Goal: Find specific page/section: Find specific page/section

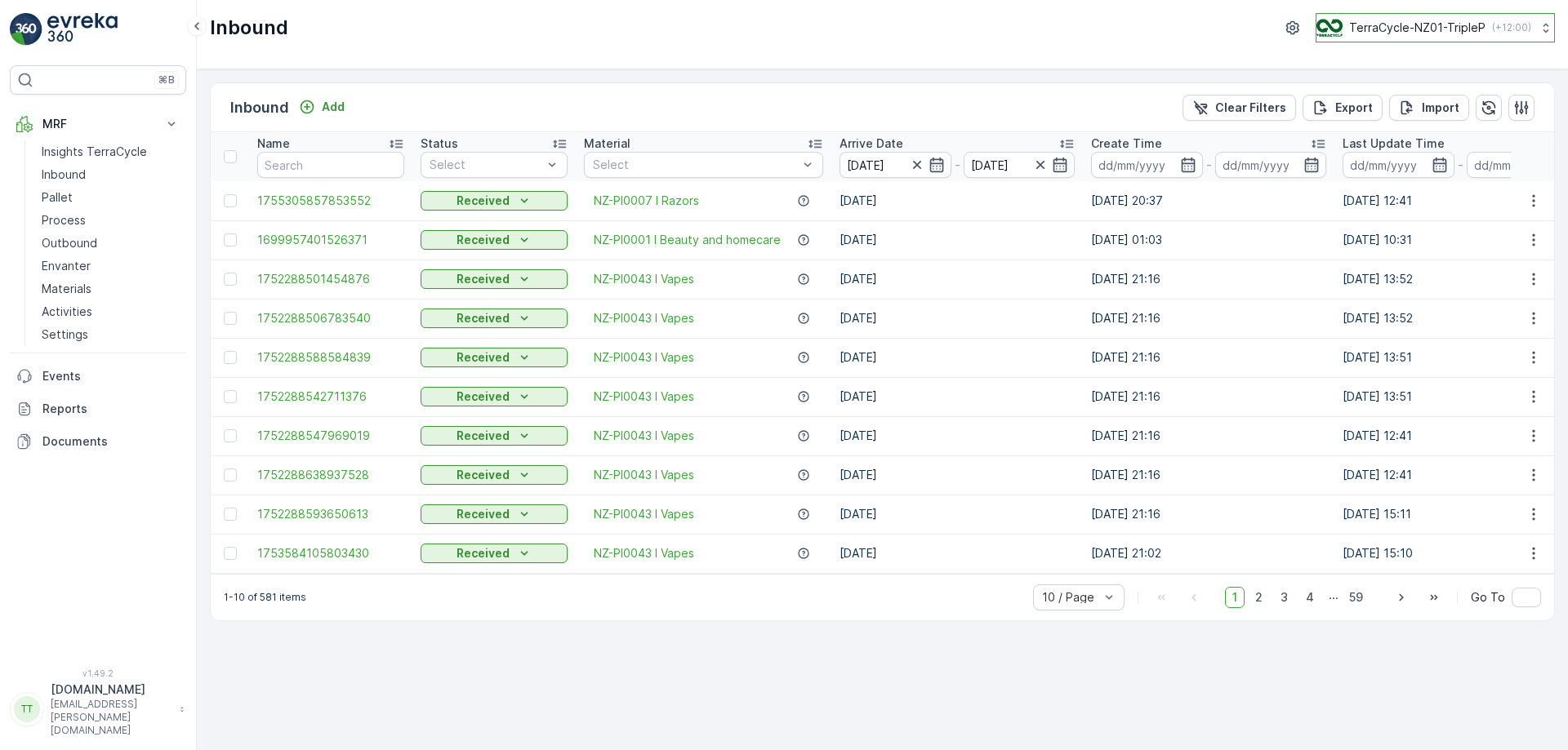
click at [1370, 35] on p "TerraCycle-NZ01-TripleP" at bounding box center [1417, 27] width 136 height 16
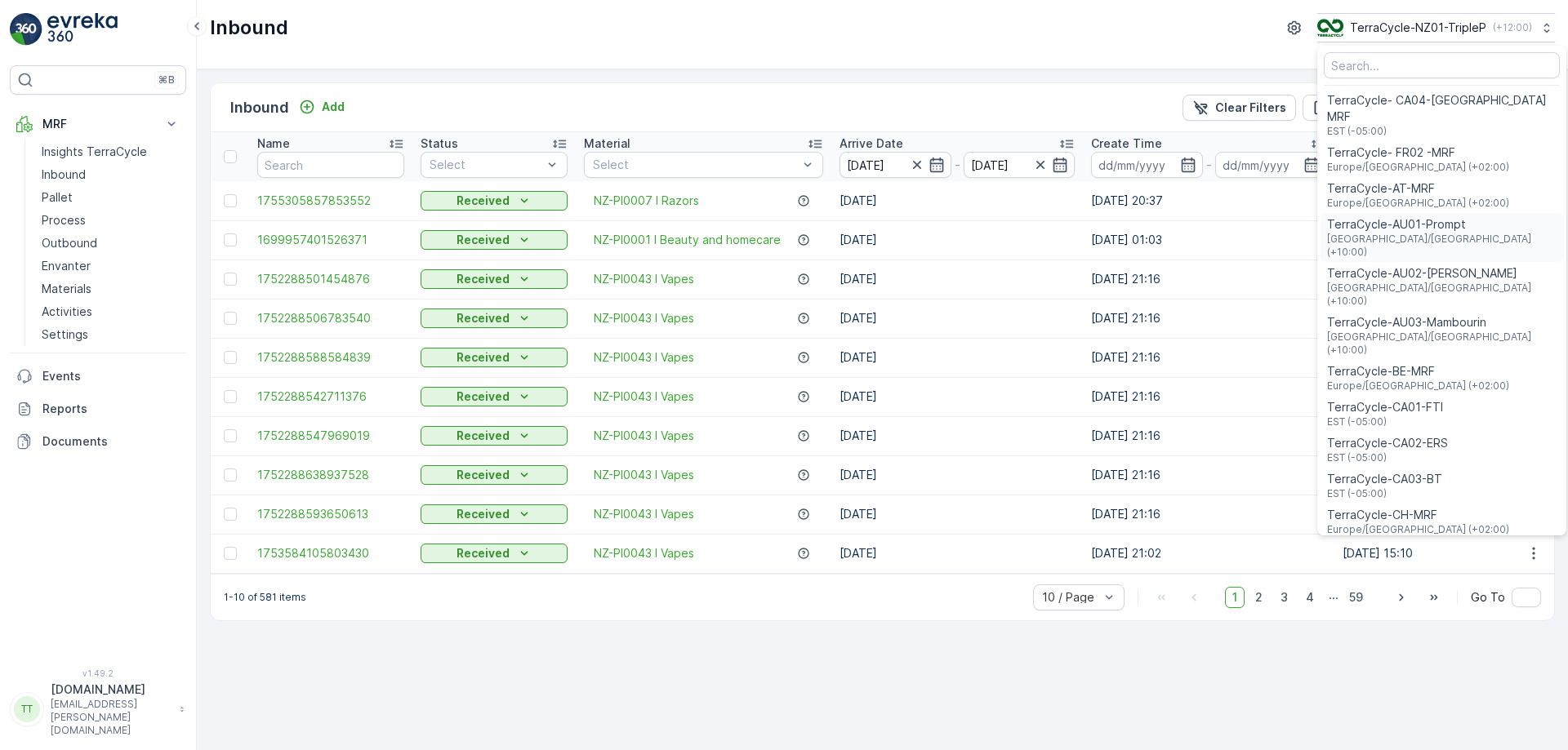
click at [1434, 233] on span "Australia/Sydney (+10:00)" at bounding box center [1442, 246] width 230 height 26
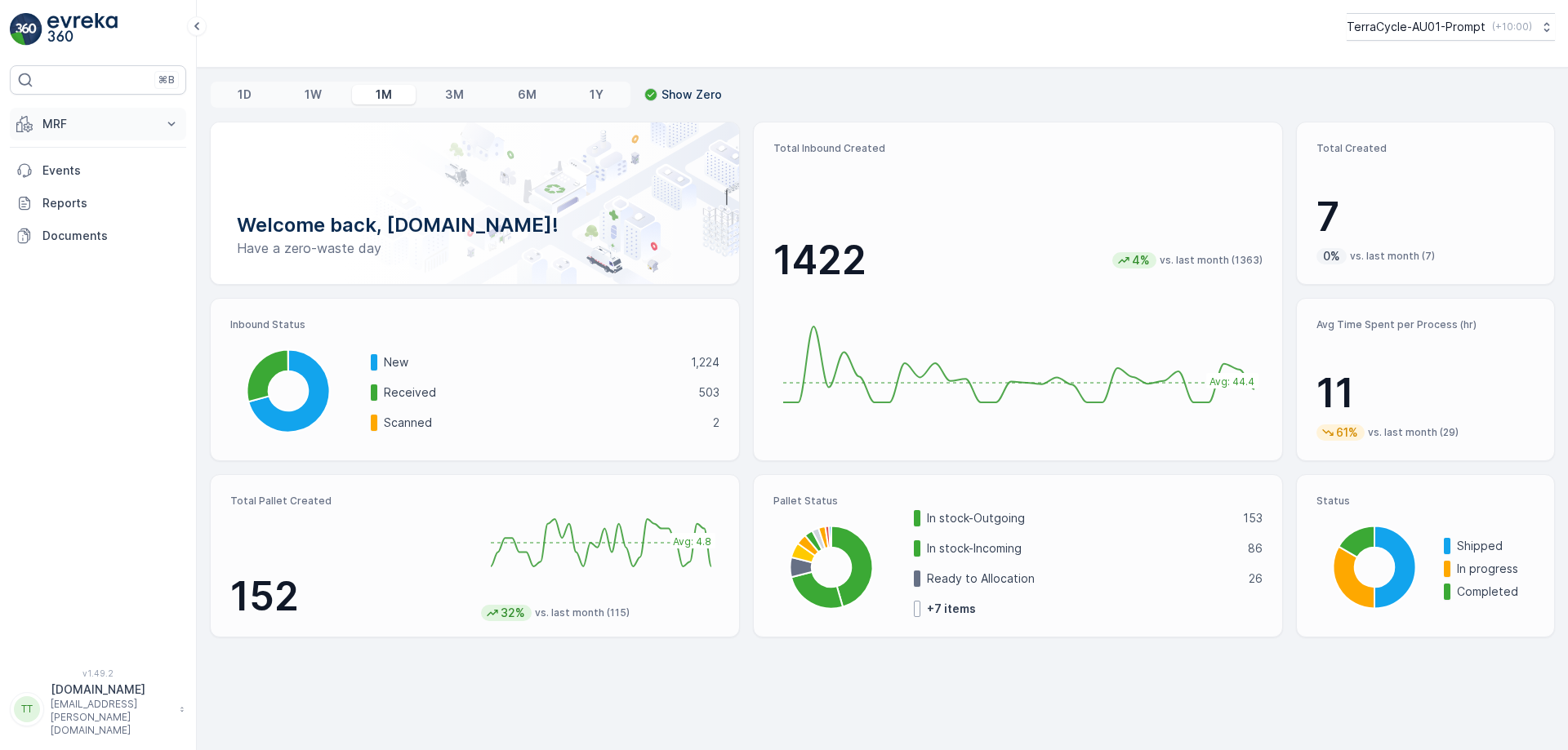
click at [152, 115] on button "MRF" at bounding box center [98, 124] width 176 height 33
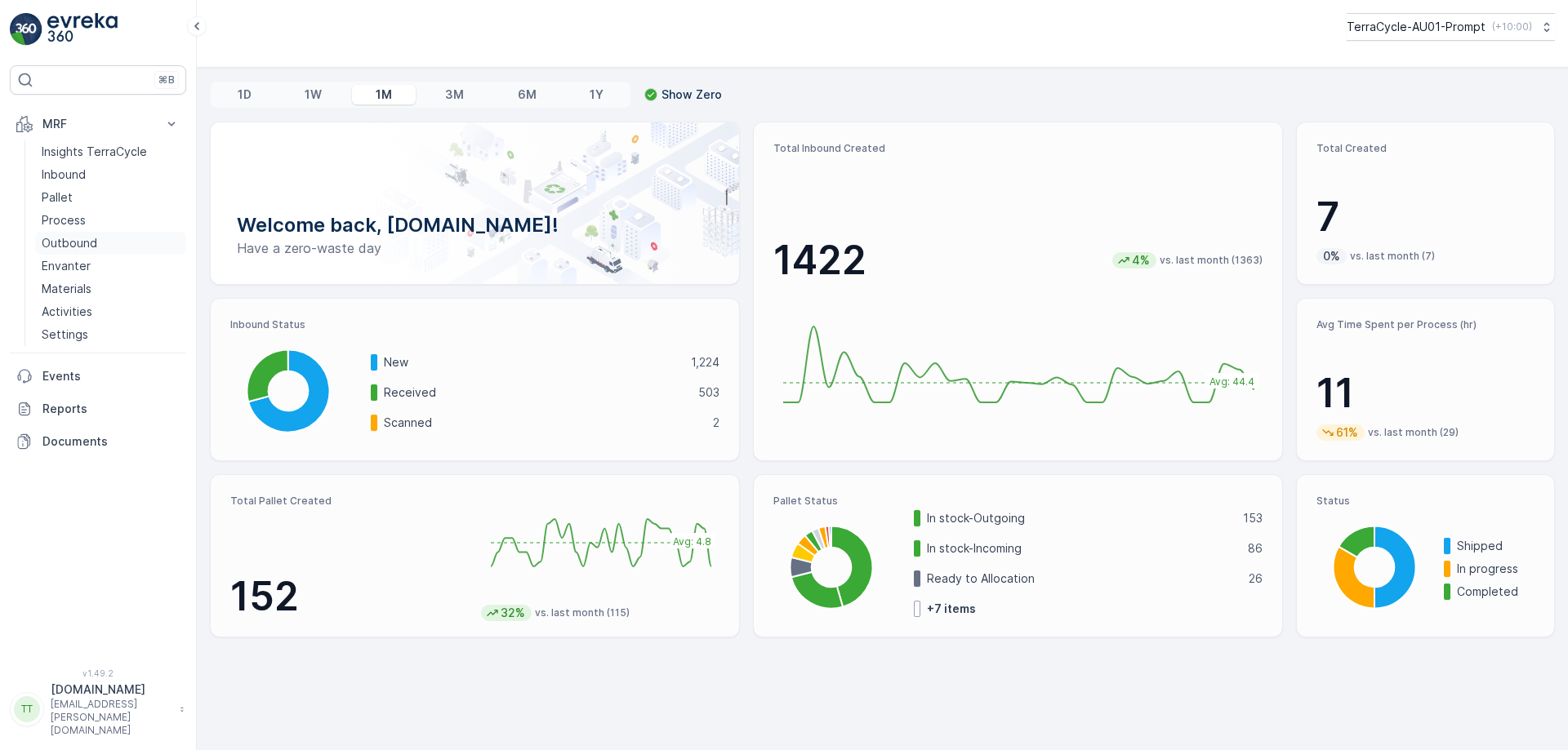
click at [73, 246] on p "Outbound" at bounding box center [70, 242] width 56 height 16
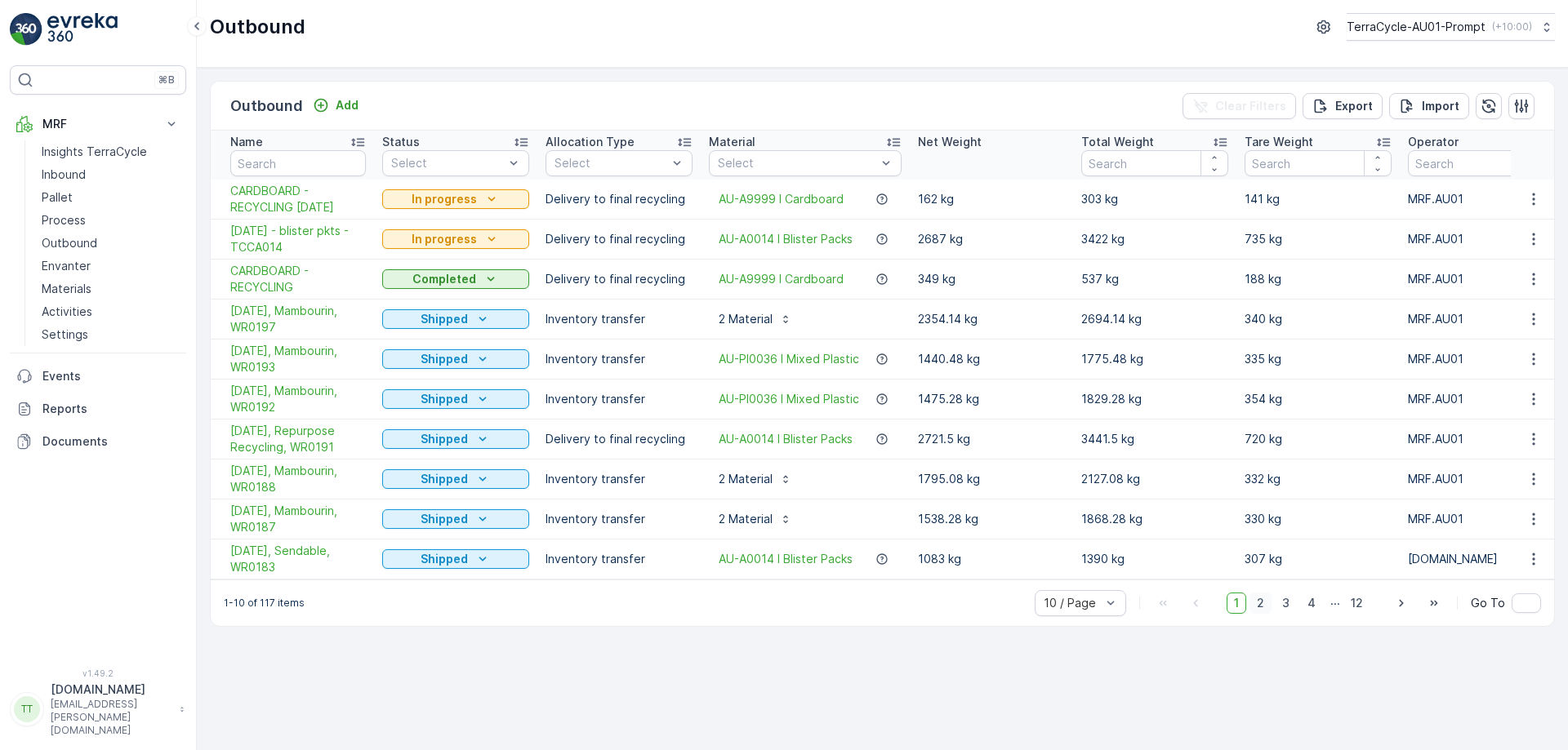
click at [1264, 612] on span "2" at bounding box center [1260, 603] width 22 height 21
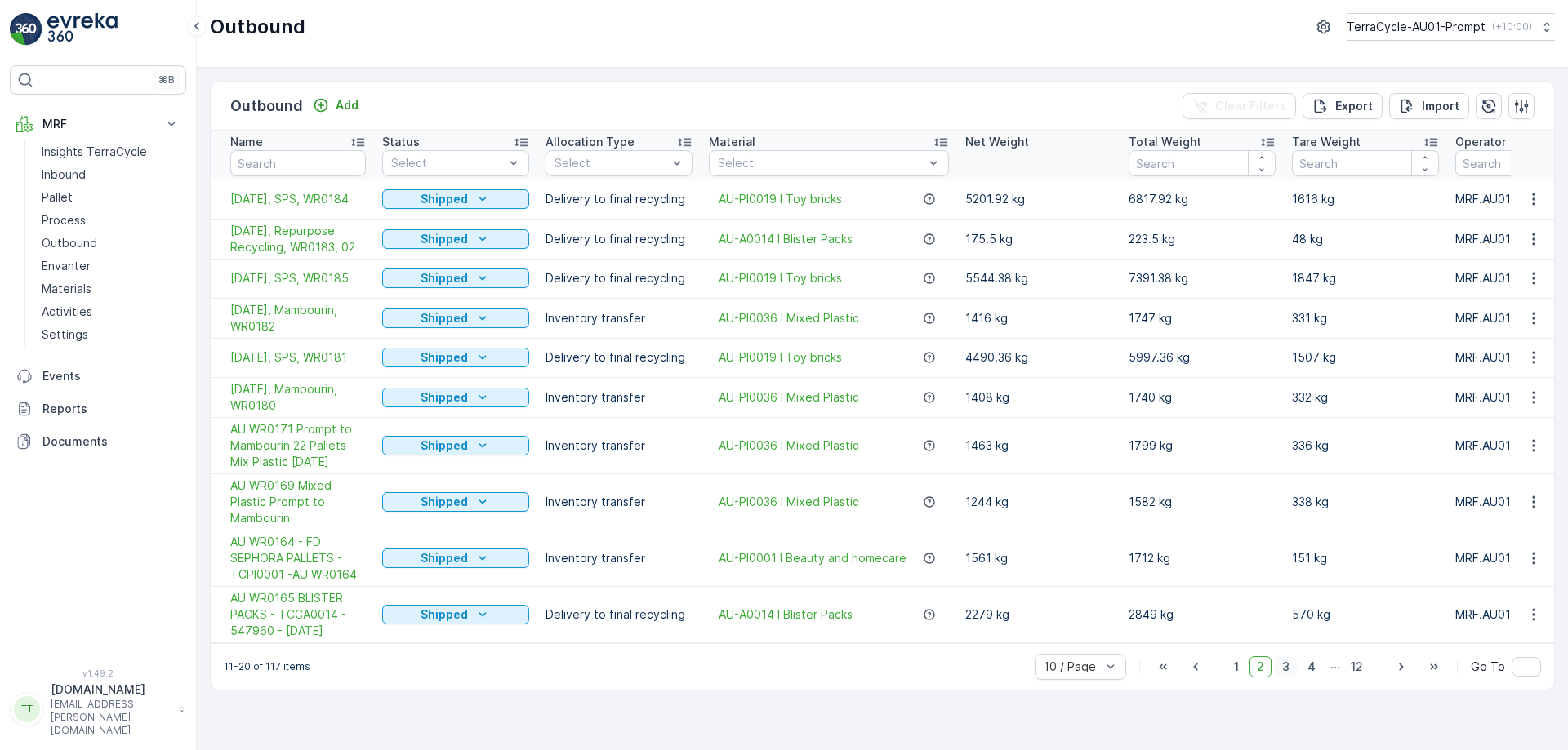
click at [1288, 676] on span "3" at bounding box center [1286, 667] width 22 height 21
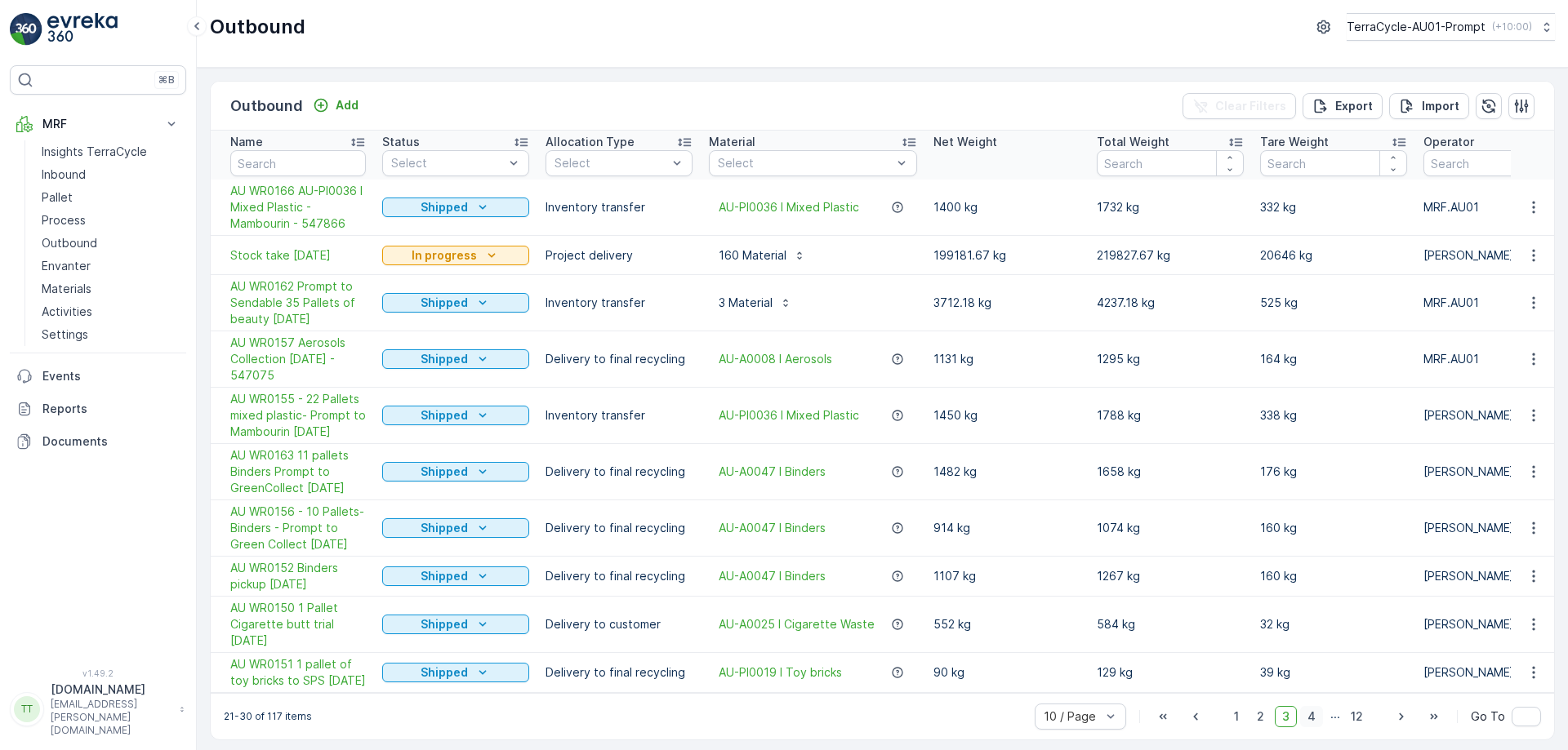
click at [1306, 728] on span "4" at bounding box center [1311, 716] width 23 height 21
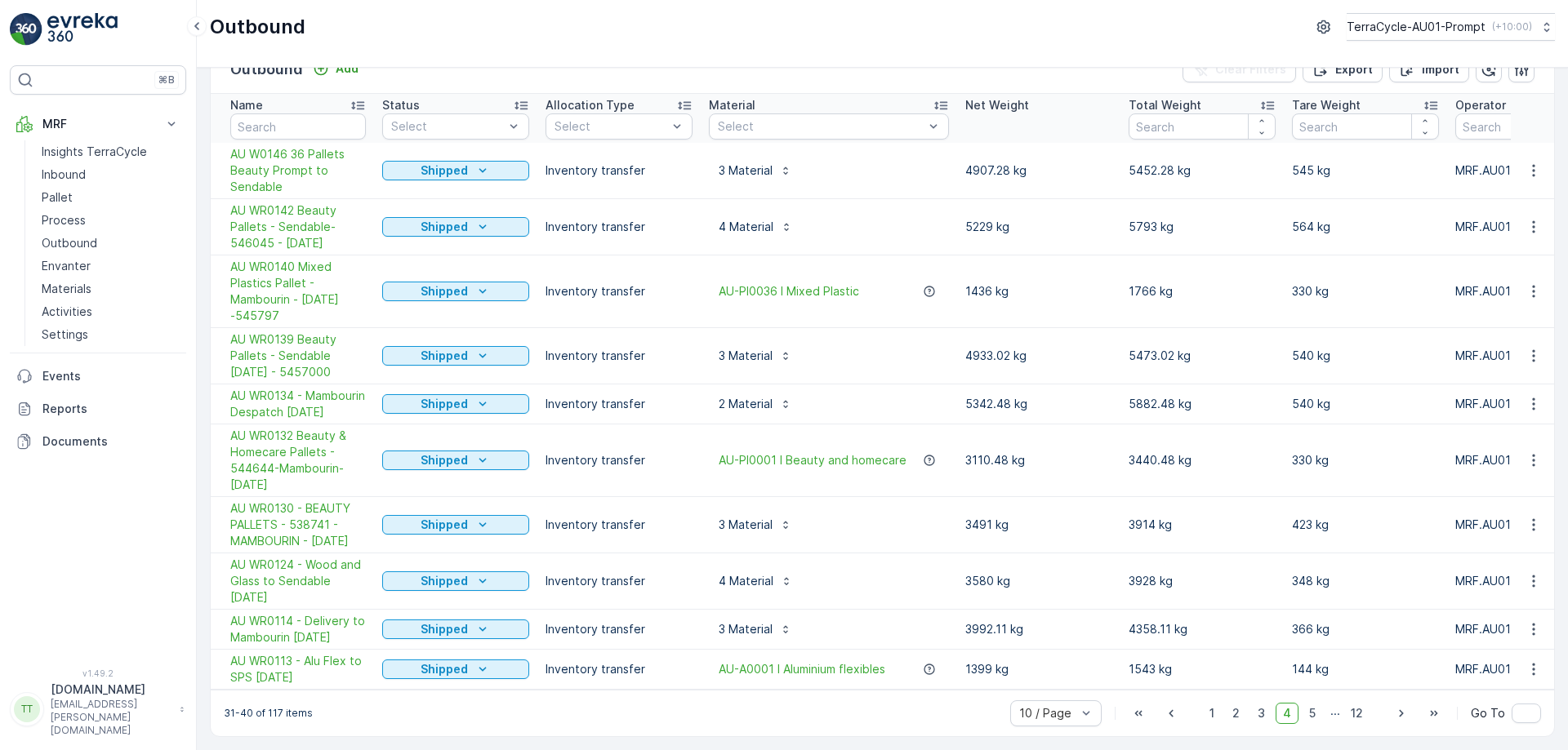
scroll to position [78, 0]
click at [1257, 716] on span "3" at bounding box center [1261, 714] width 22 height 21
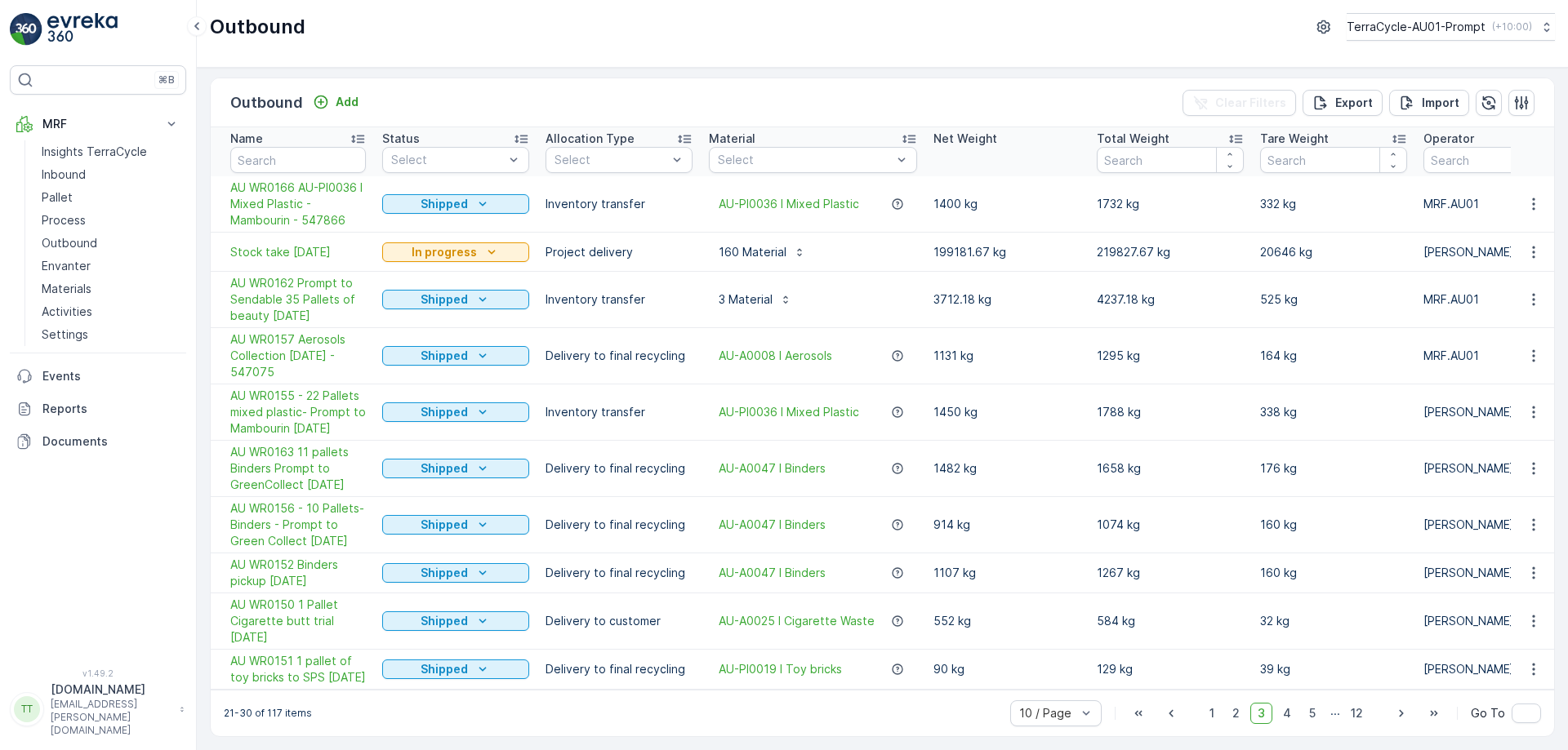
scroll to position [28, 0]
click at [1240, 712] on span "2" at bounding box center [1236, 714] width 22 height 21
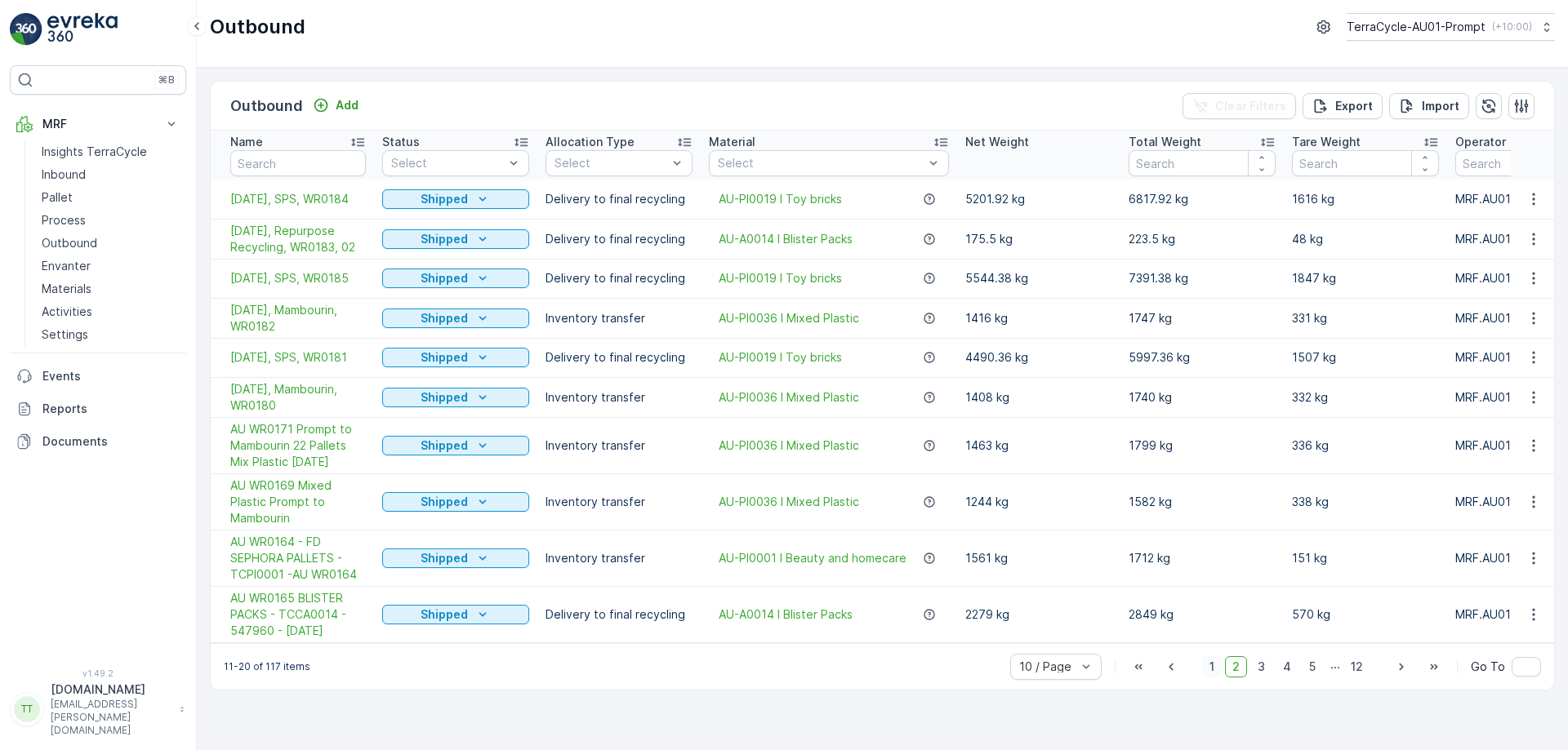
click at [1214, 674] on span "1" at bounding box center [1211, 667] width 19 height 21
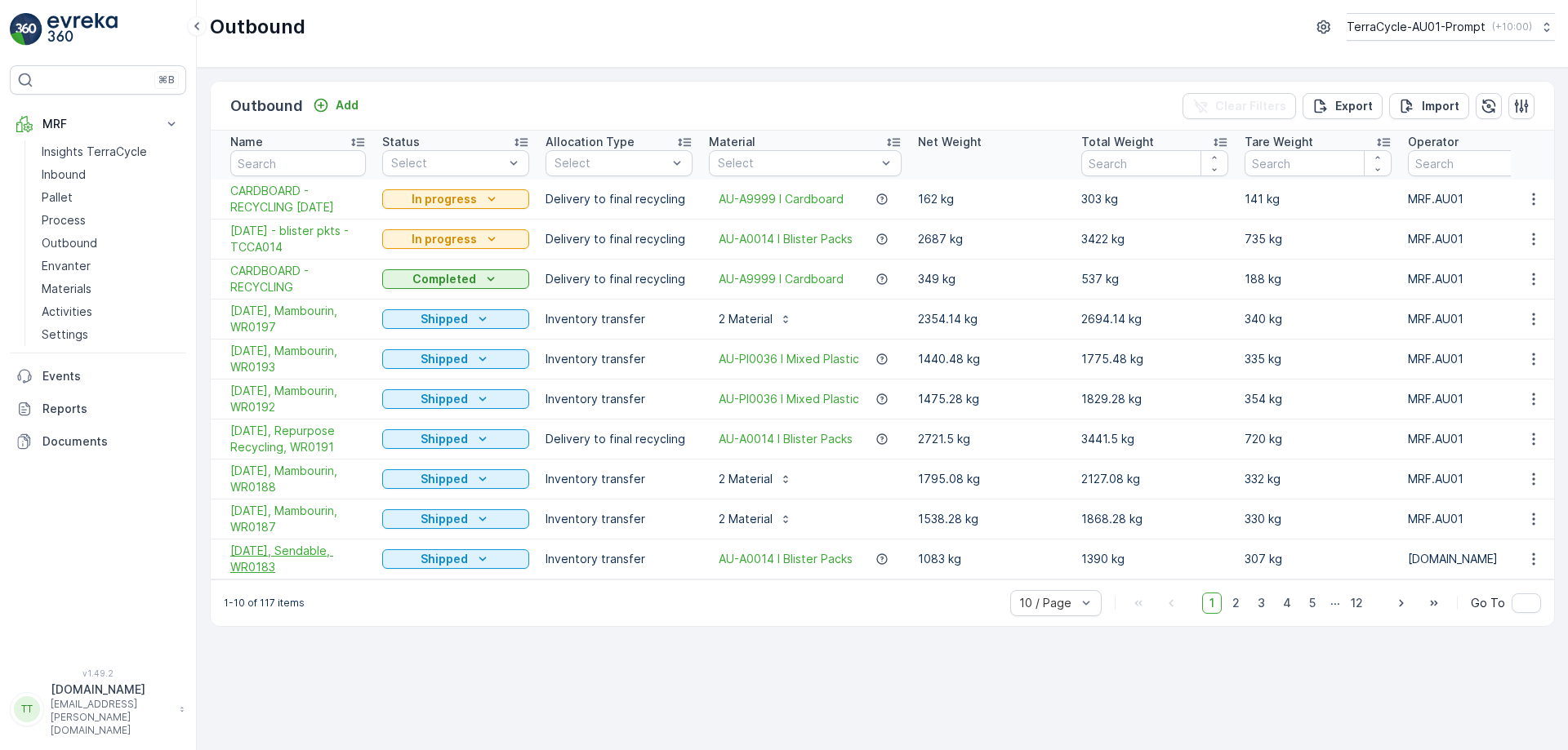
click at [285, 556] on span "08/07/2025, Sendable, WR0183" at bounding box center [298, 559] width 136 height 33
click at [1315, 613] on span "4" at bounding box center [1311, 603] width 23 height 21
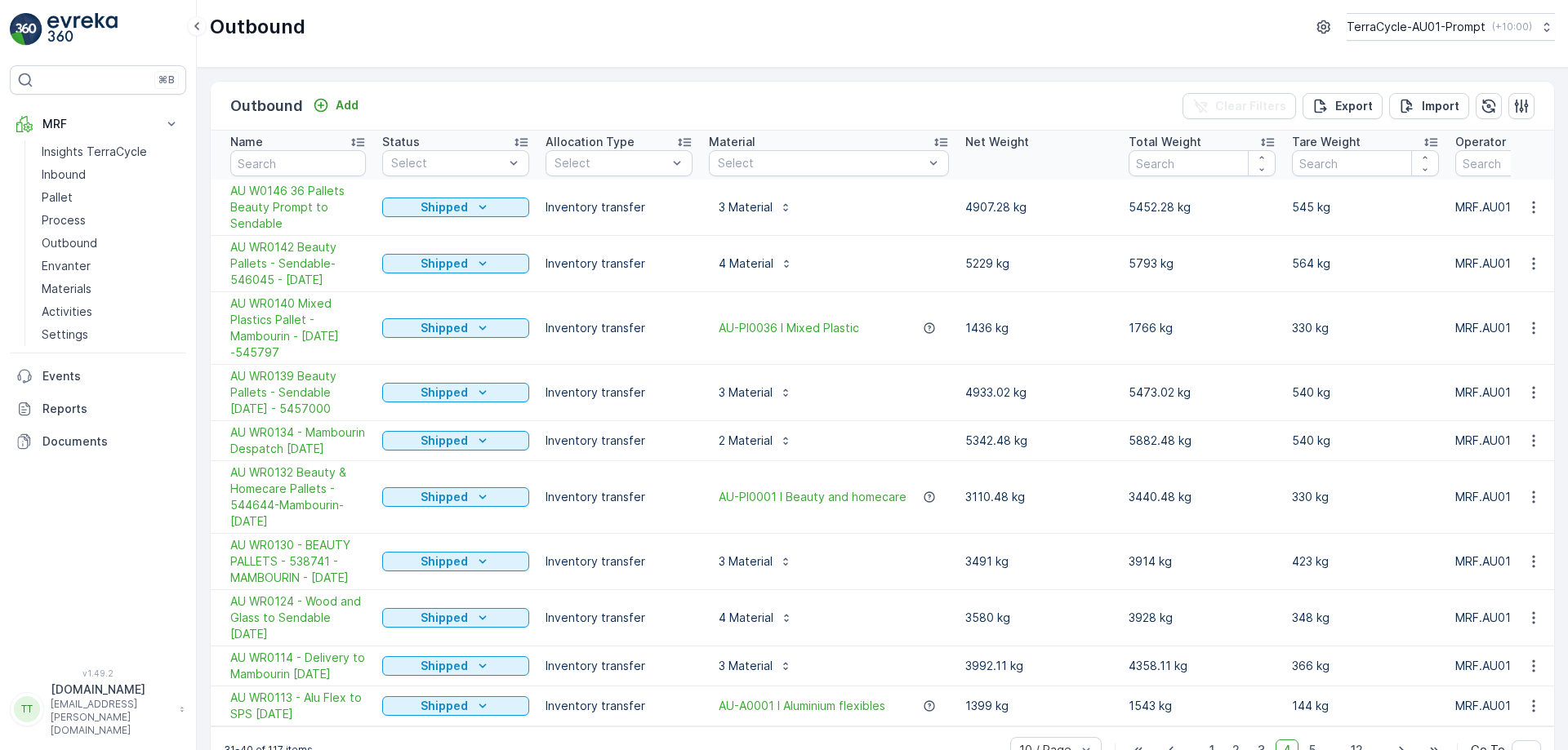
scroll to position [78, 0]
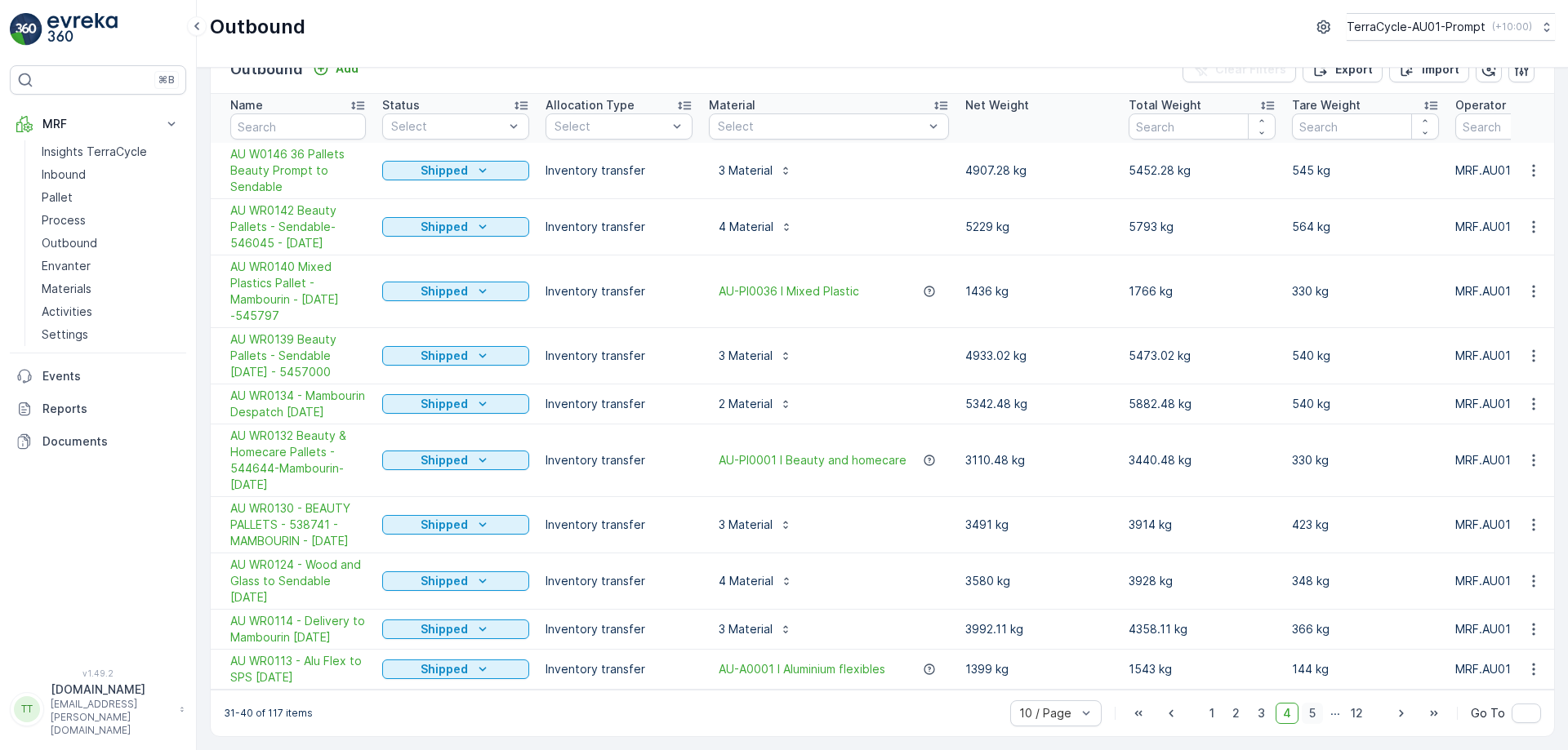
click at [1312, 704] on span "5" at bounding box center [1312, 714] width 21 height 21
click at [1313, 713] on span "6" at bounding box center [1312, 714] width 22 height 21
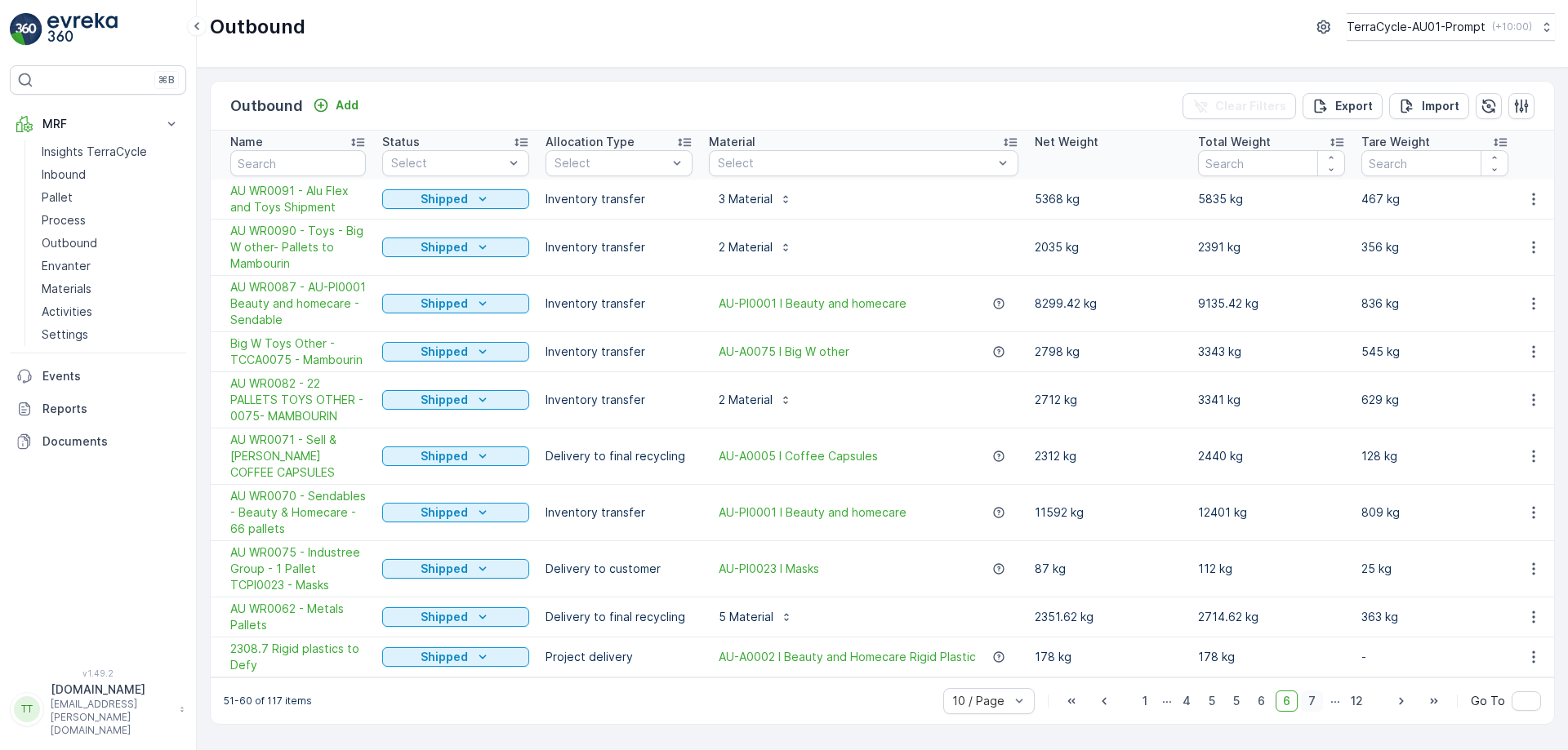
click at [1310, 712] on span "7" at bounding box center [1312, 701] width 22 height 21
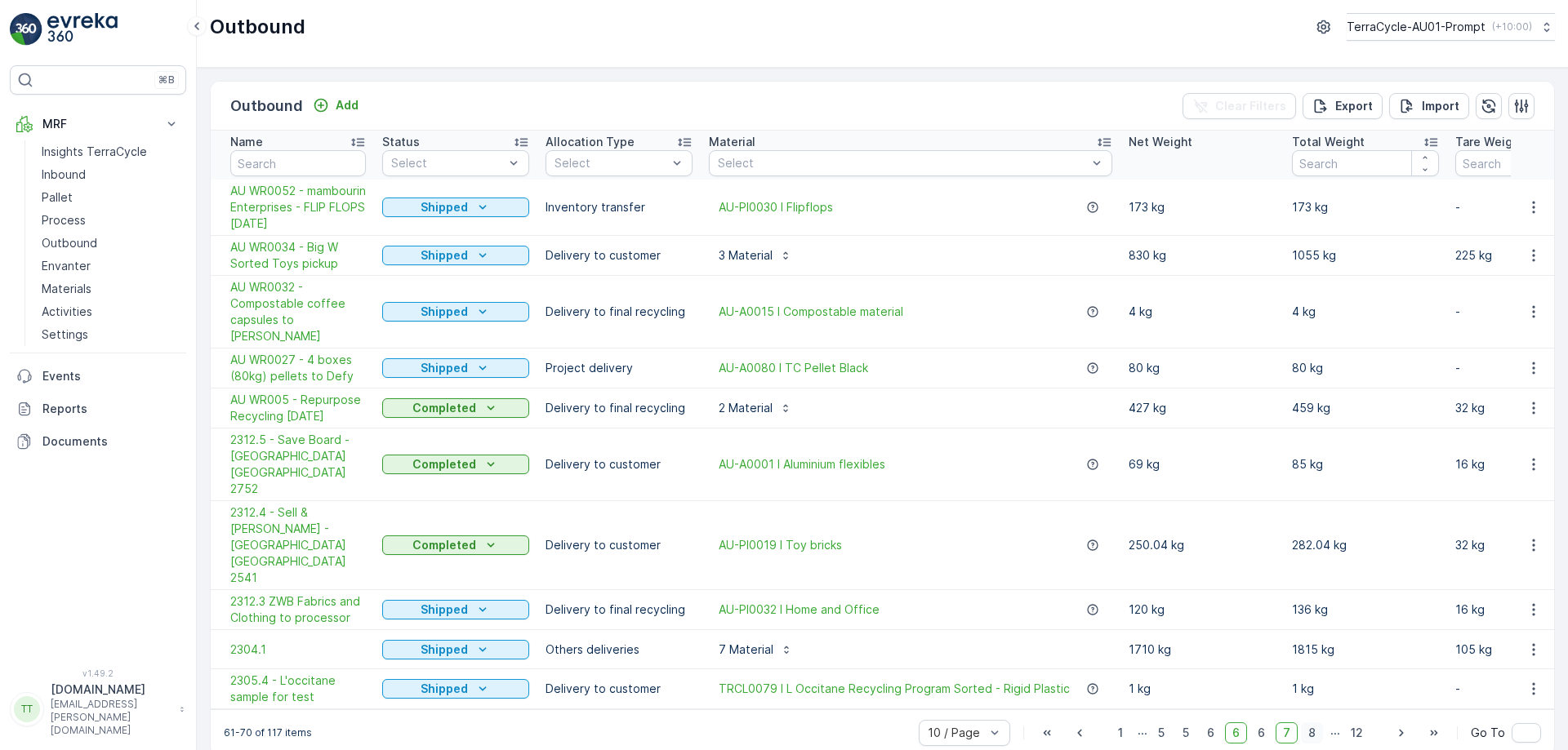
click at [1313, 723] on span "8" at bounding box center [1312, 733] width 22 height 21
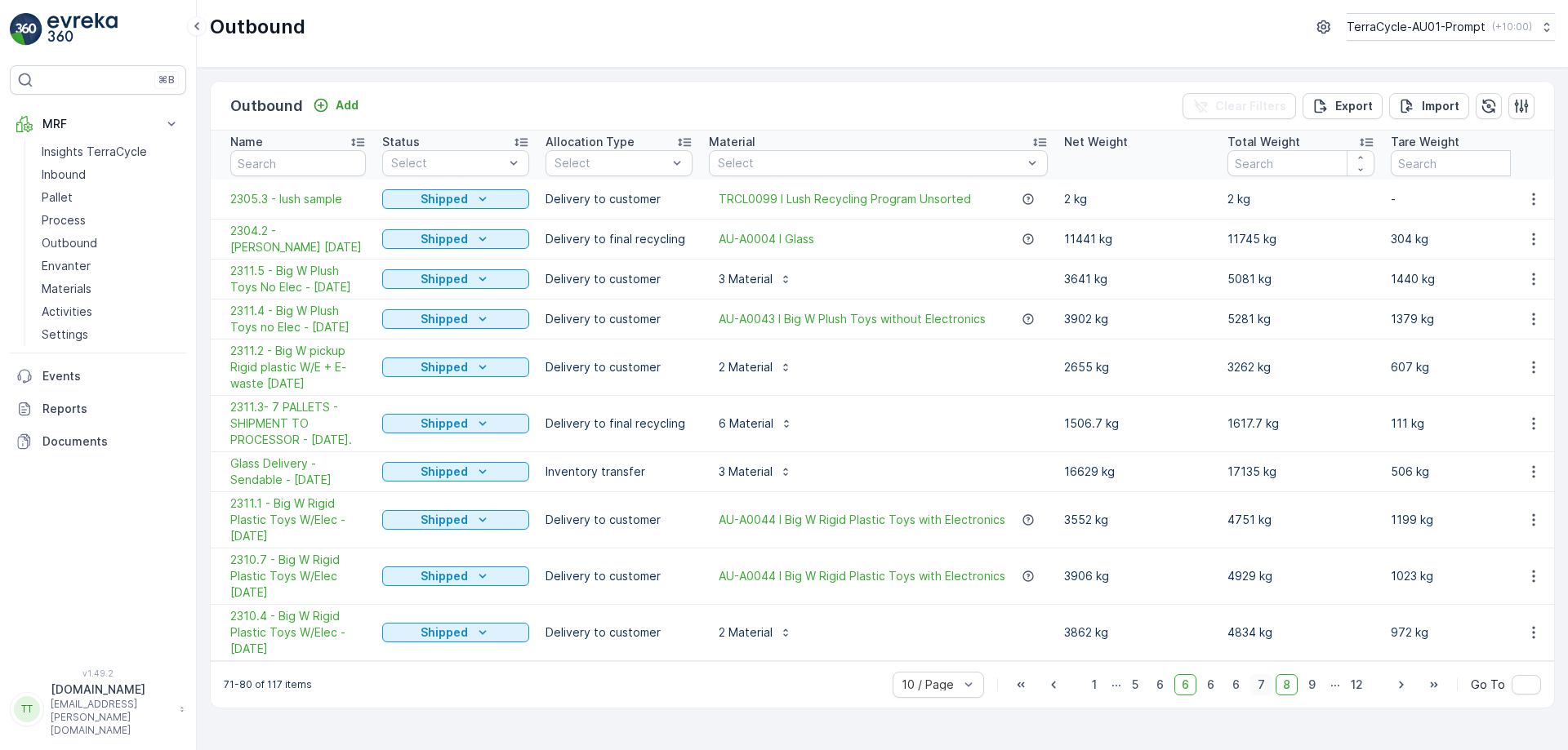
click at [1266, 696] on span "7" at bounding box center [1261, 685] width 22 height 21
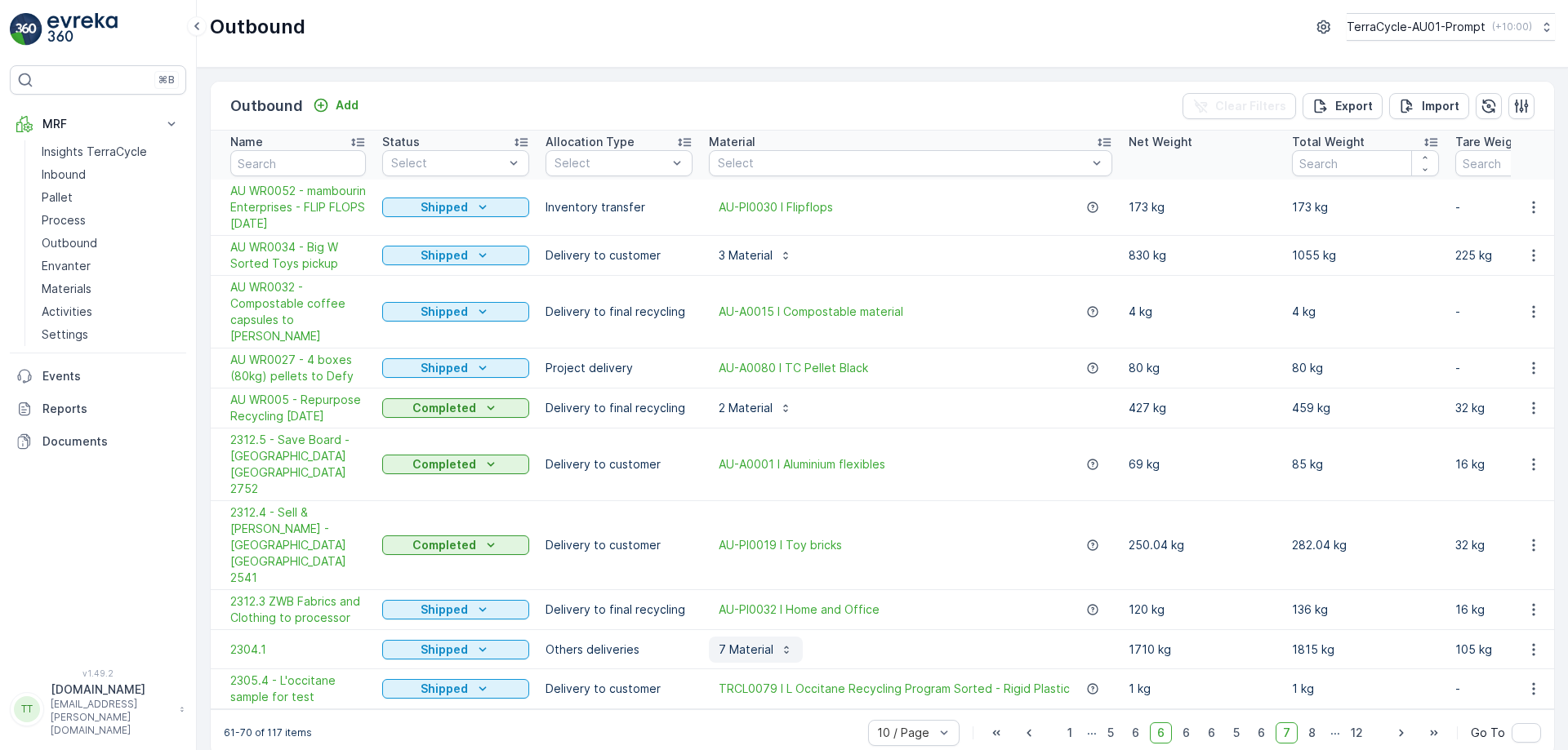
click at [763, 642] on p "7 Material" at bounding box center [746, 649] width 55 height 16
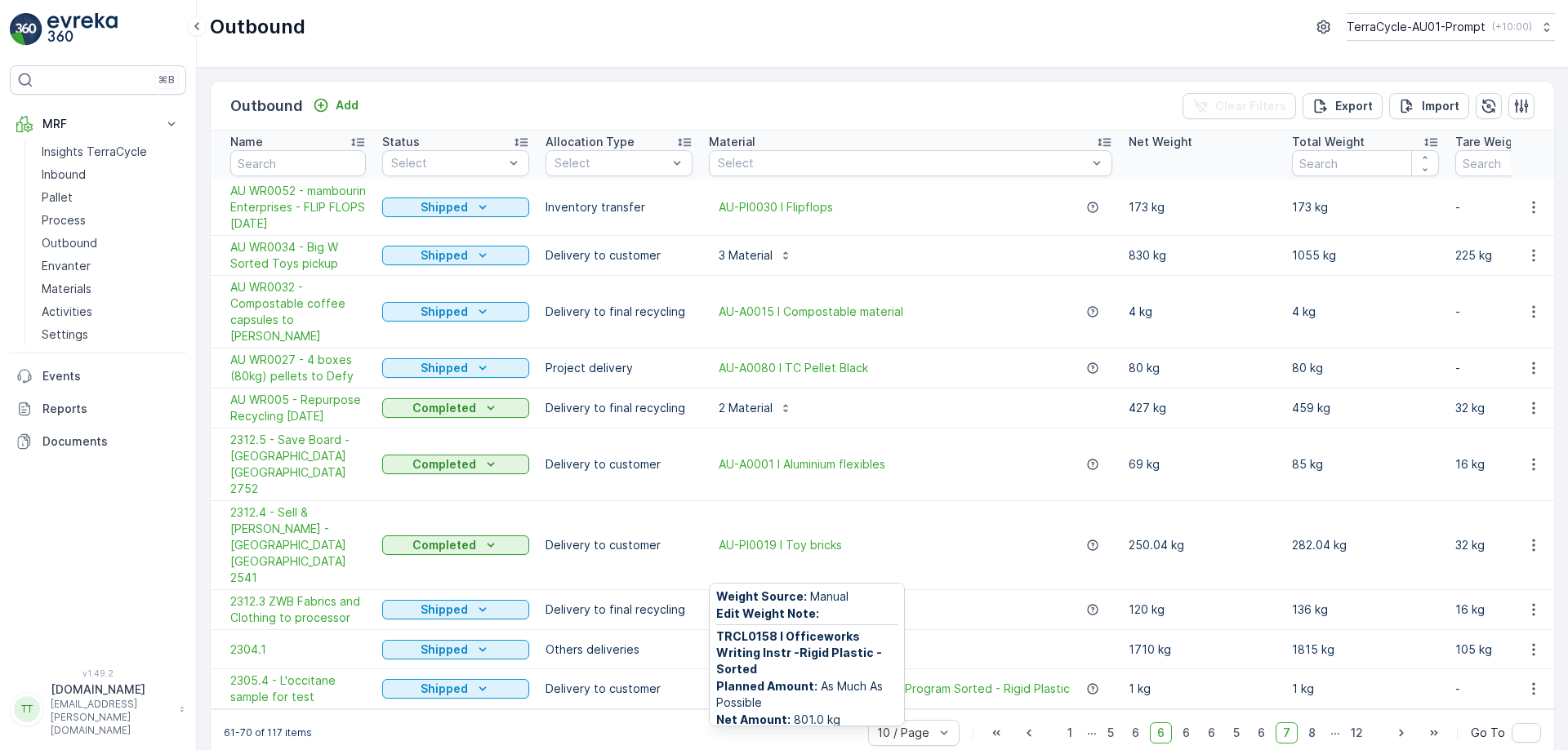
scroll to position [907, 0]
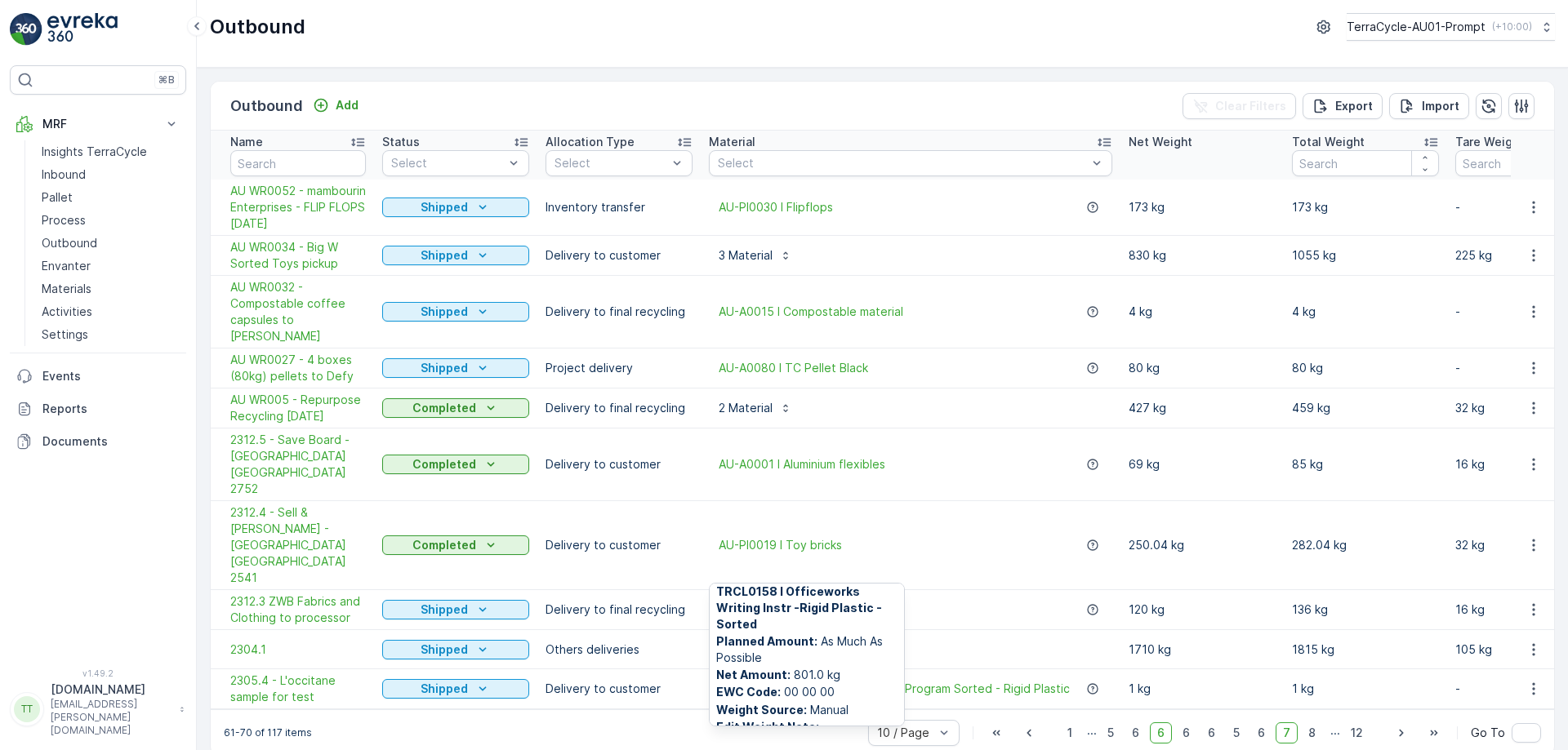
click at [608, 709] on div "61-70 of 117 items 10 / Page 1 ... 5 6 6 6 6 5 6 7 8 ... 12 Go To" at bounding box center [882, 732] width 1343 height 47
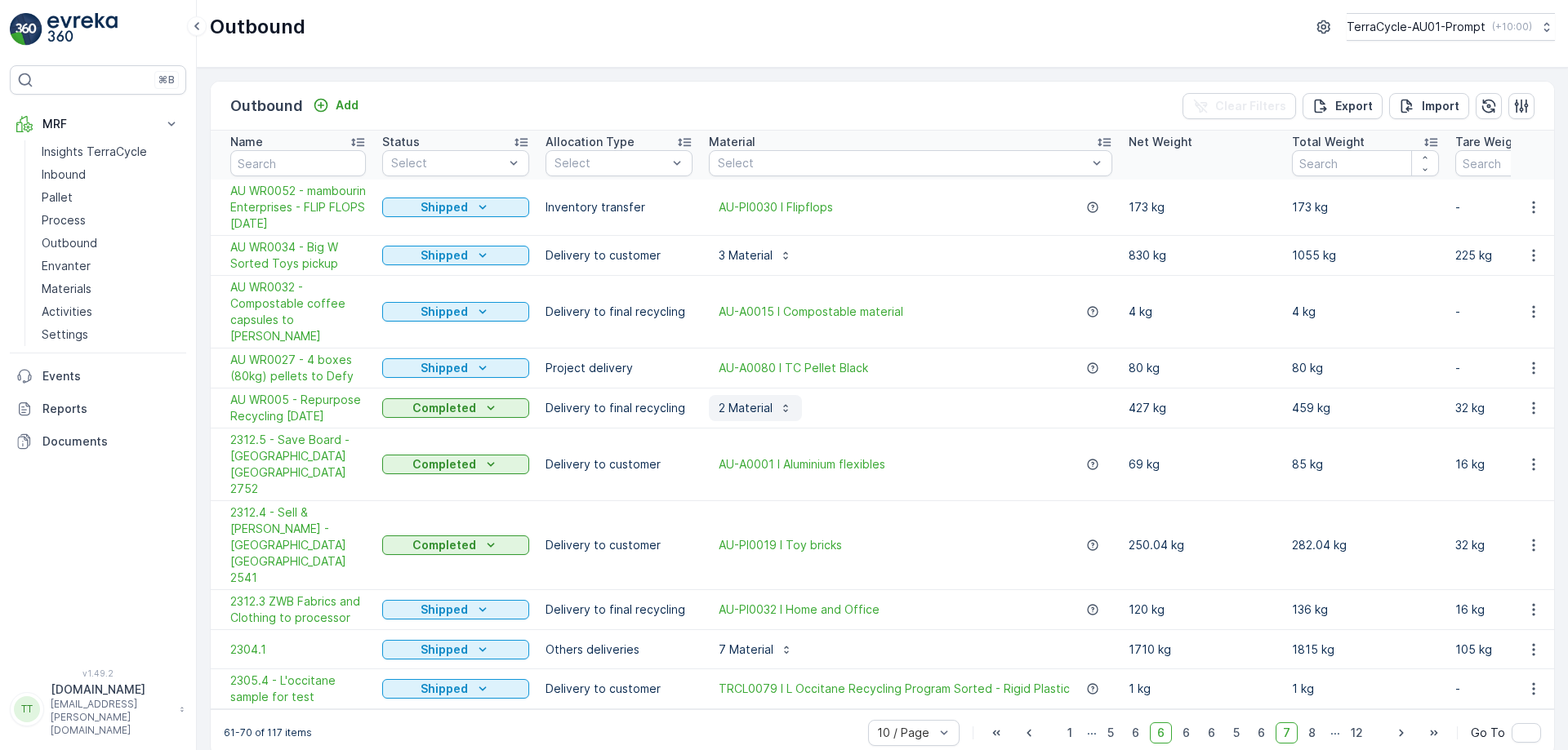
click at [770, 400] on p "2 Material" at bounding box center [746, 408] width 54 height 16
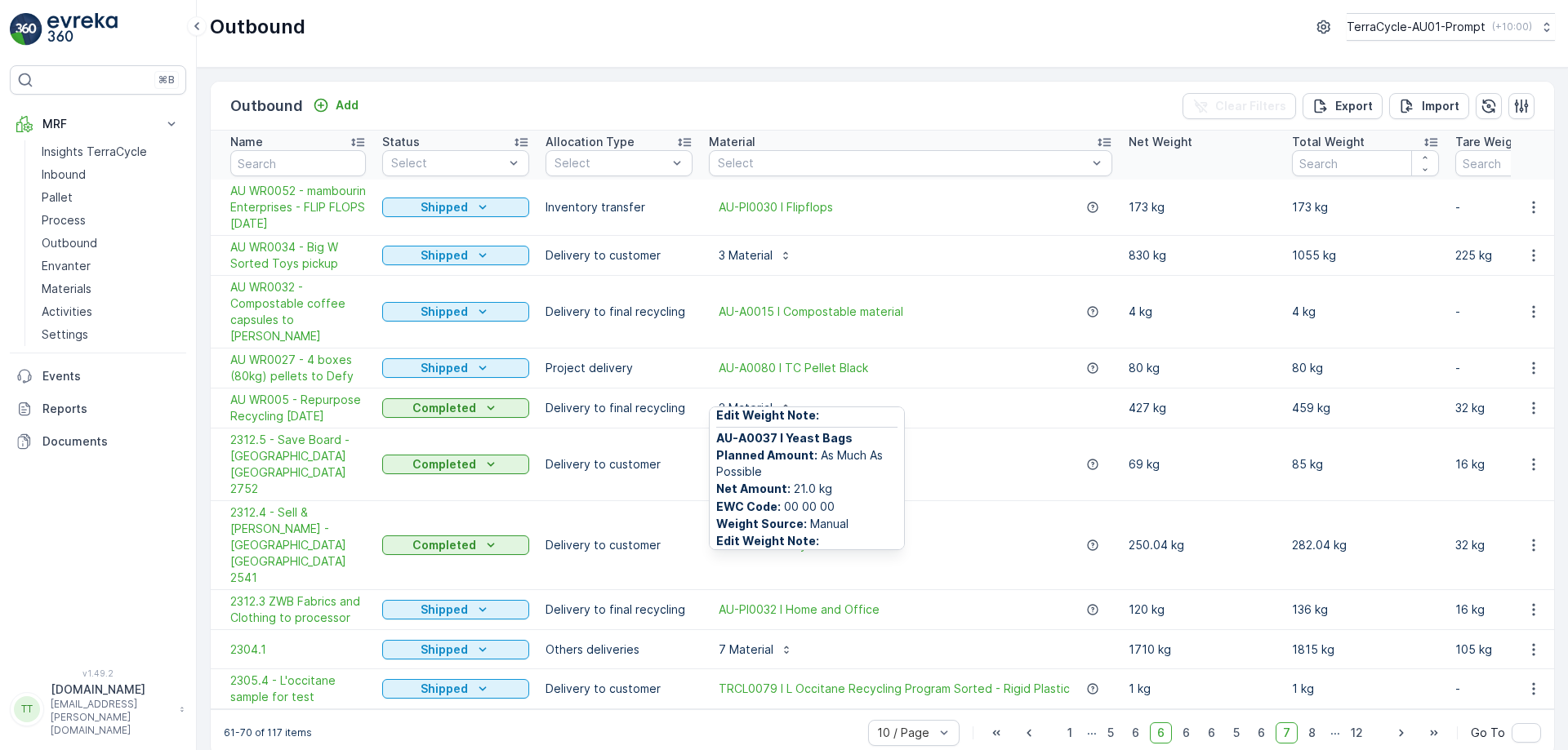
scroll to position [132, 0]
click at [765, 258] on p "3 Material" at bounding box center [746, 255] width 54 height 16
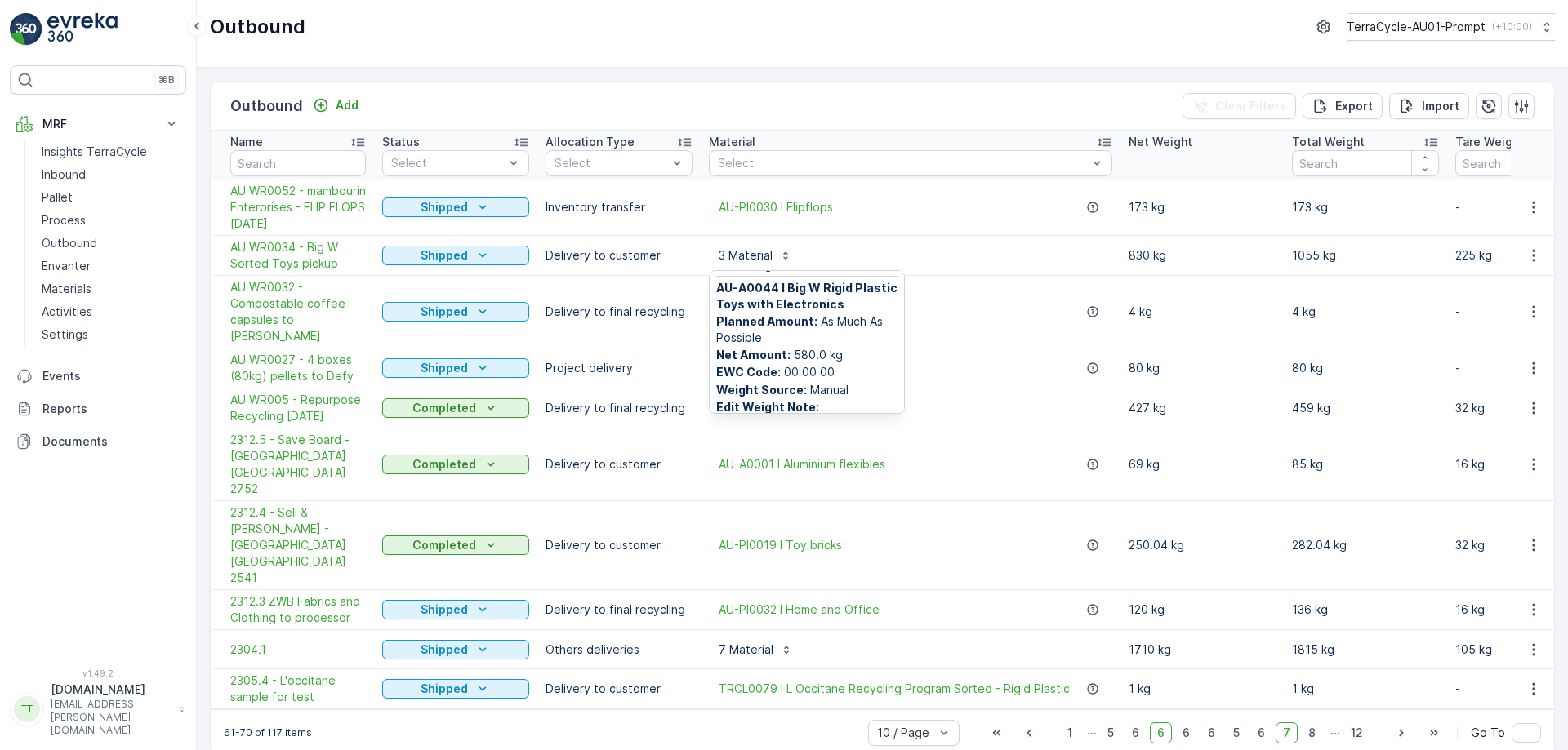
scroll to position [275, 0]
click at [862, 718] on div "Outbound Add Clear Filters Export Import Name Status Select Allocation Type Sel…" at bounding box center [882, 409] width 1371 height 683
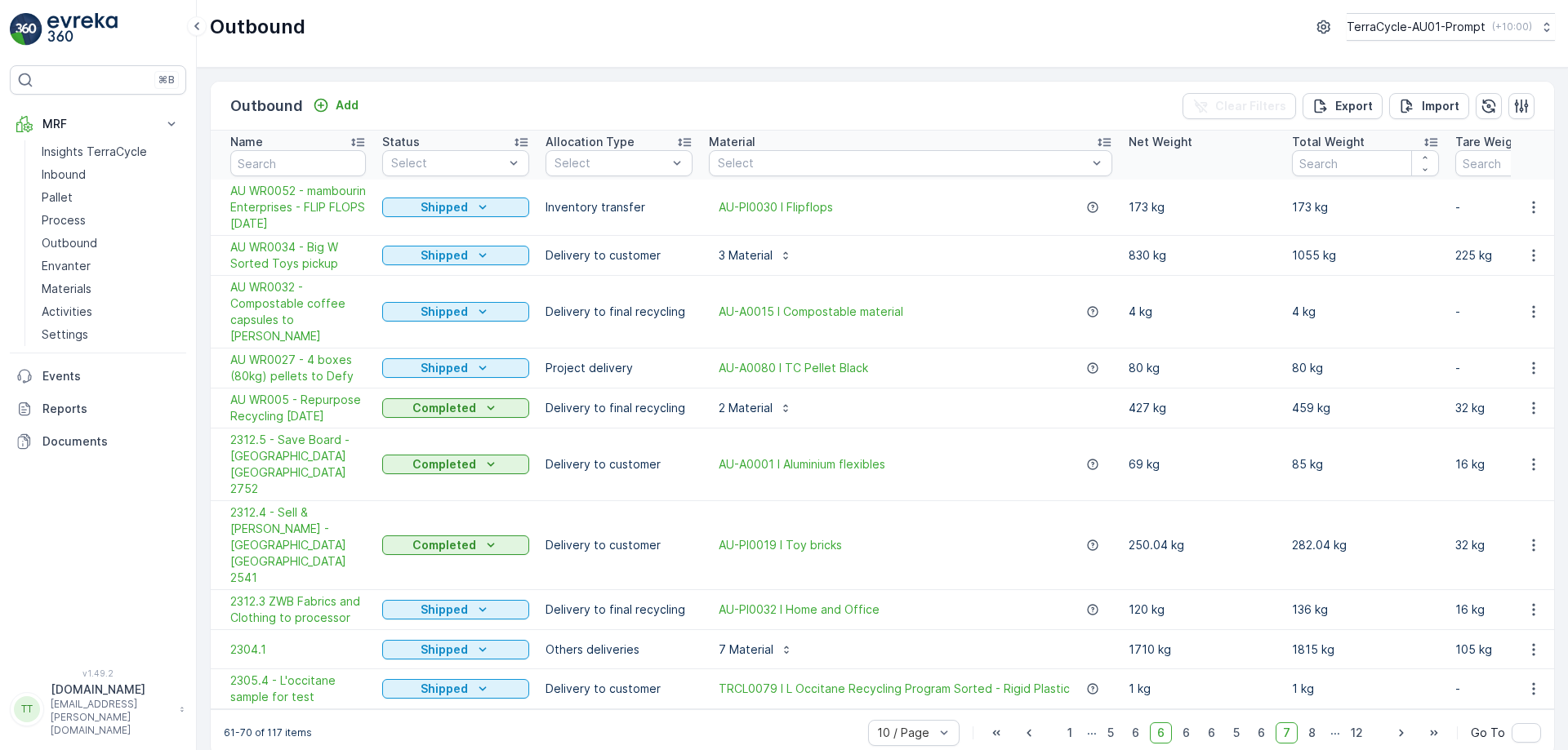
click at [1165, 723] on span "6" at bounding box center [1161, 733] width 22 height 21
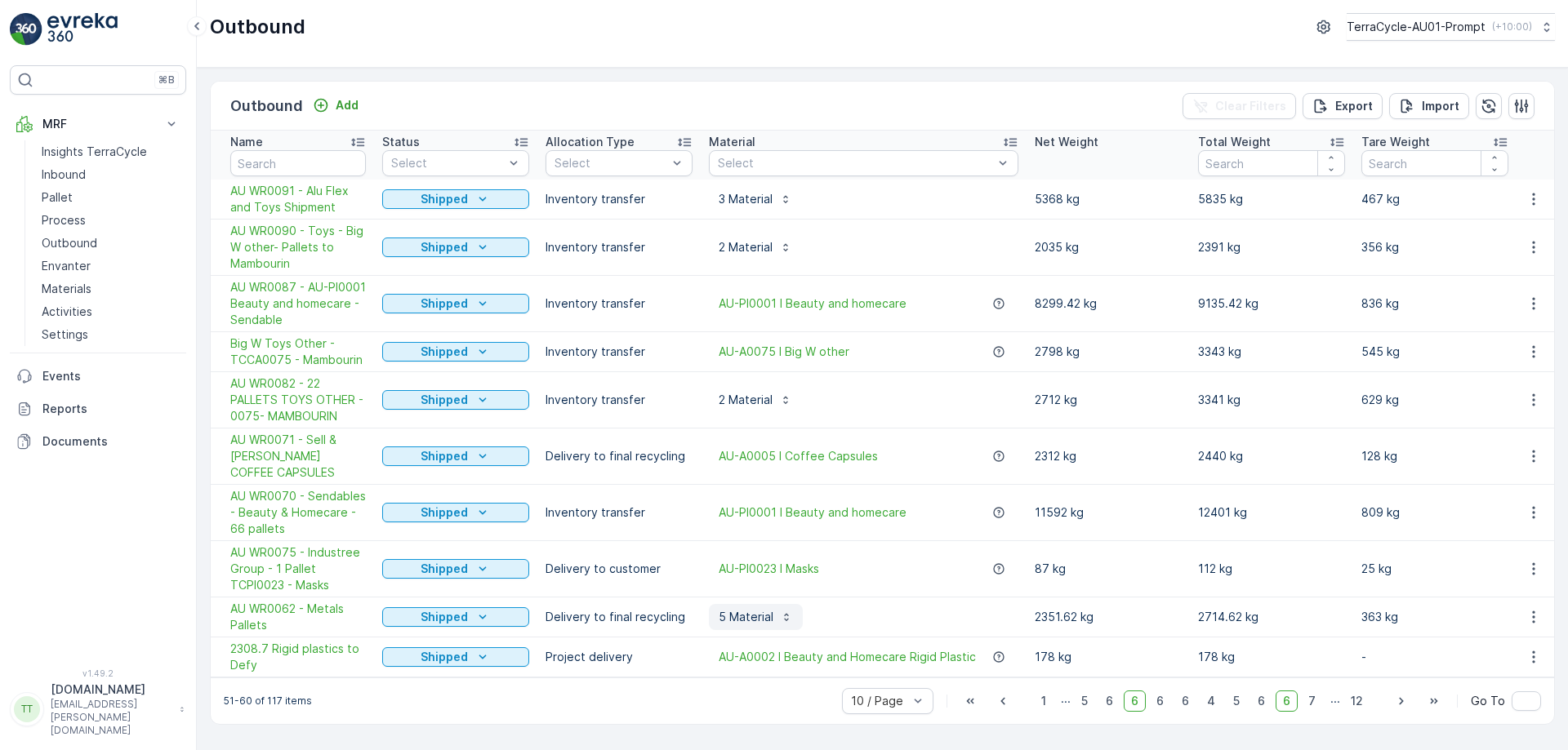
click at [758, 626] on button "5 Material" at bounding box center [755, 617] width 94 height 26
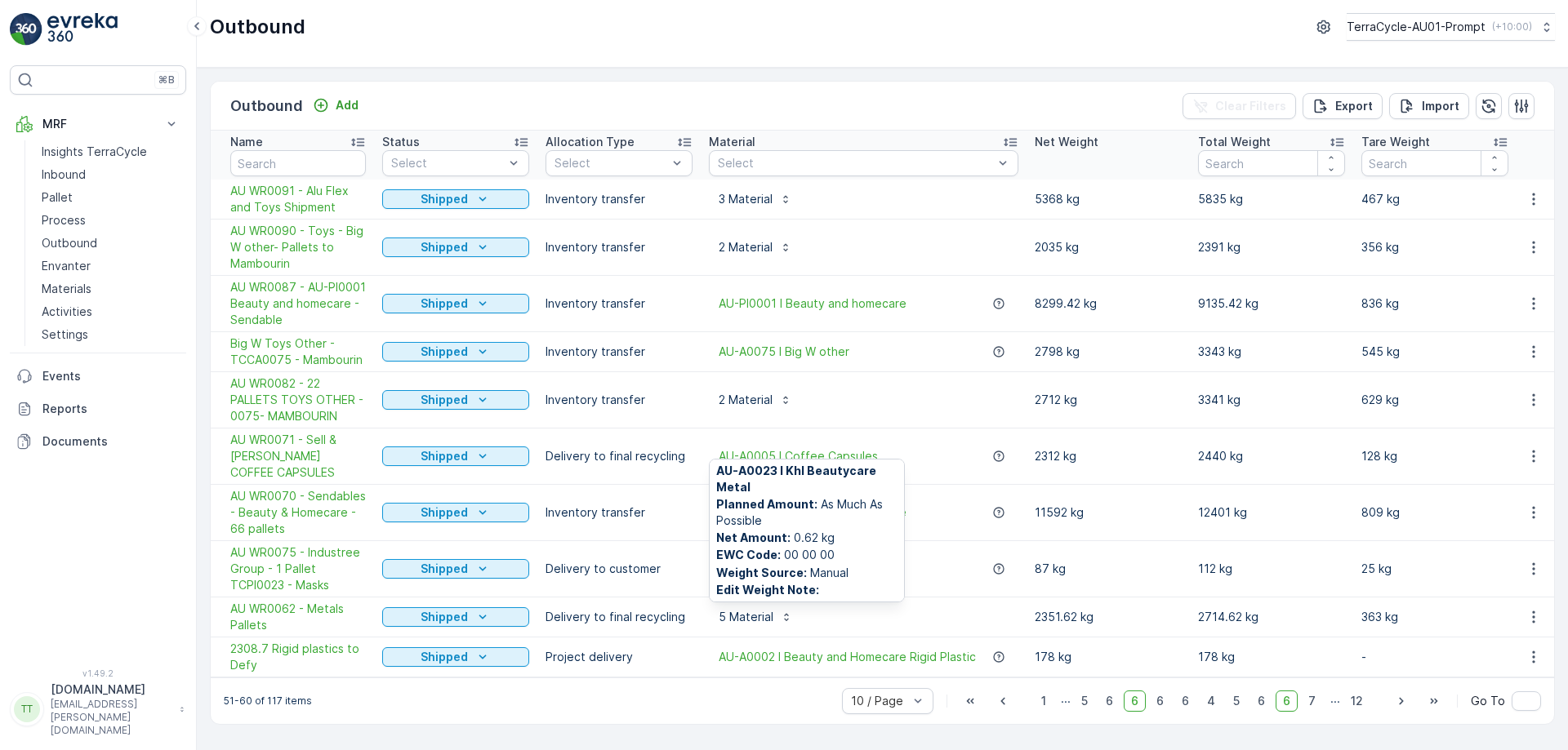
scroll to position [508, 0]
click at [729, 696] on div "51-60 of 117 items 10 / Page 1 ... 5 6 6 6 6 4 5 6 6 7 ... 12 Go To" at bounding box center [882, 701] width 1343 height 47
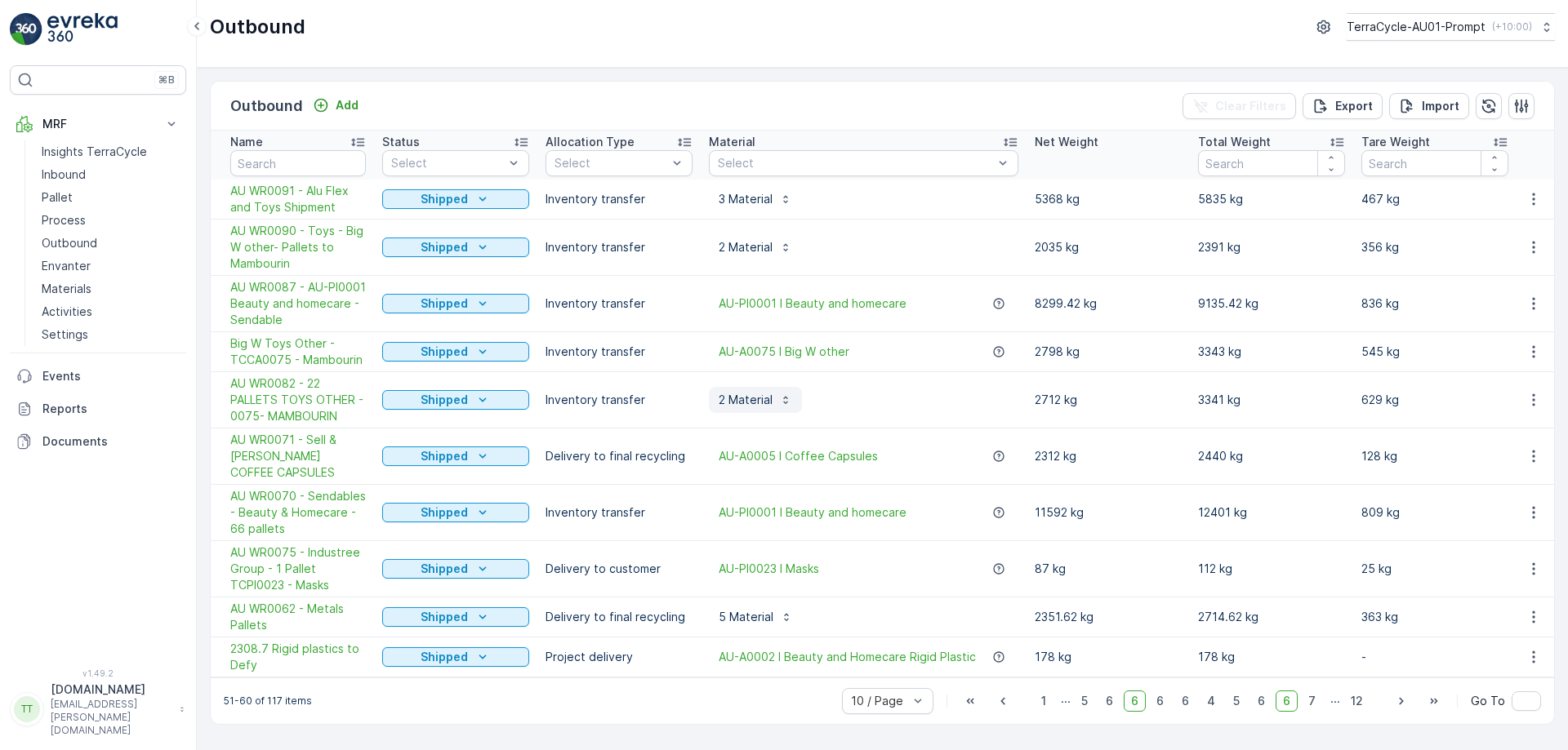
click at [781, 403] on icon "button" at bounding box center [785, 399] width 13 height 13
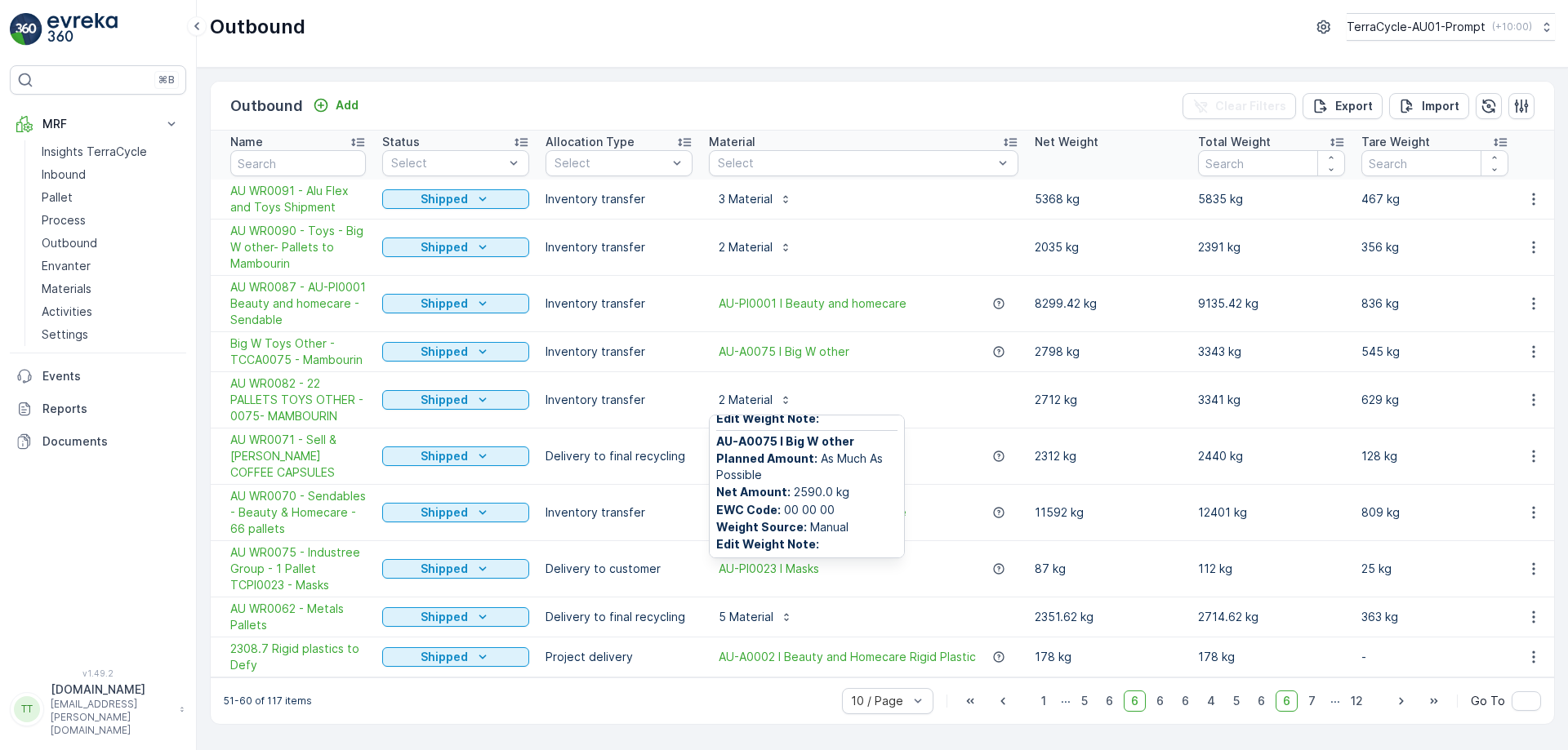
scroll to position [116, 0]
drag, startPoint x: 763, startPoint y: 258, endPoint x: 754, endPoint y: 252, distance: 10.8
click at [763, 258] on button "2 Material" at bounding box center [755, 247] width 93 height 26
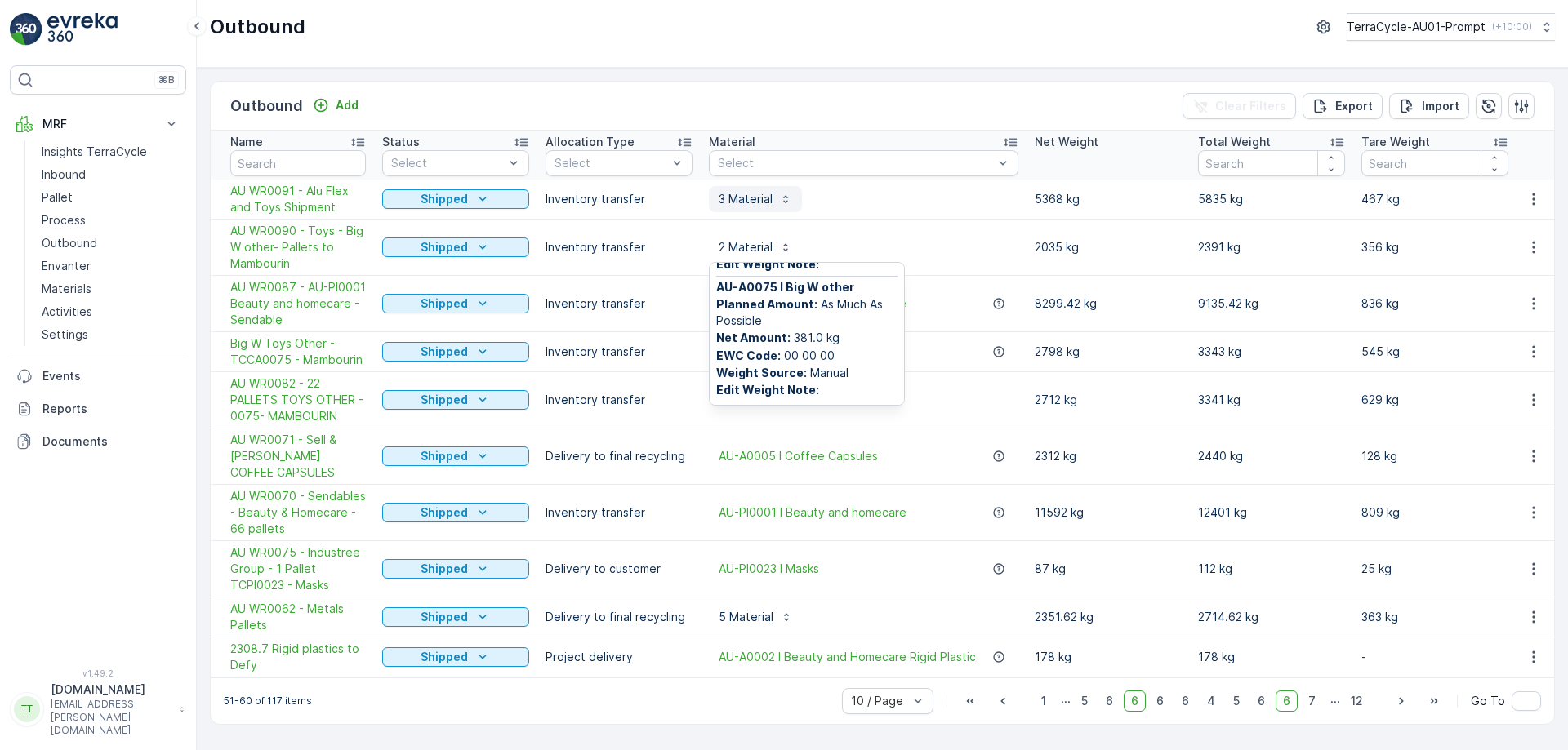
click at [765, 203] on p "3 Material" at bounding box center [746, 198] width 54 height 16
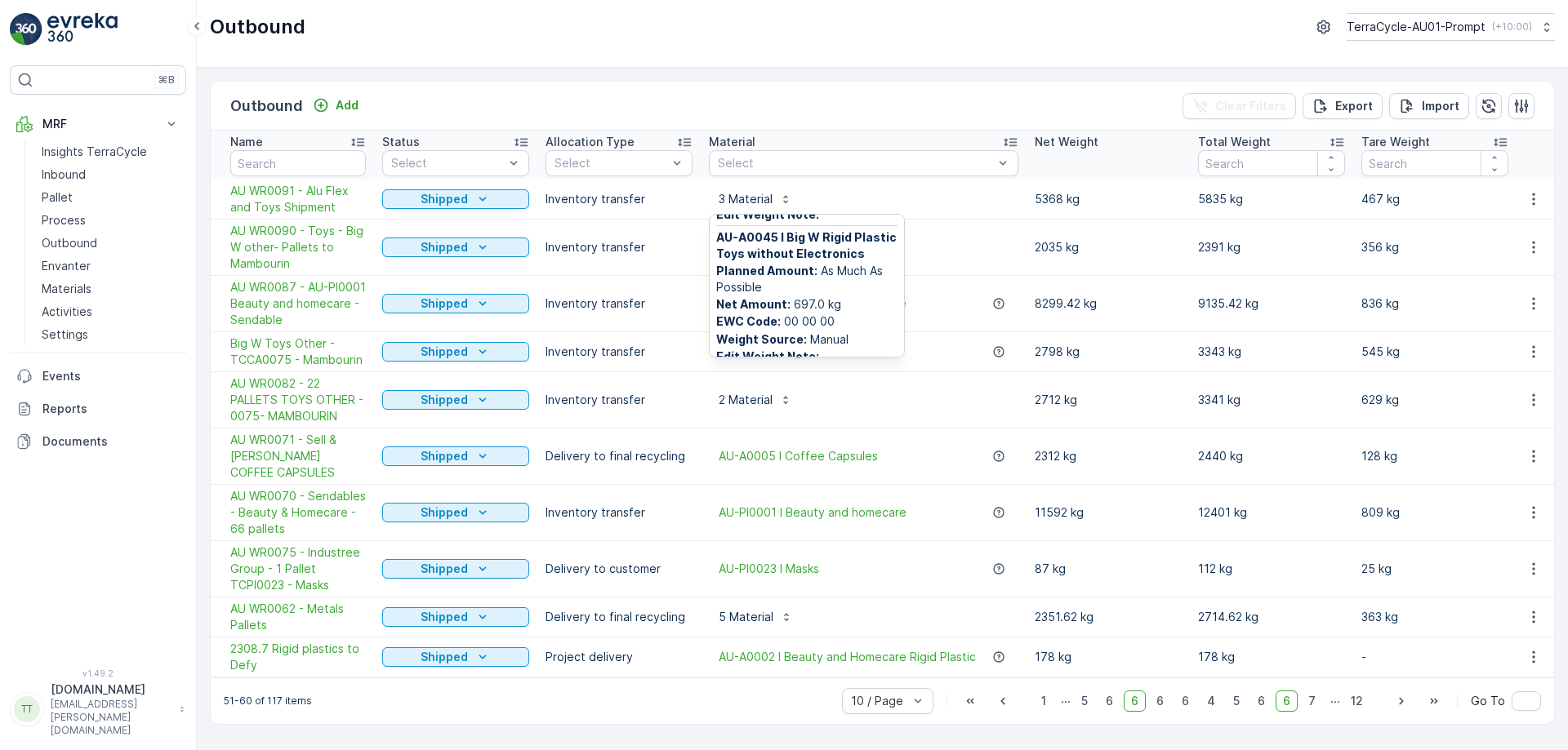
scroll to position [291, 0]
click at [954, 110] on div "Outbound Add Clear Filters Export Import" at bounding box center [882, 106] width 1343 height 49
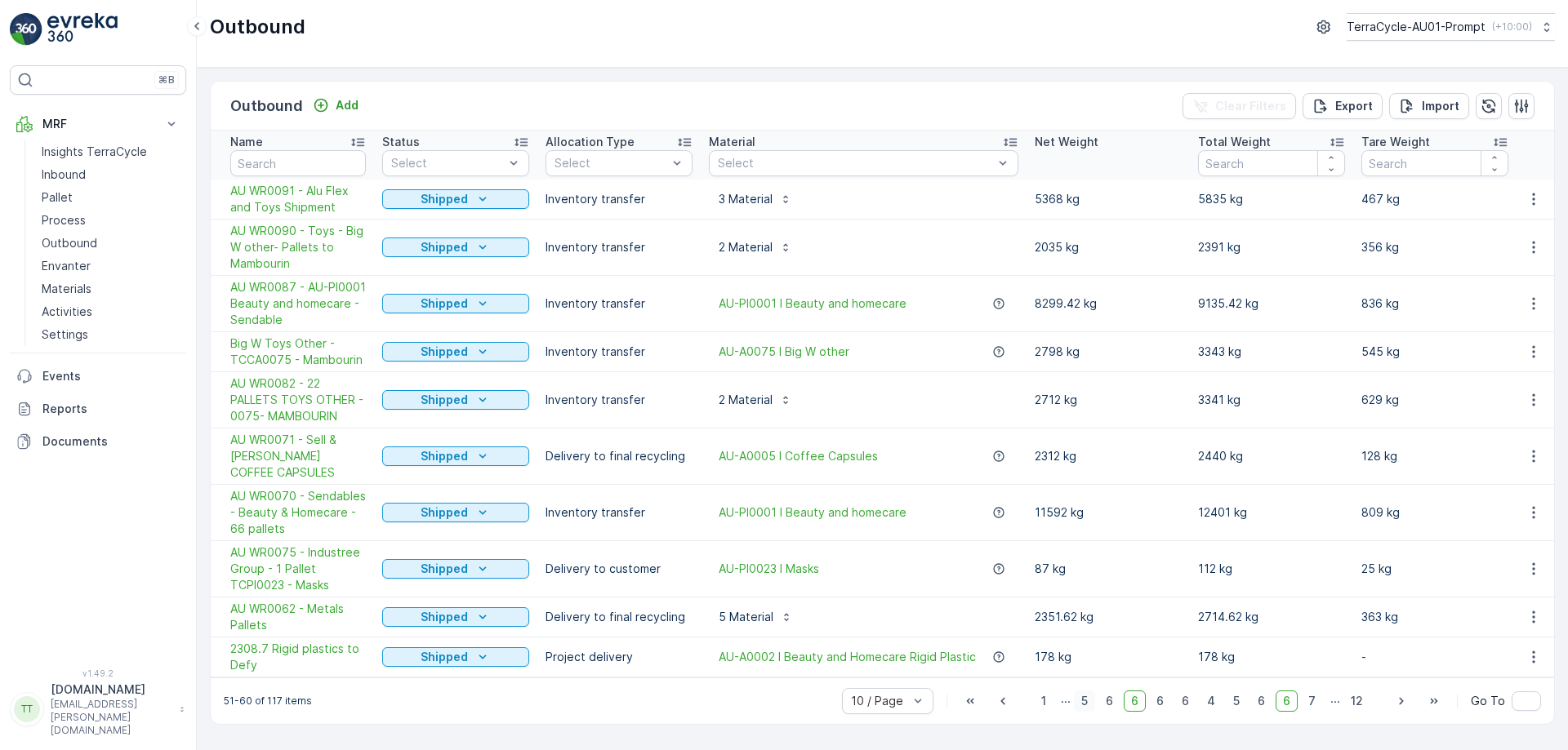
click at [1086, 708] on span "5" at bounding box center [1084, 701] width 21 height 21
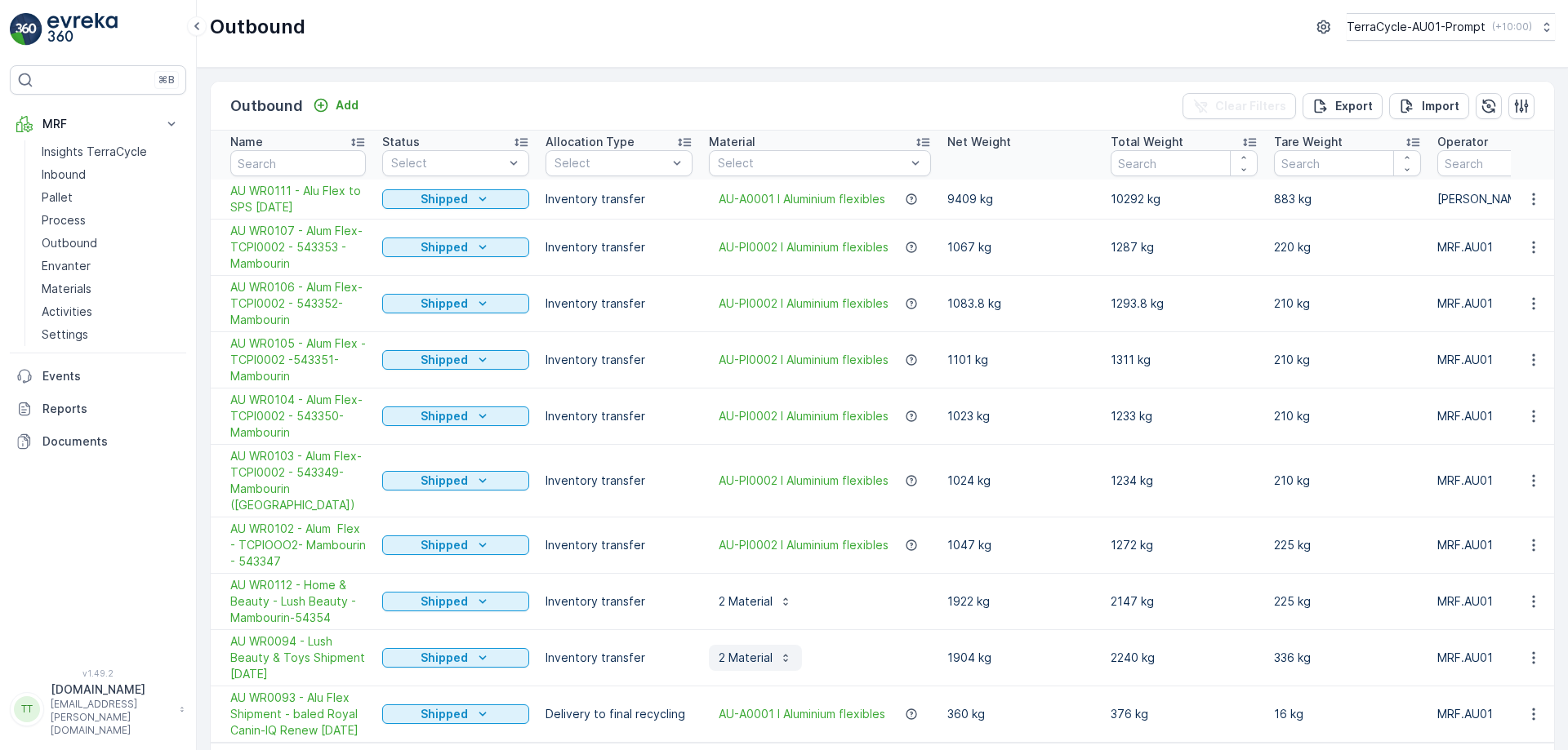
click at [755, 650] on p "2 Material" at bounding box center [746, 658] width 54 height 16
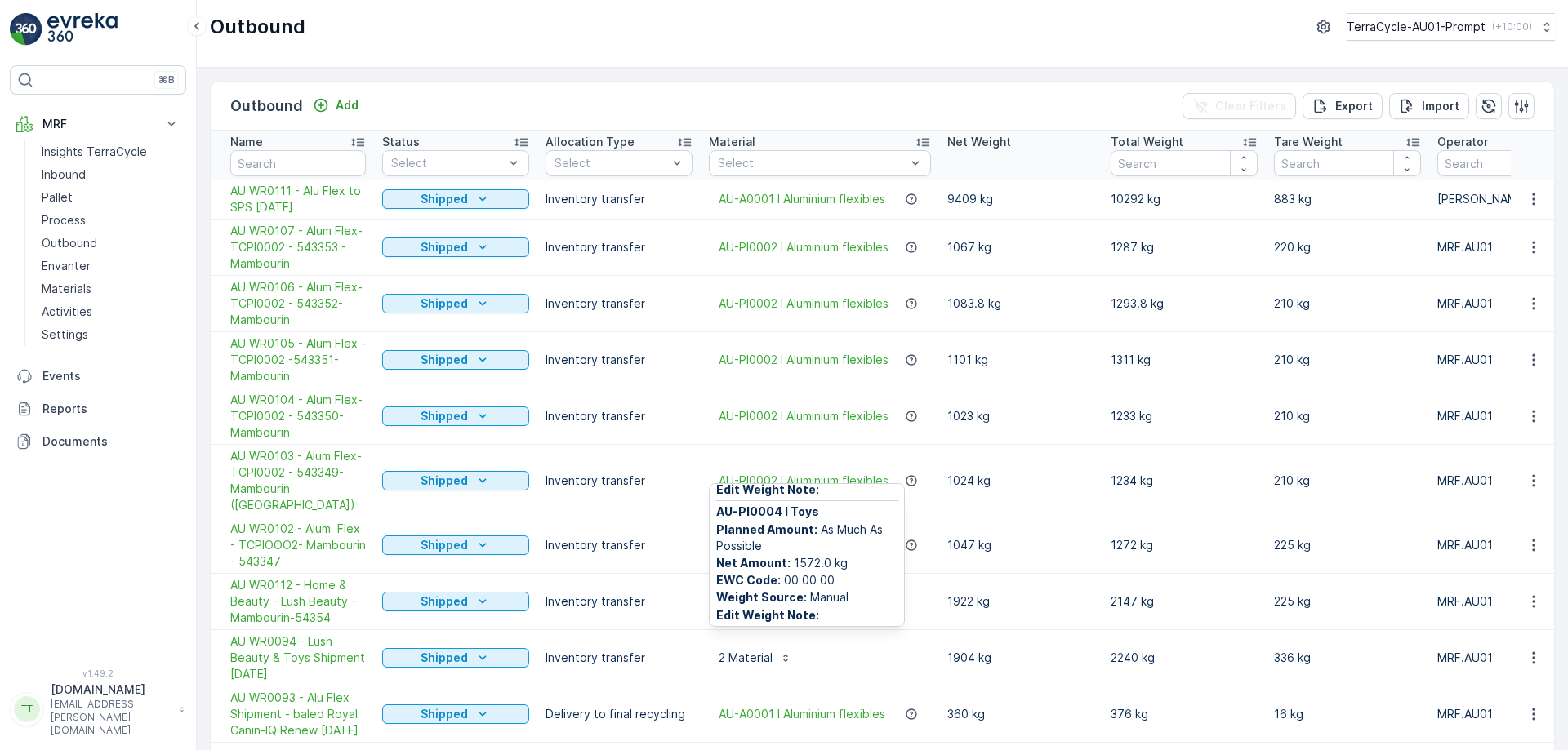
scroll to position [116, 0]
click at [858, 647] on div "2 Material AU-PI0047 I Lush Beauty Care Planned Amount : As Much As Possible Ne…" at bounding box center [820, 658] width 222 height 26
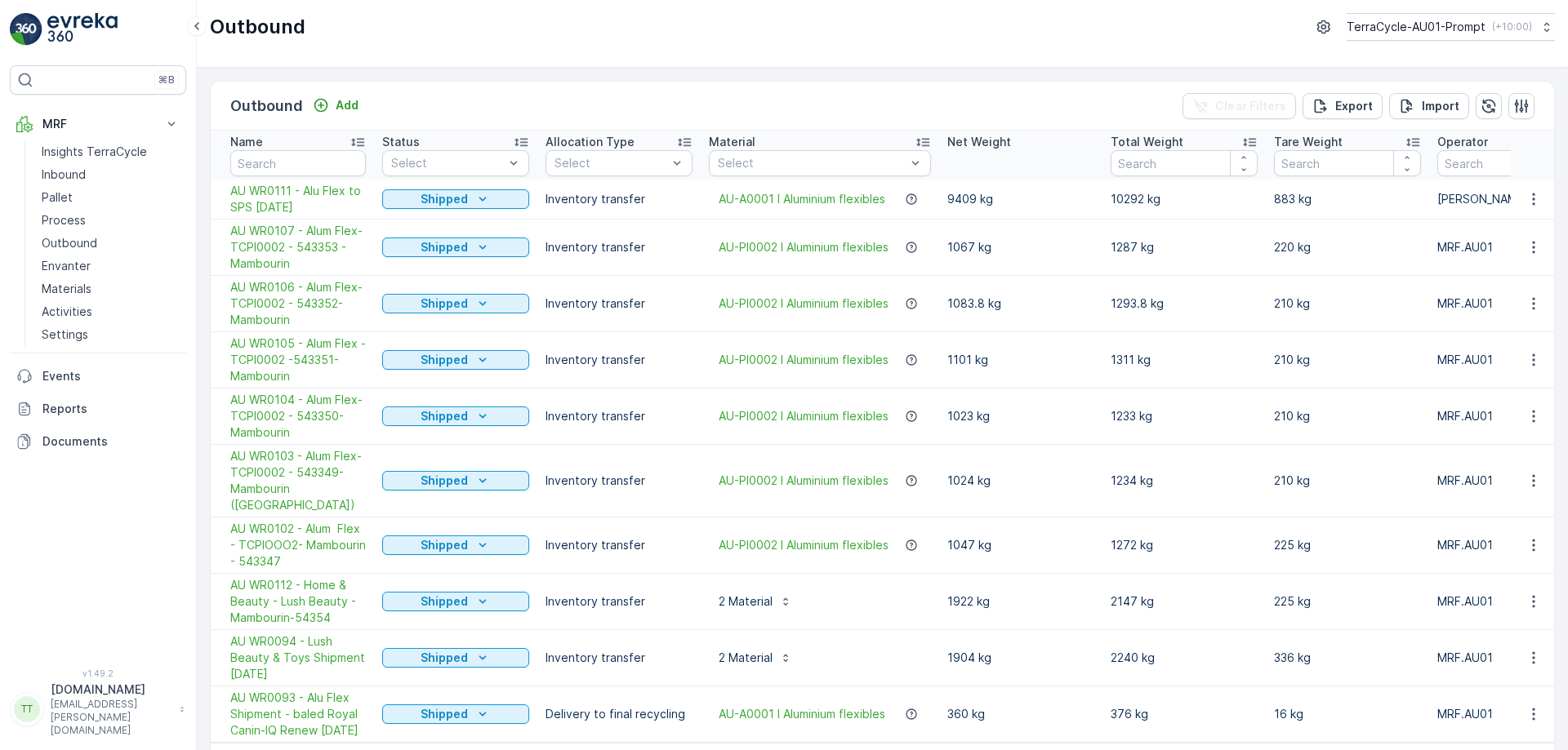
click at [676, 581] on td "Inventory transfer" at bounding box center [619, 602] width 164 height 56
click at [756, 593] on p "2 Material" at bounding box center [746, 601] width 54 height 16
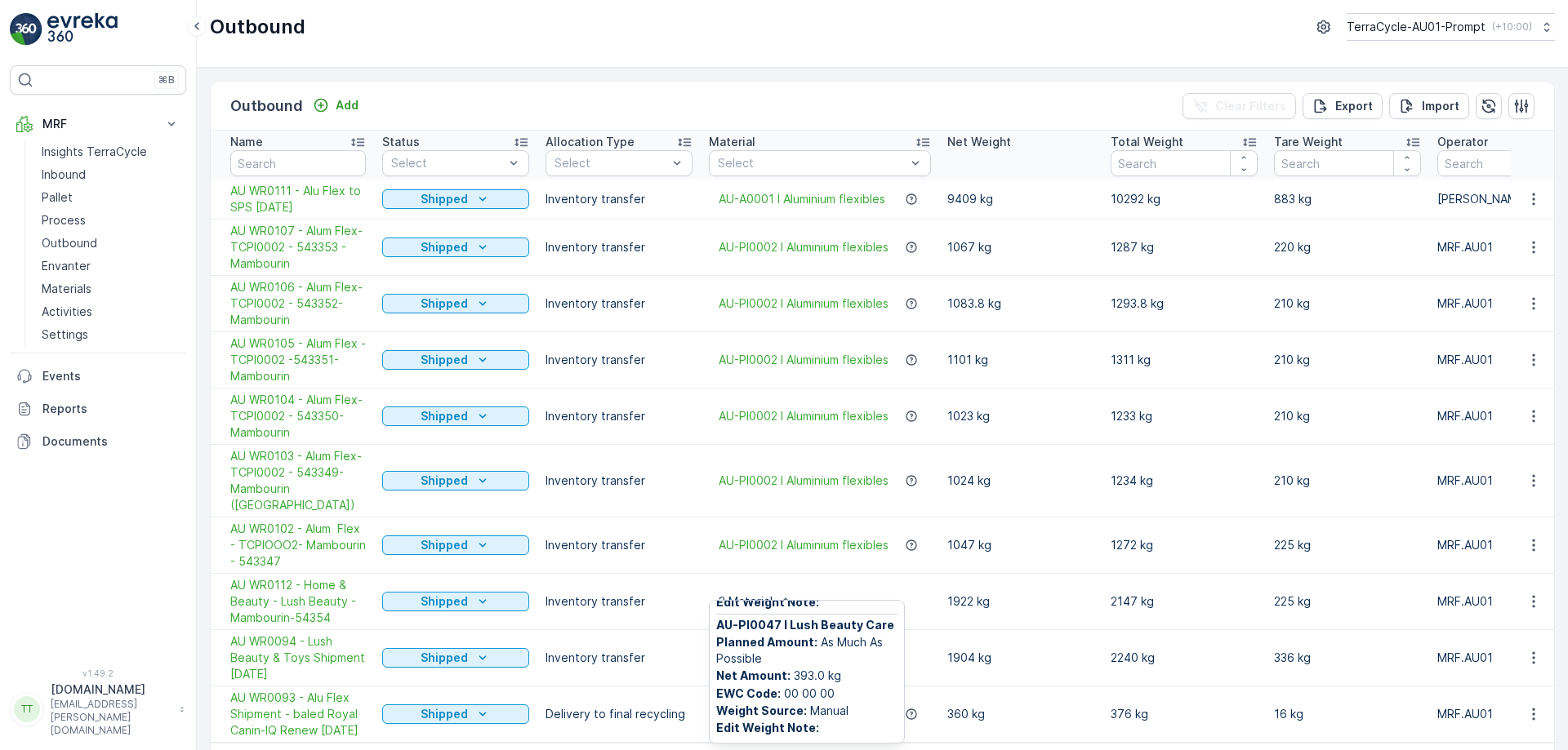
scroll to position [45, 0]
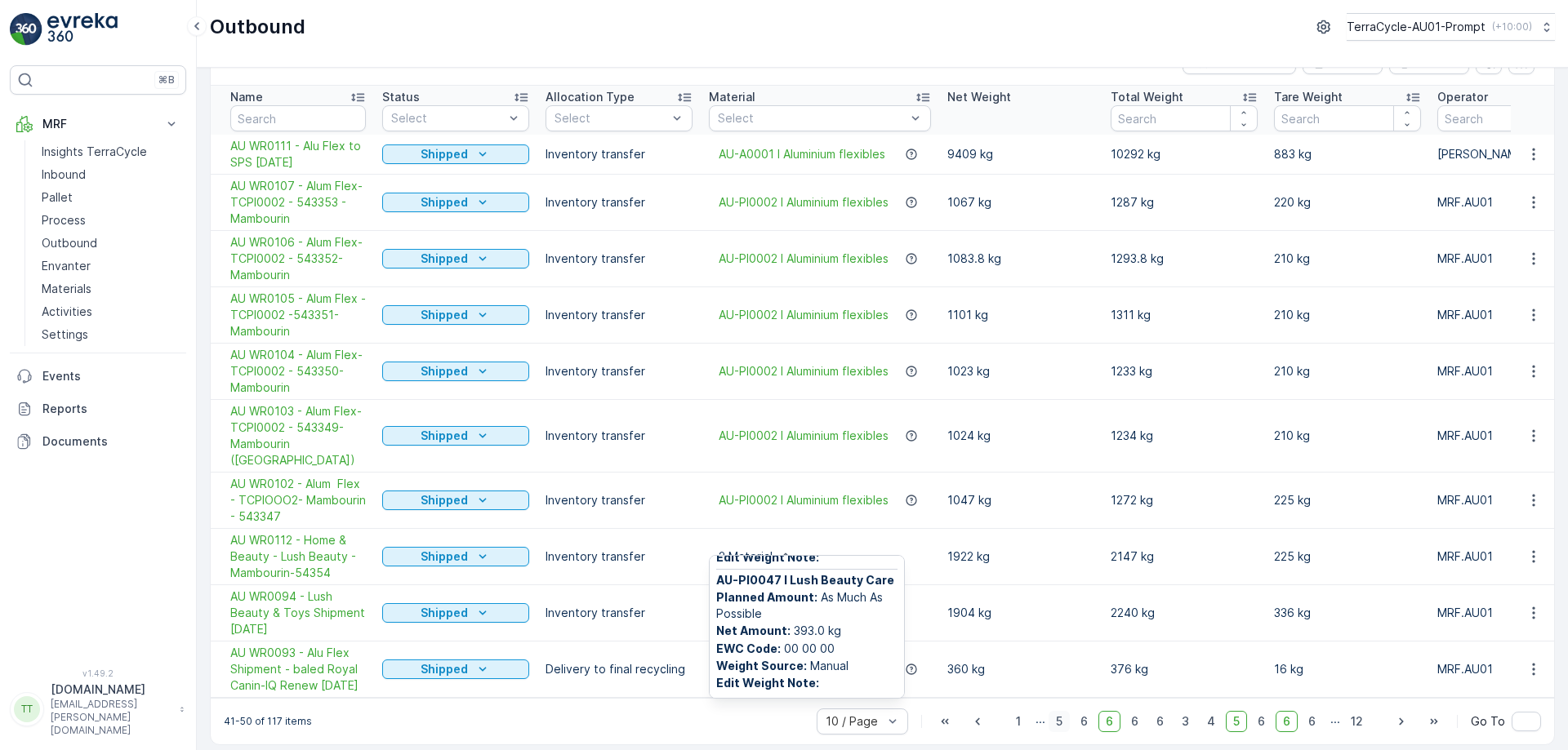
click at [1060, 711] on span "5" at bounding box center [1059, 721] width 21 height 21
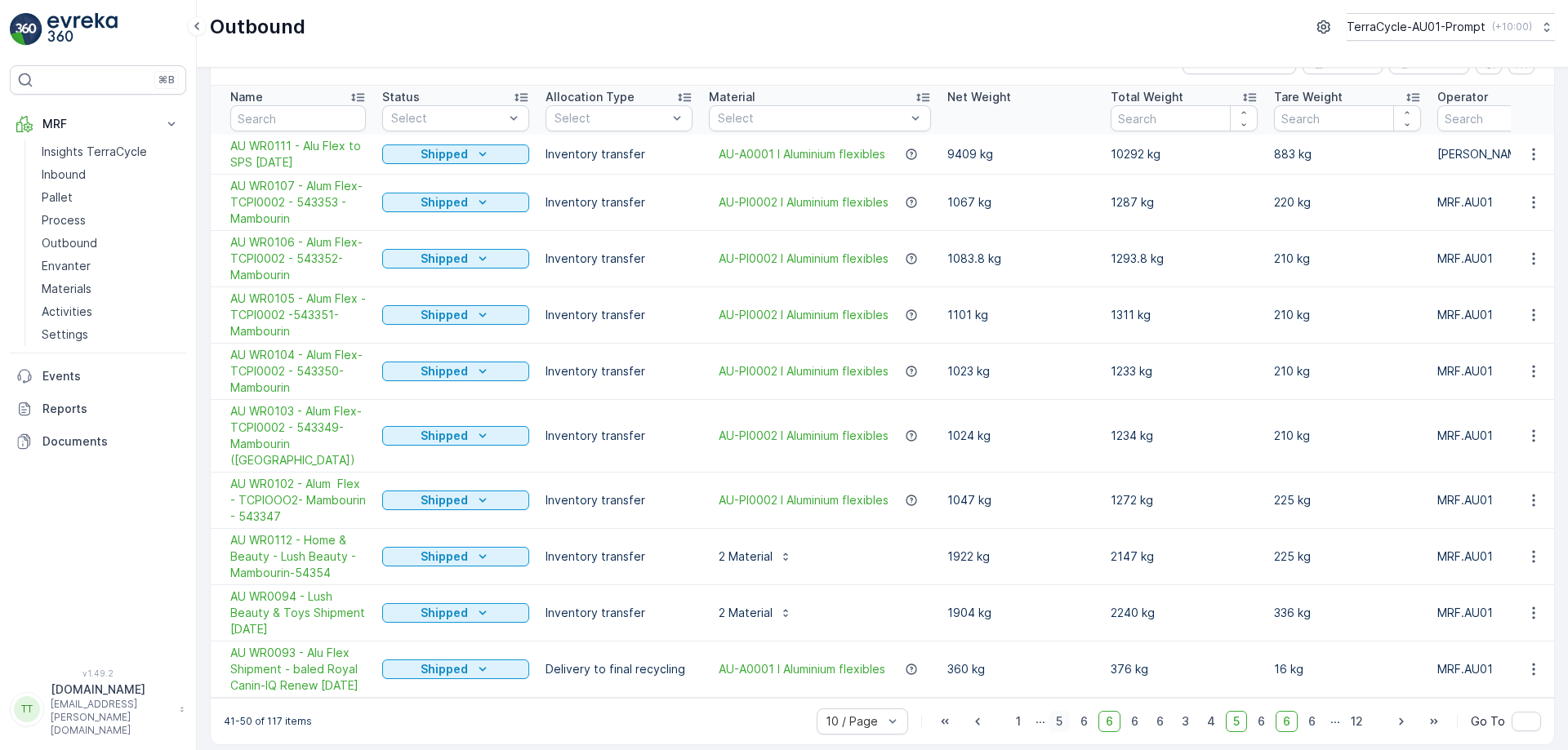
click at [1054, 713] on span "5" at bounding box center [1059, 721] width 21 height 21
click at [1214, 711] on span "4" at bounding box center [1210, 721] width 23 height 21
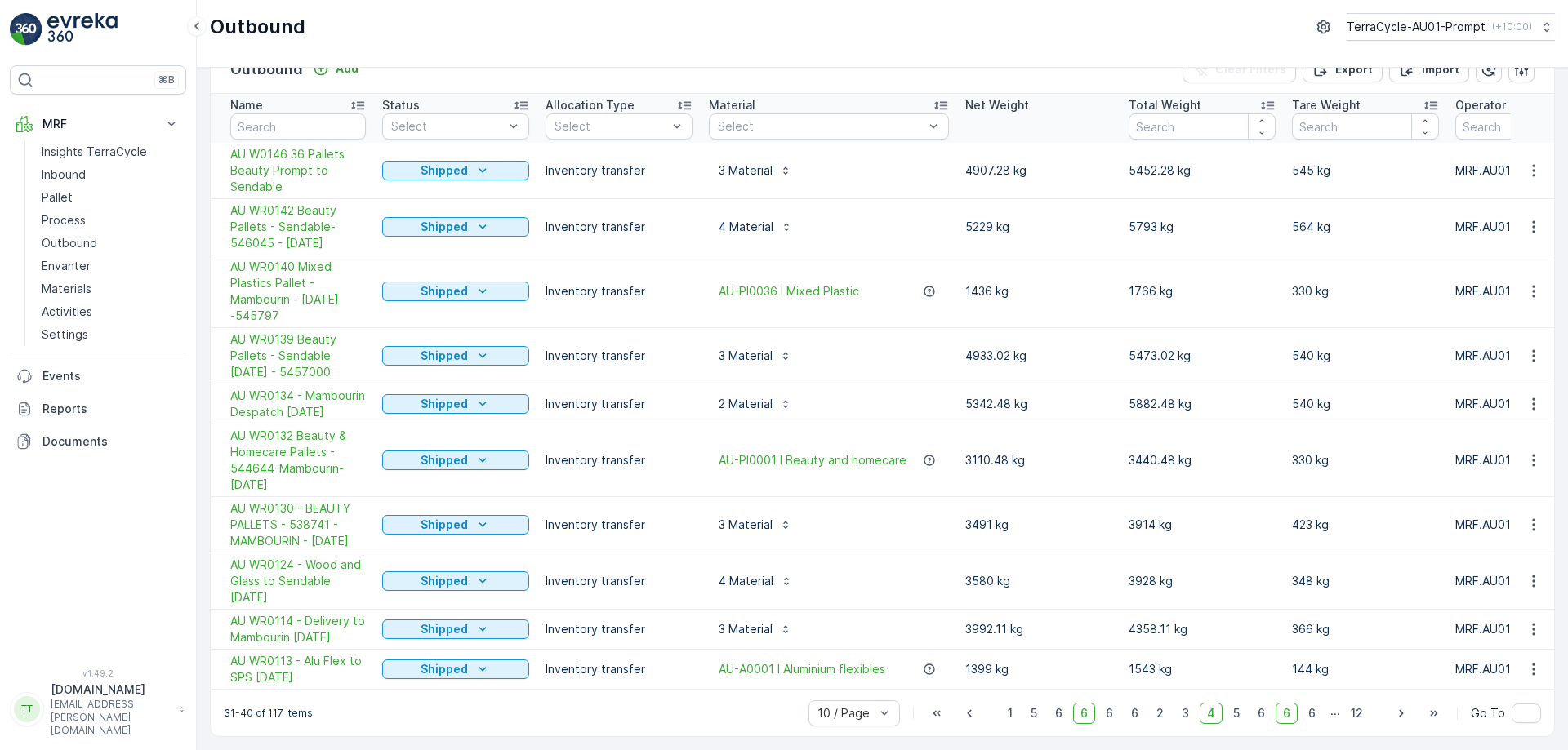
scroll to position [78, 0]
click at [758, 621] on p "3 Material" at bounding box center [746, 629] width 54 height 16
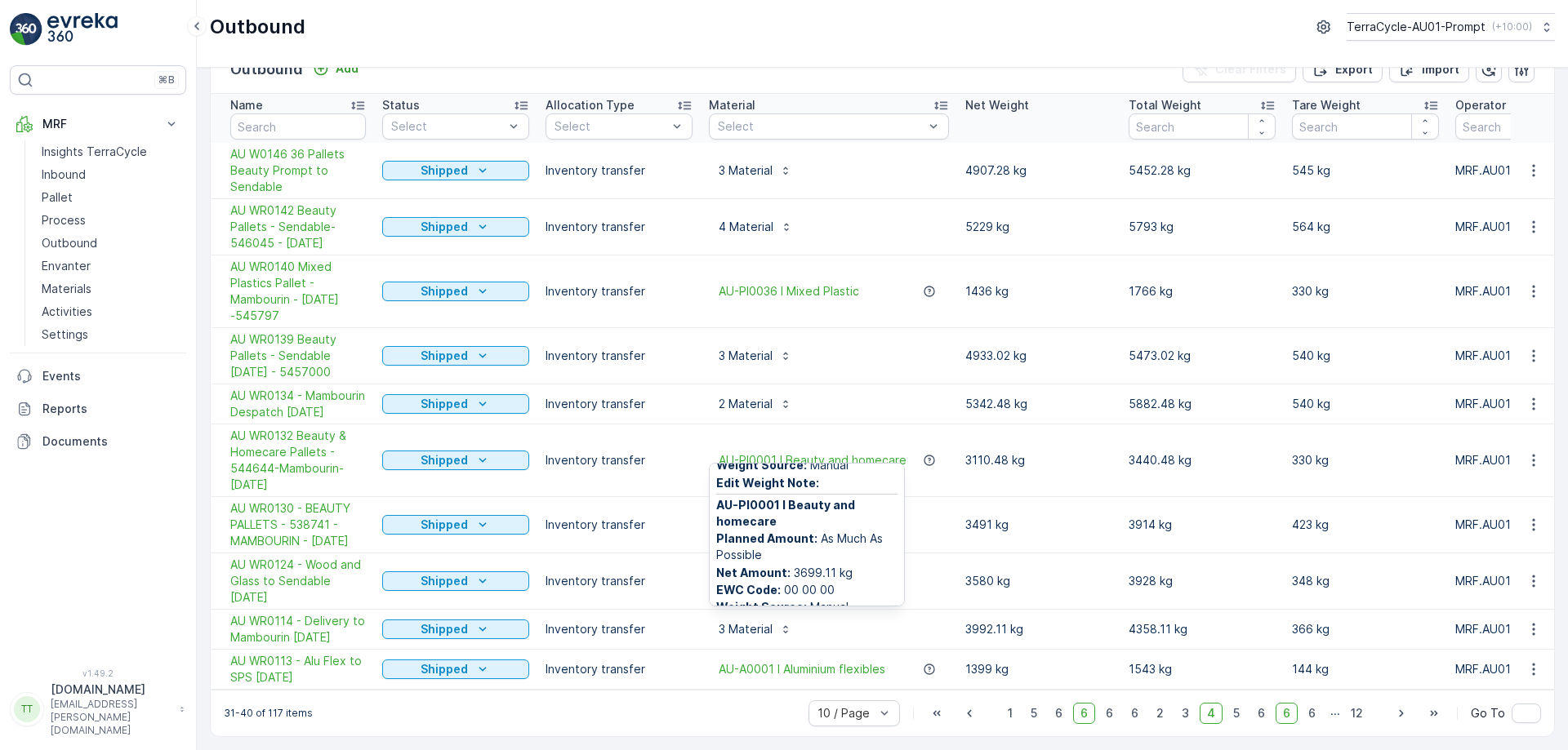
scroll to position [274, 0]
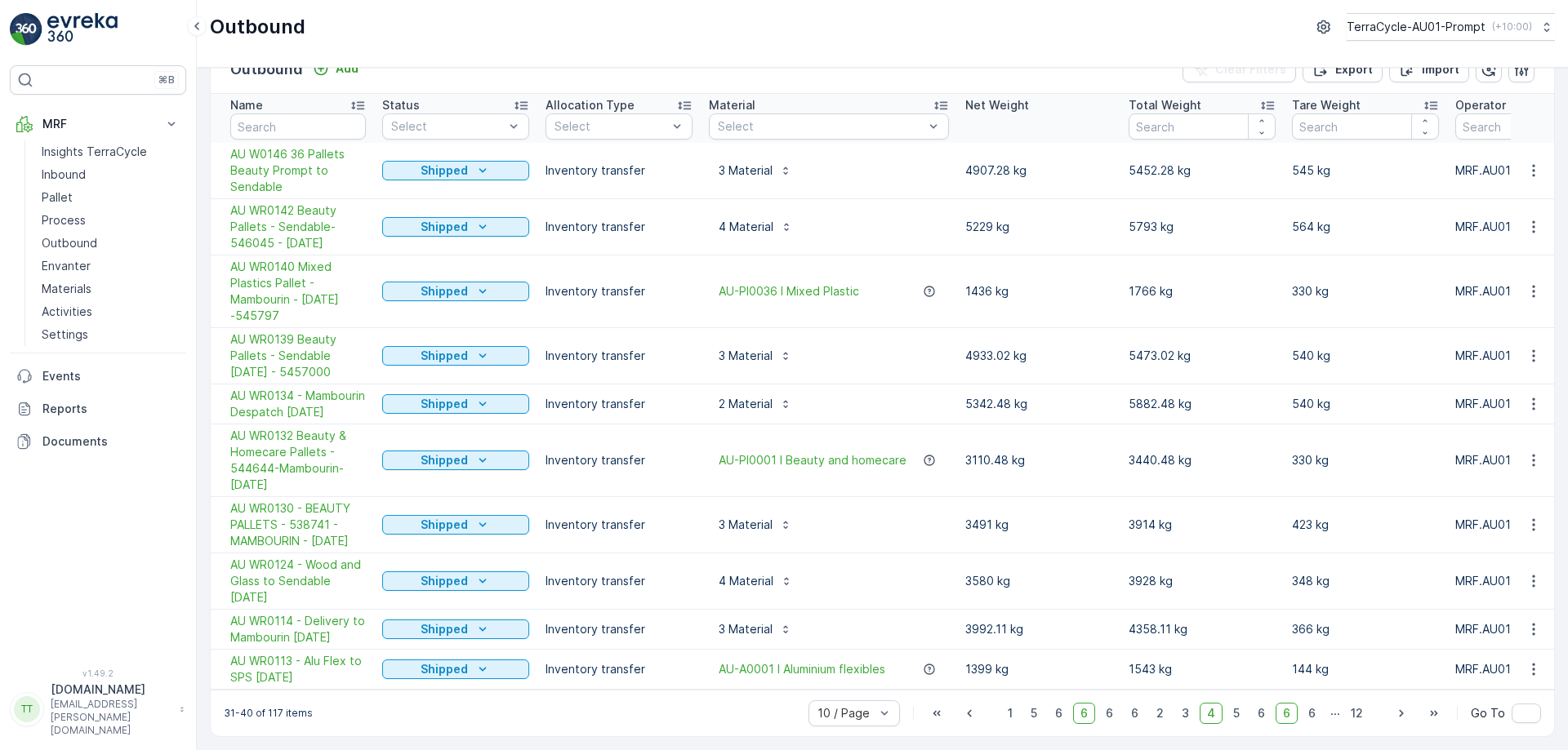
click at [709, 694] on div "31-40 of 117 items 10 / Page 1 5 6 6 6 6 2 3 4 5 6 6 6 ... 12 Go To" at bounding box center [882, 713] width 1343 height 47
click at [753, 574] on p "4 Material" at bounding box center [746, 581] width 55 height 16
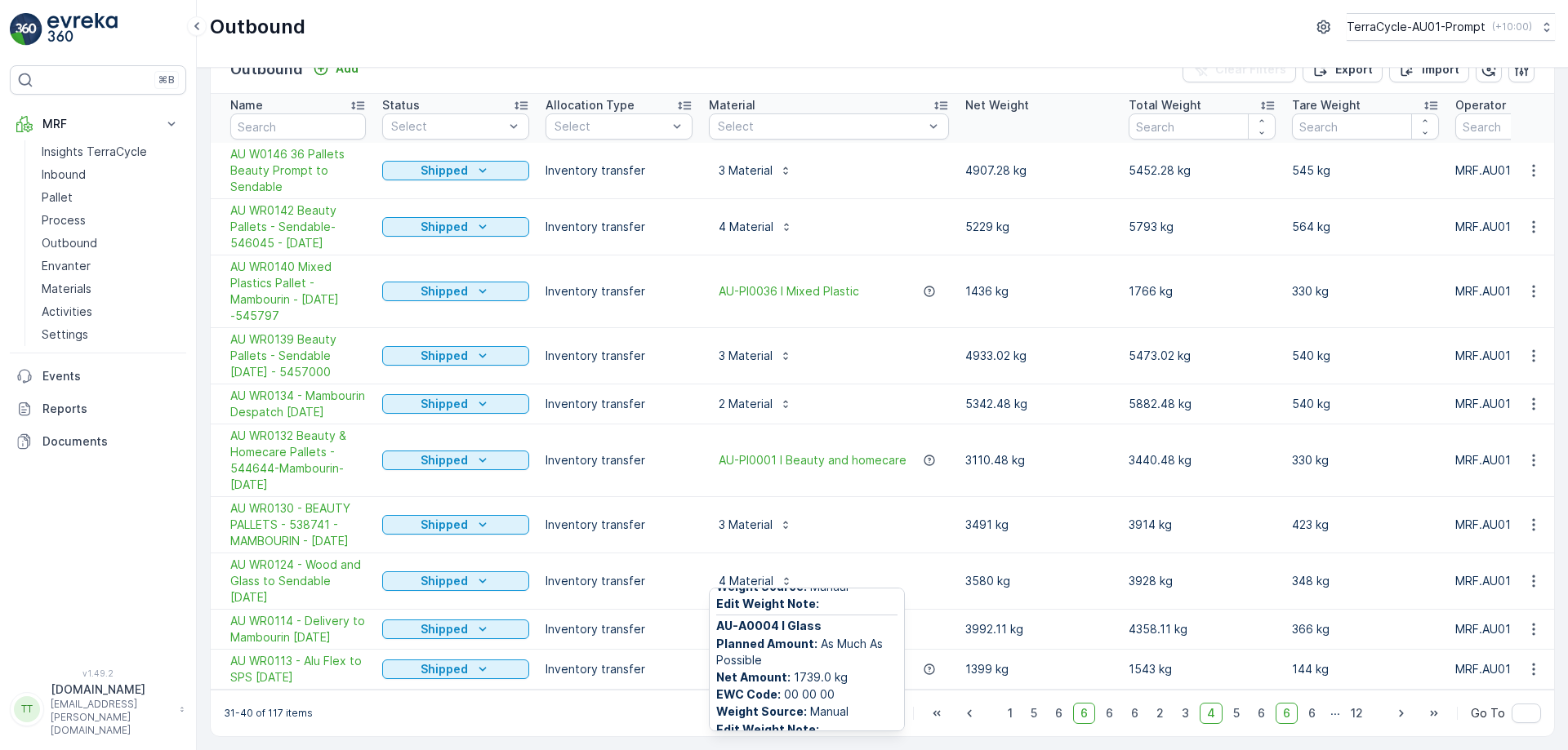
scroll to position [384, 0]
click at [763, 517] on p "3 Material" at bounding box center [746, 525] width 54 height 16
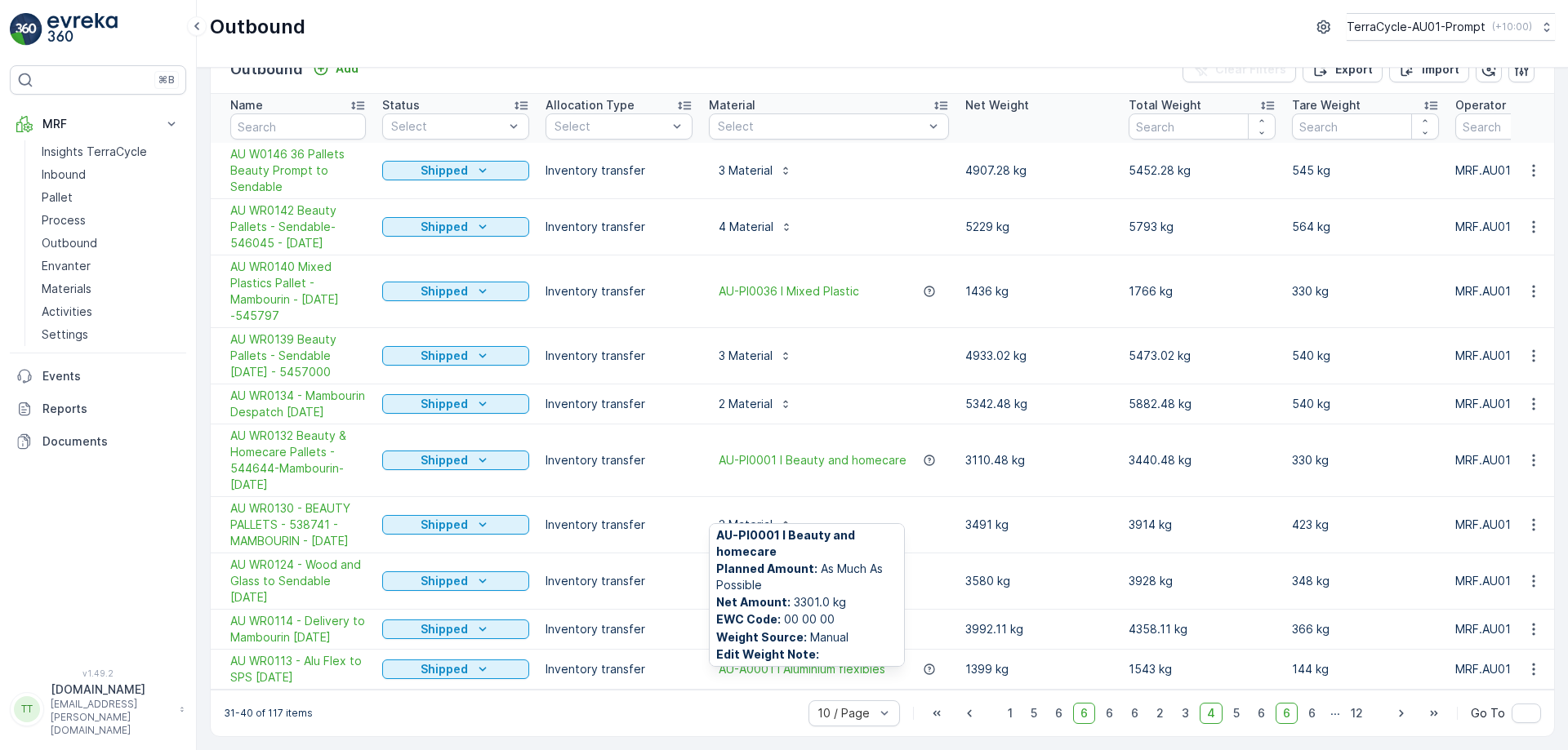
scroll to position [258, 0]
click at [753, 396] on p "2 Material" at bounding box center [746, 403] width 54 height 16
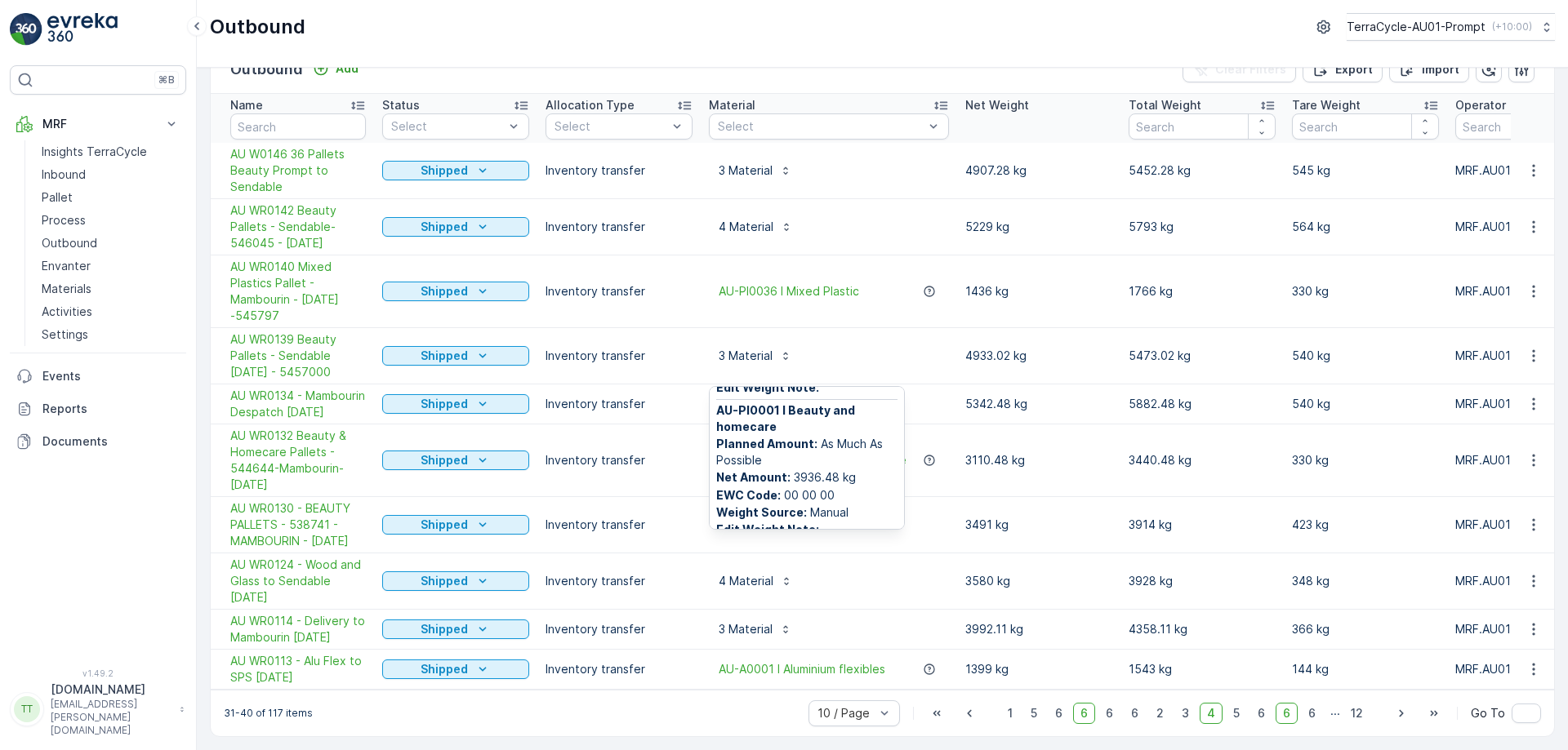
scroll to position [132, 0]
click at [768, 347] on p "3 Material" at bounding box center [746, 355] width 54 height 16
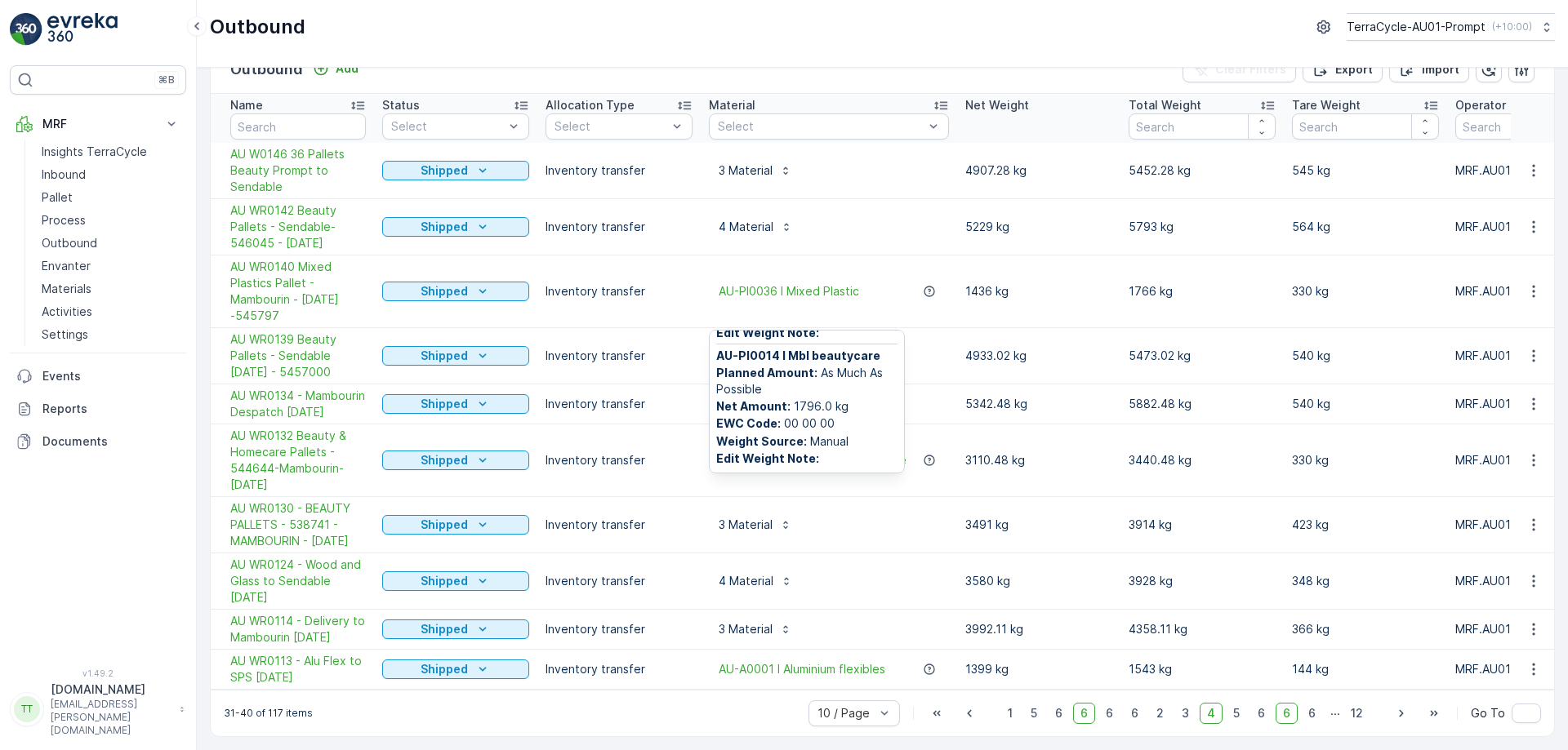
scroll to position [258, 0]
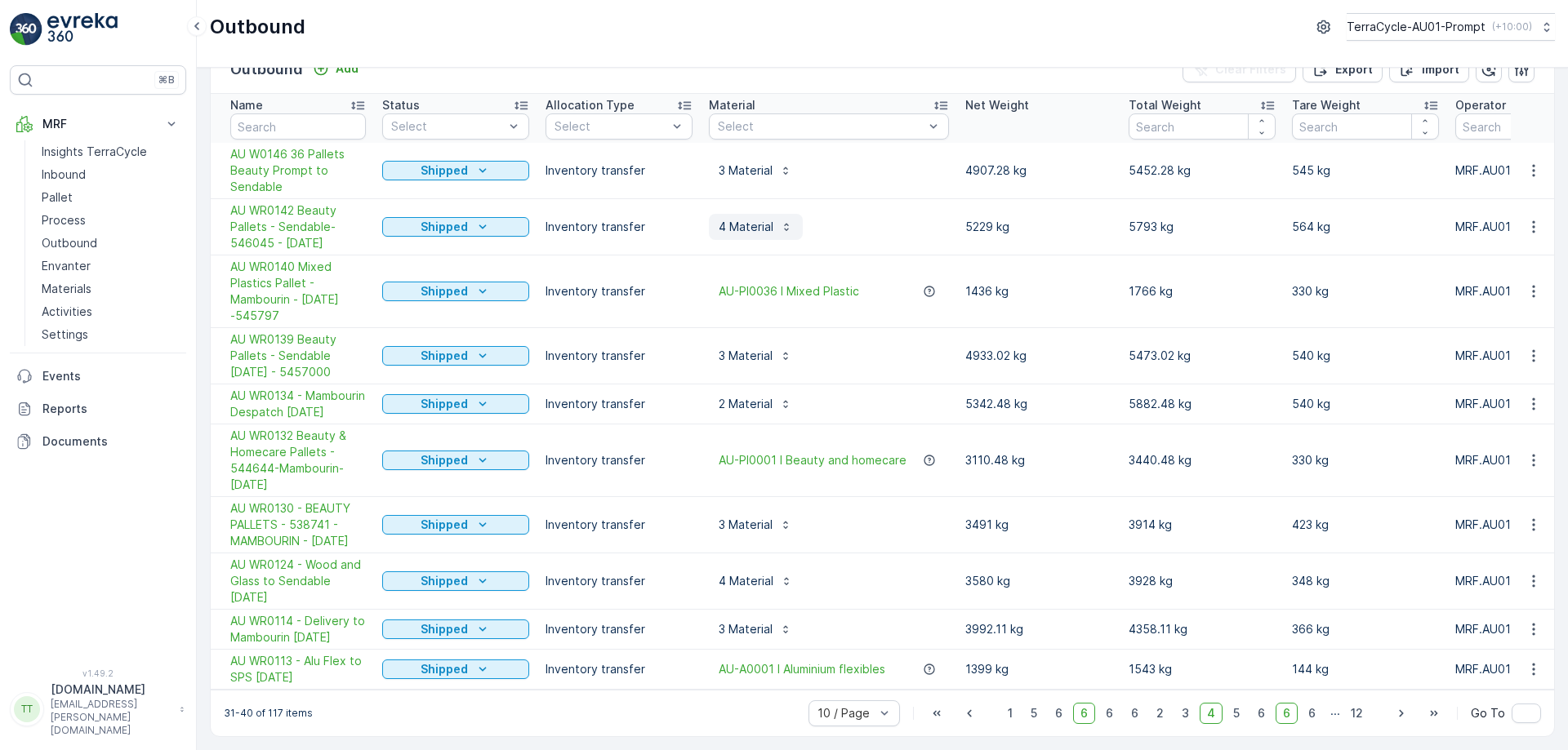
click at [754, 219] on p "4 Material" at bounding box center [746, 226] width 55 height 16
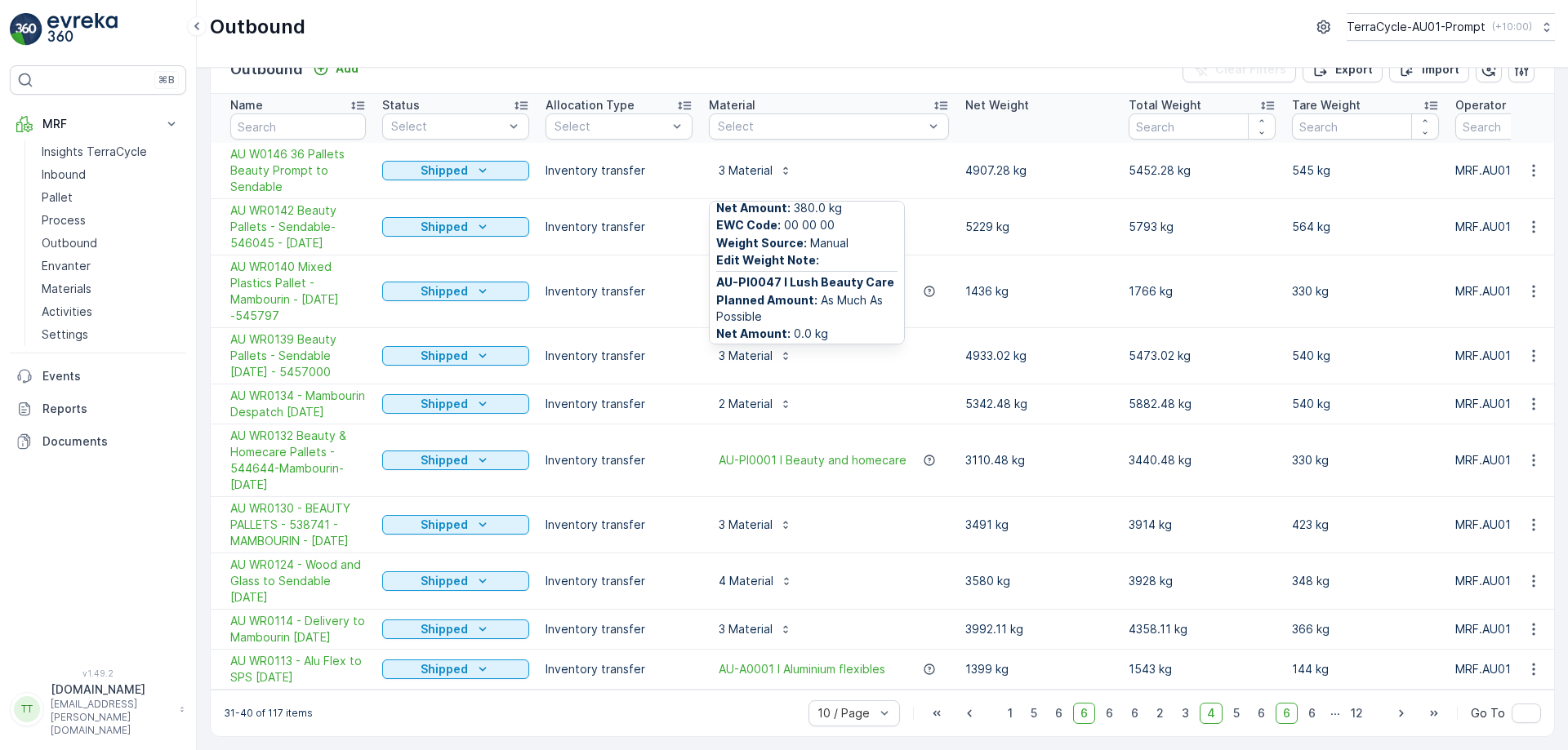
scroll to position [384, 0]
click at [740, 163] on p "3 Material" at bounding box center [746, 170] width 54 height 16
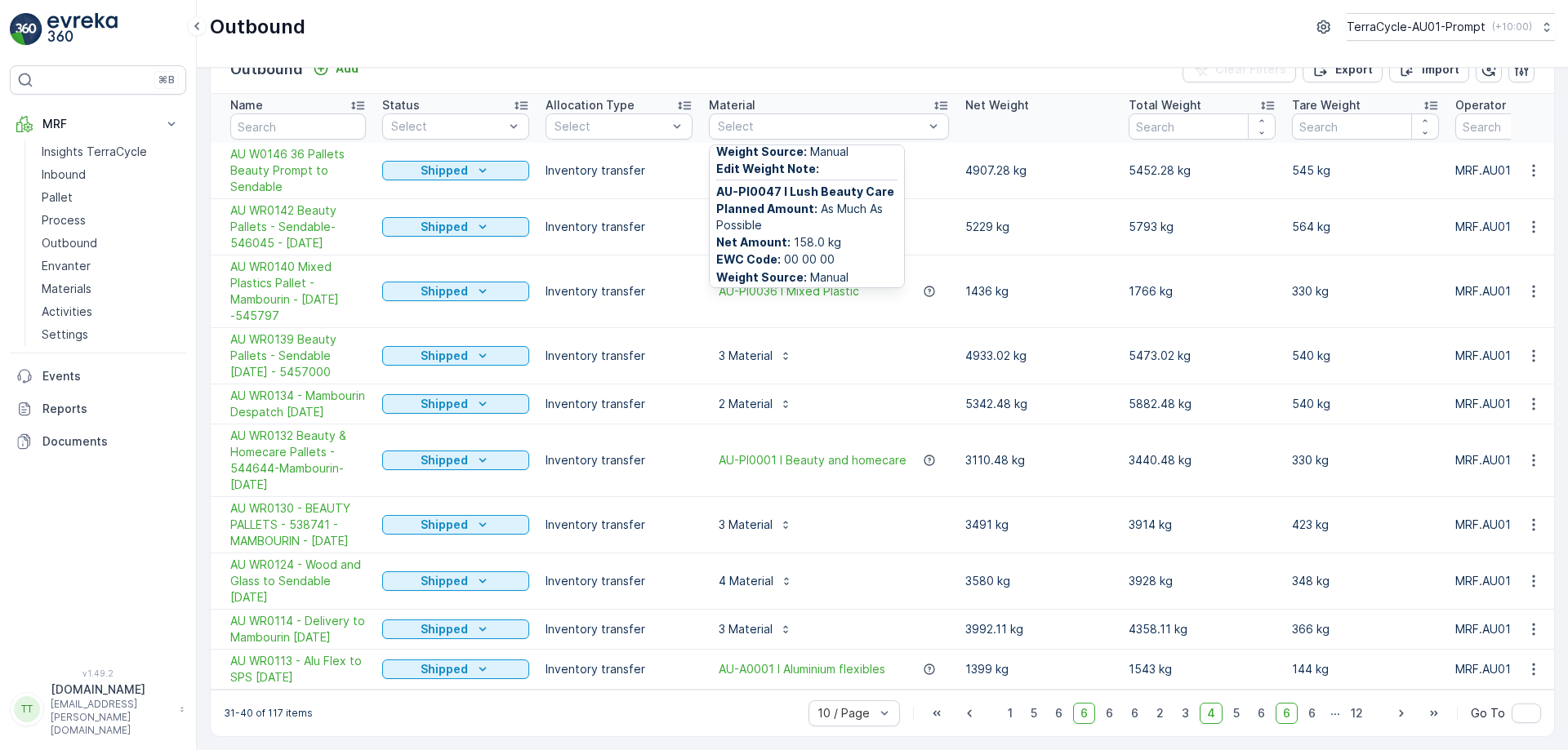
scroll to position [258, 0]
click at [1178, 715] on span "3" at bounding box center [1186, 714] width 22 height 21
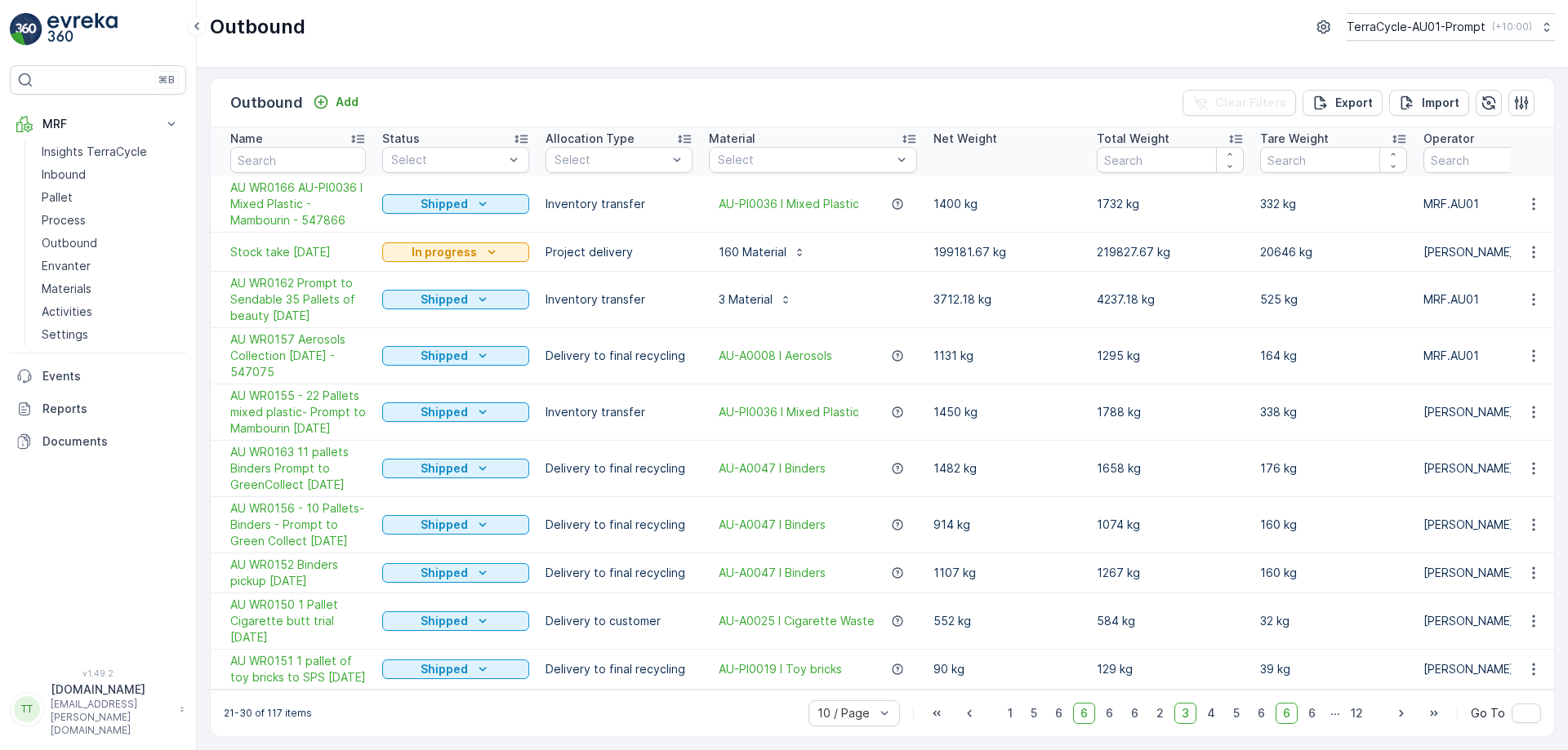
scroll to position [28, 0]
click at [770, 292] on p "3 Material" at bounding box center [746, 299] width 54 height 16
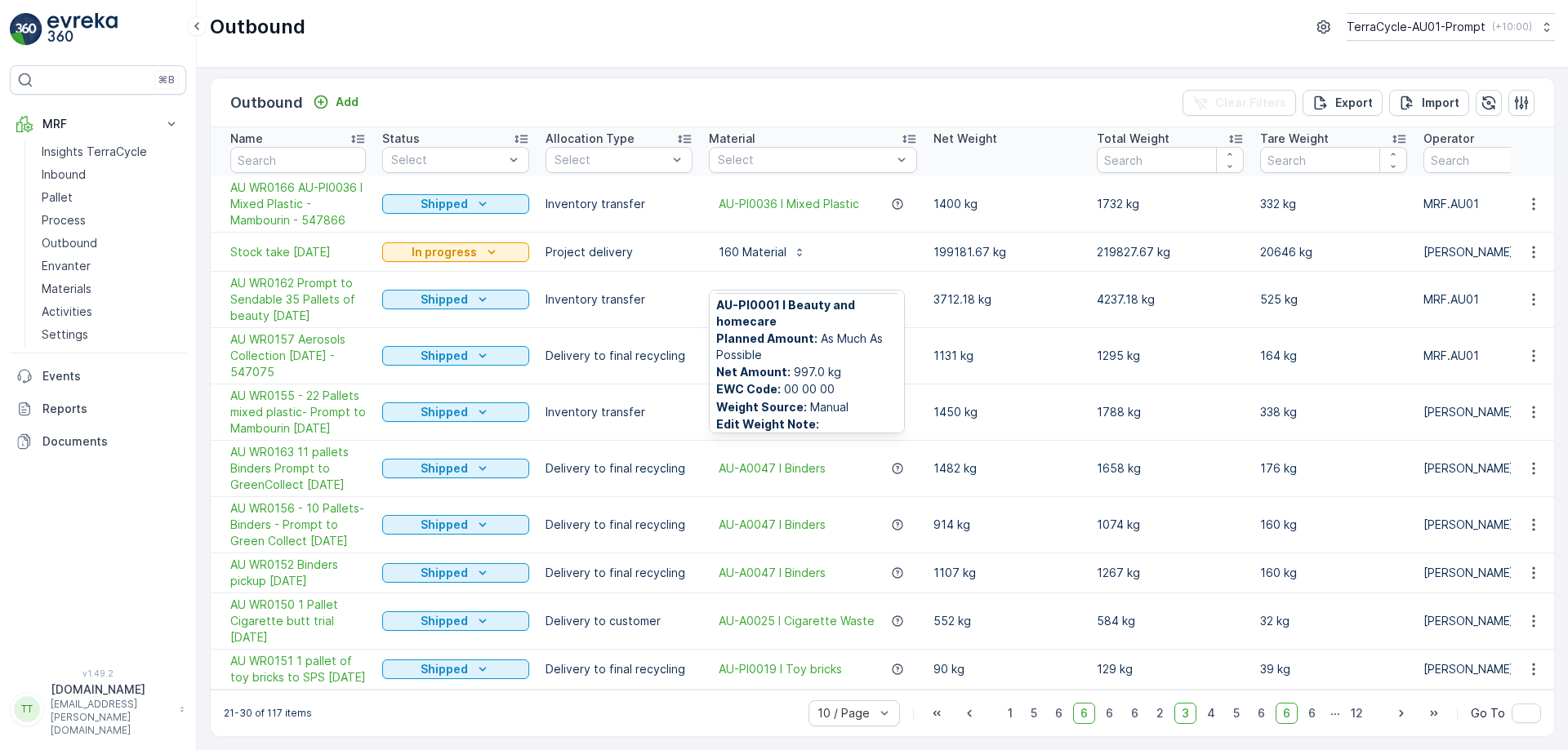
scroll to position [258, 0]
click at [776, 244] on p "160 Material" at bounding box center [753, 252] width 68 height 16
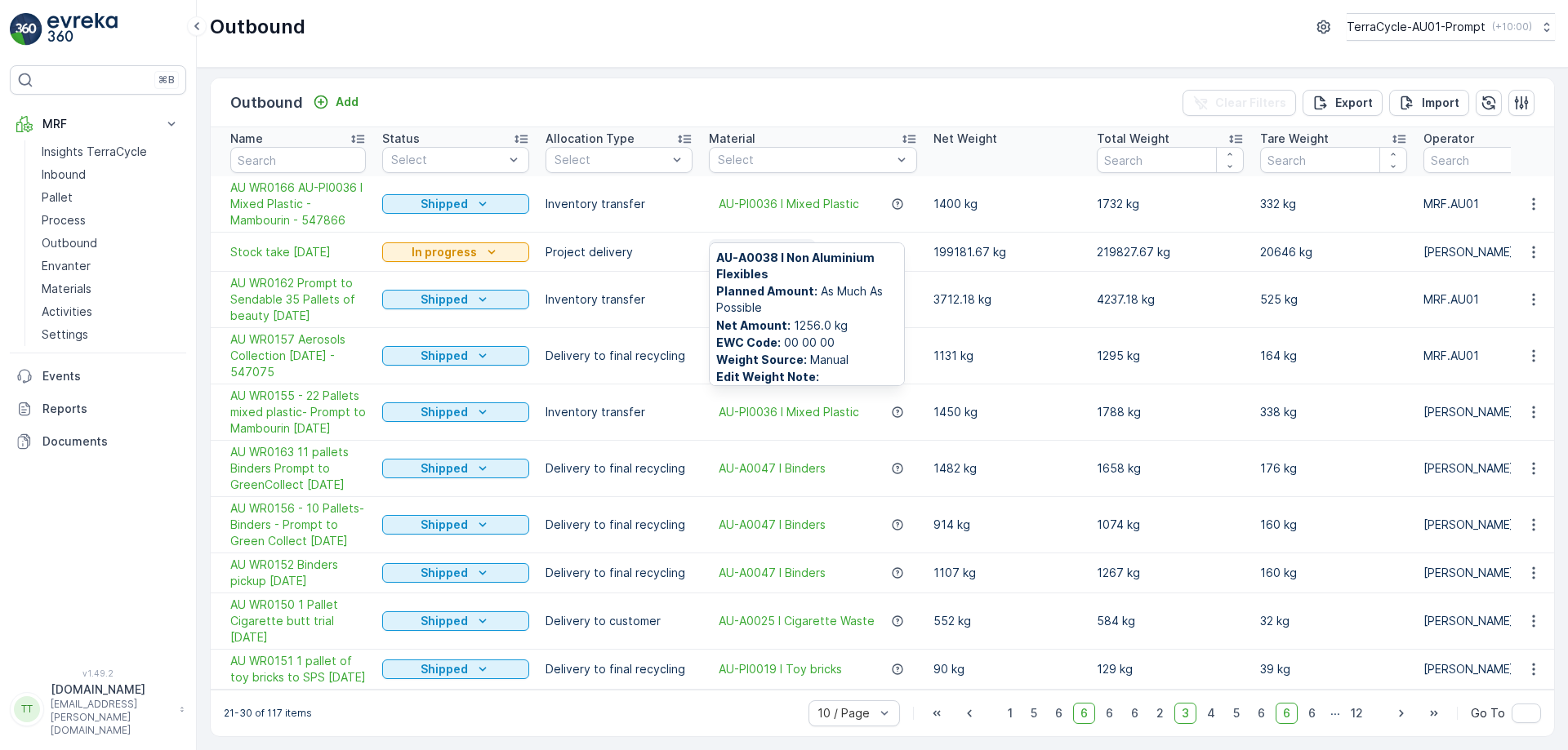
click at [776, 244] on p "160 Material" at bounding box center [753, 252] width 68 height 16
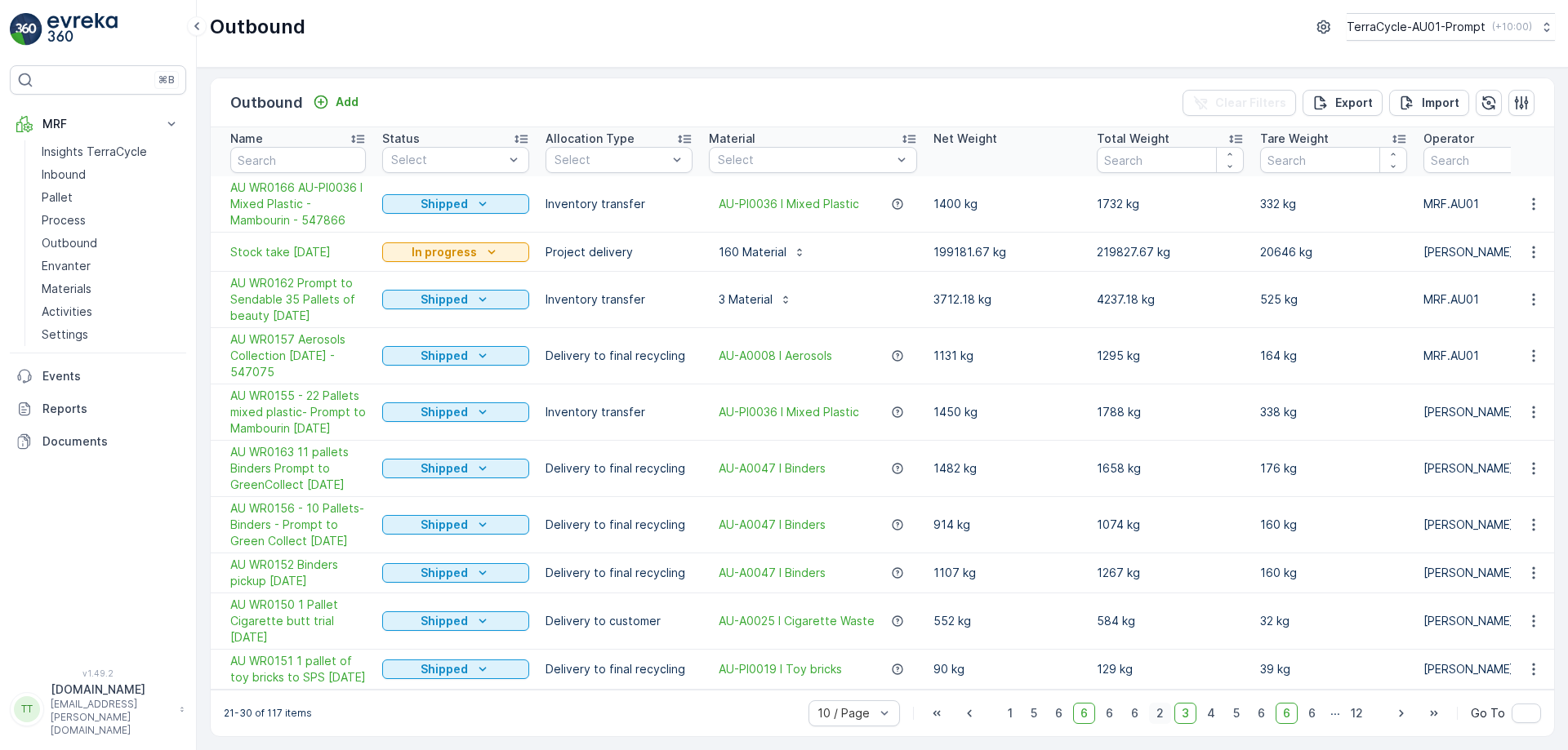
click at [1165, 714] on span "2" at bounding box center [1160, 714] width 22 height 21
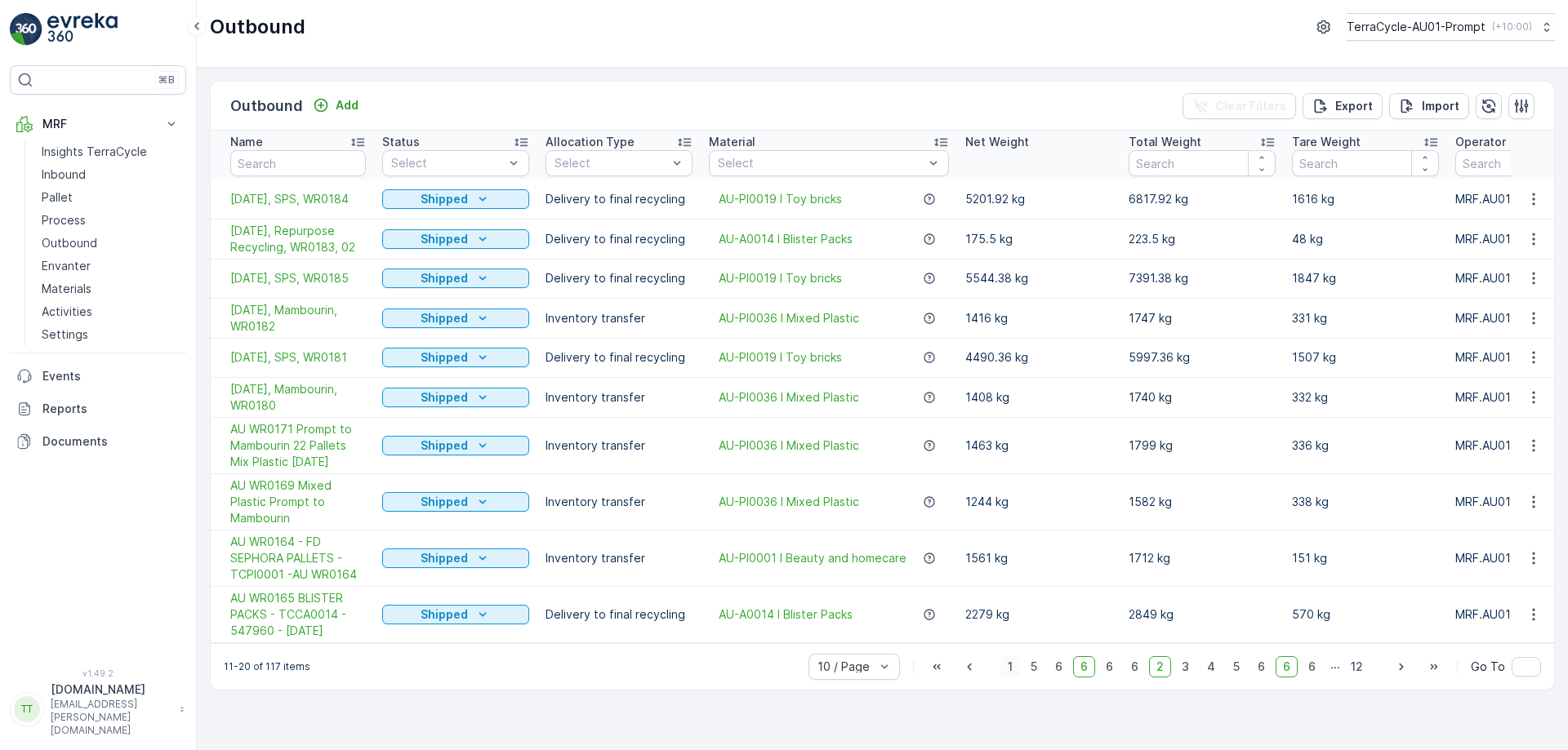
click at [1009, 678] on span "1" at bounding box center [1009, 667] width 19 height 21
click at [665, 704] on div "Outbound Add Clear Filters Export Import Name Status Select Allocation Type Sel…" at bounding box center [882, 409] width 1371 height 683
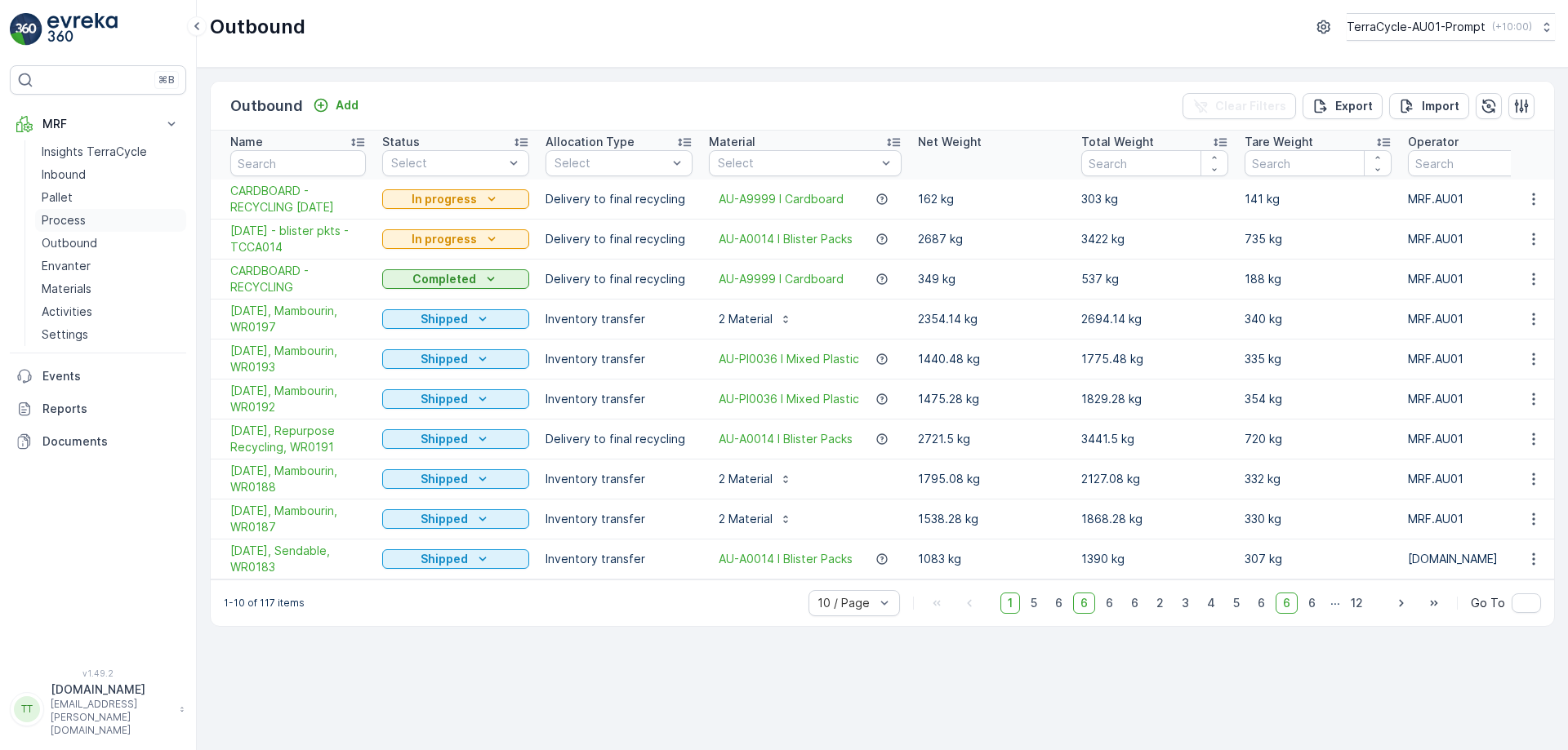
click at [97, 214] on link "Process" at bounding box center [110, 220] width 151 height 23
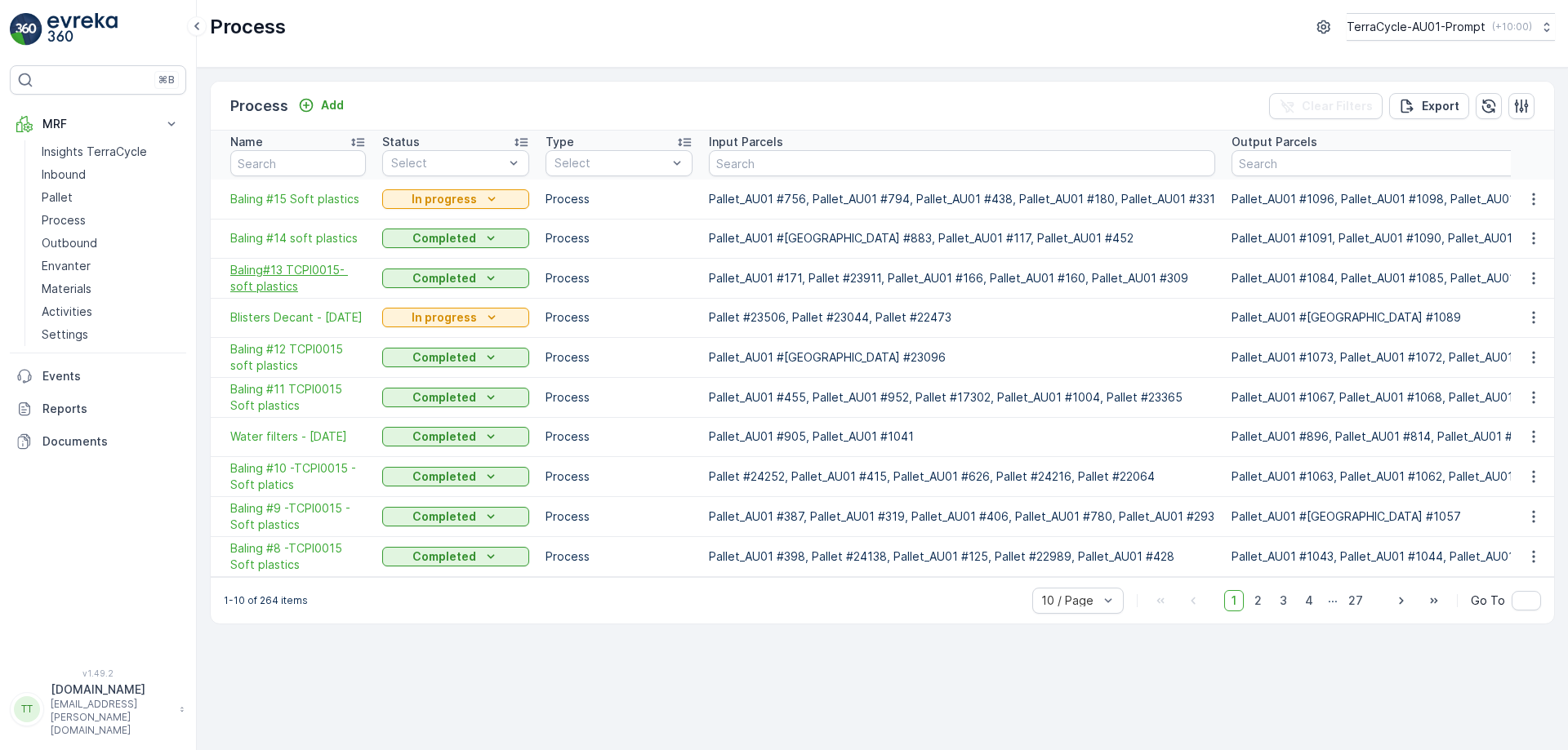
click at [277, 274] on span "Baling#13 TCPI0015- soft plastics" at bounding box center [298, 278] width 136 height 33
click at [285, 359] on span "Baling #12 TCPI0015 soft plastics" at bounding box center [298, 358] width 136 height 33
click at [292, 388] on span "Baling #11 TCPI0015 Soft plastics" at bounding box center [298, 397] width 136 height 33
click at [282, 243] on span "Baling #14 soft plastics" at bounding box center [298, 238] width 136 height 16
click at [352, 197] on span "Baling #15 Soft plastics" at bounding box center [298, 198] width 136 height 16
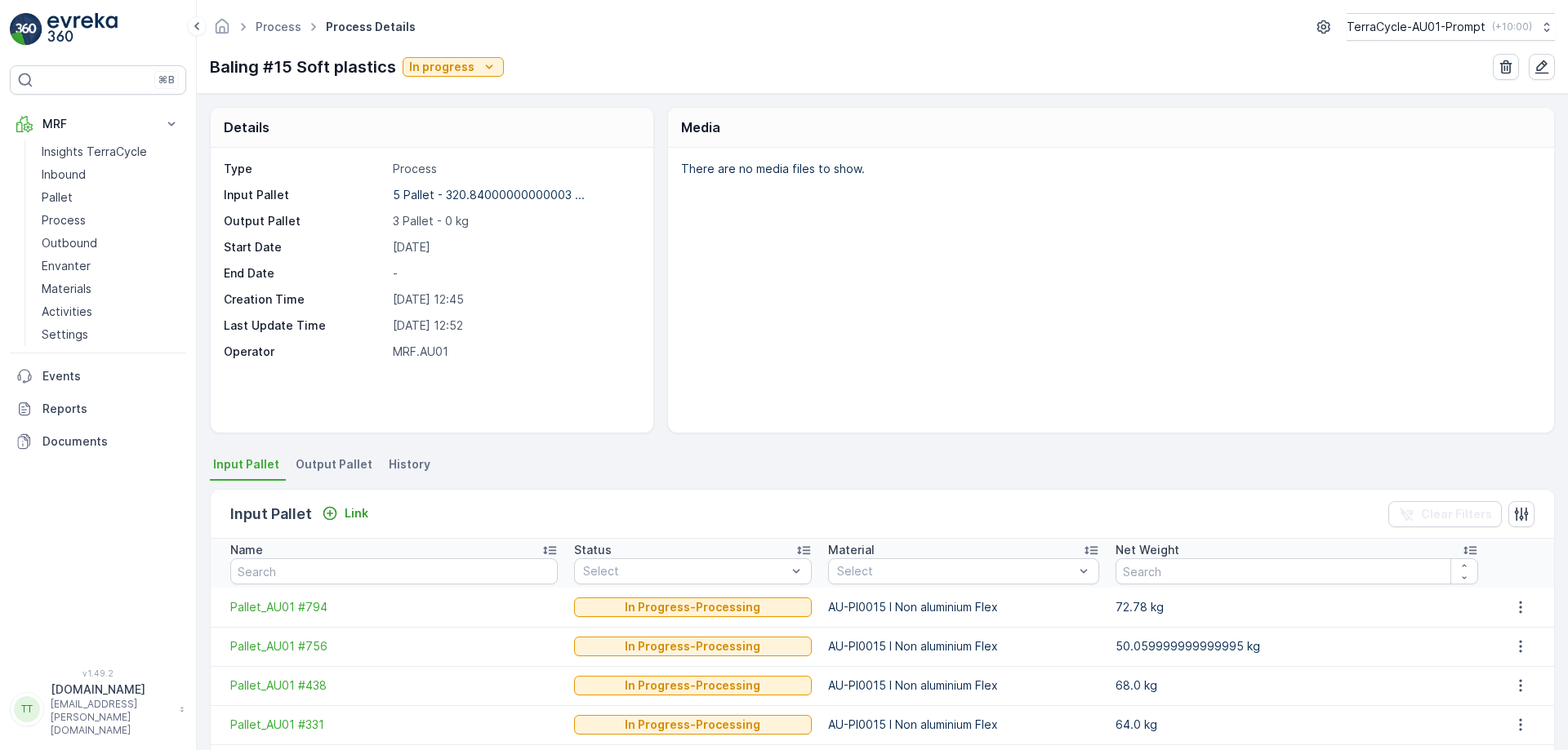
click at [609, 60] on div "Baling #15 Soft plastics In progress" at bounding box center [882, 67] width 1345 height 26
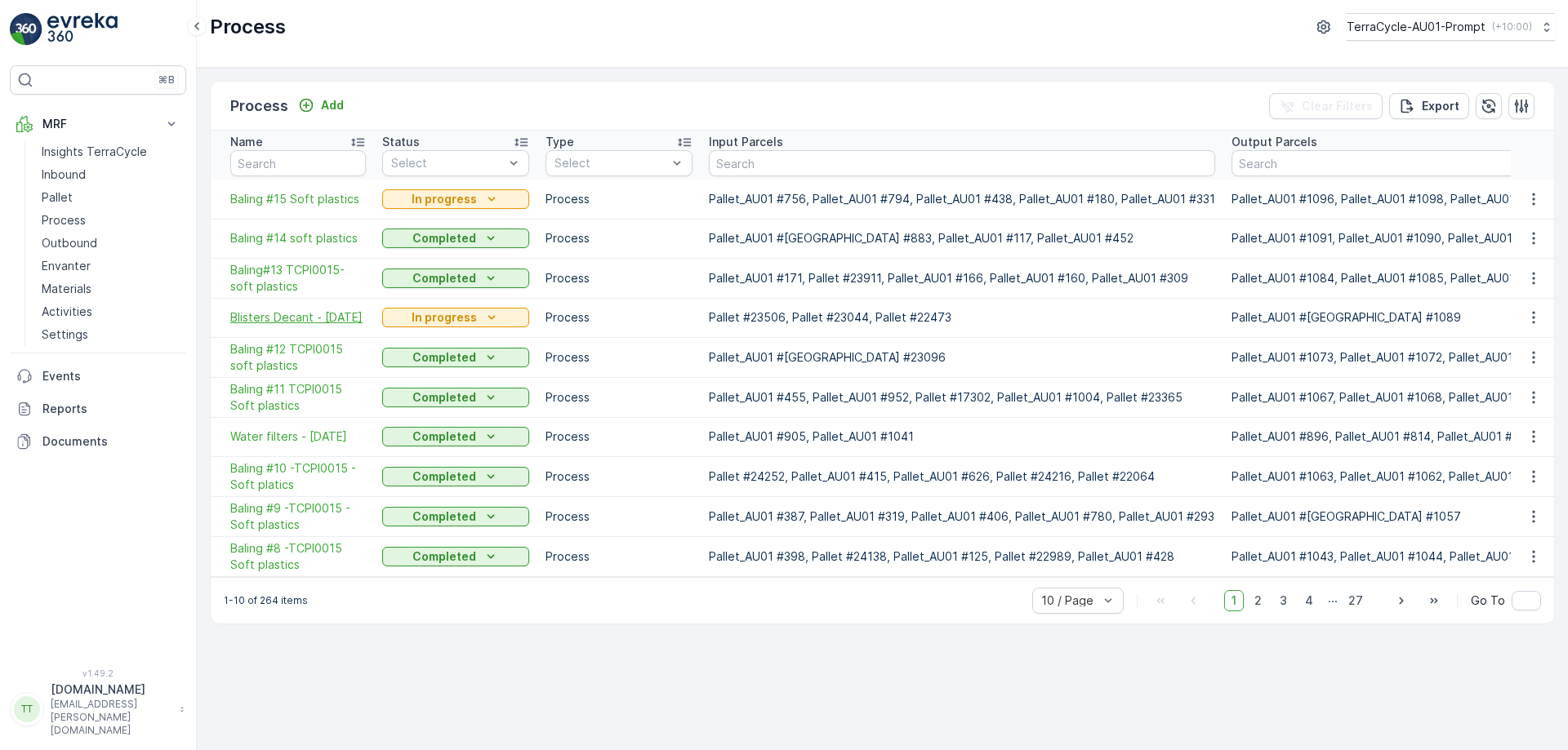
click at [326, 324] on span "Blisters Decant - 2.9.25" at bounding box center [298, 317] width 136 height 16
click at [1448, 18] on button "TerraCycle-AU01-Prompt ( +10:00 )" at bounding box center [1450, 26] width 210 height 28
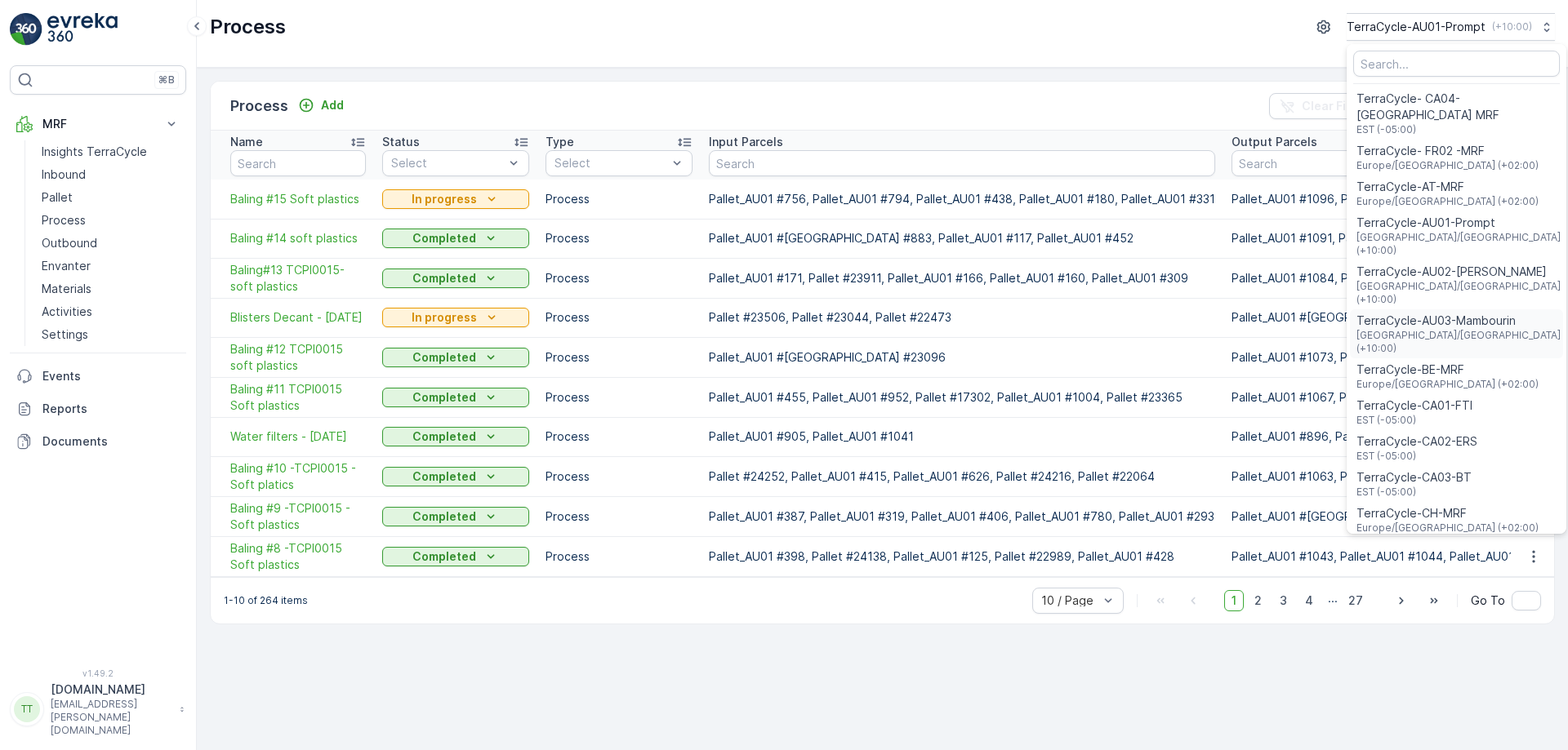
click at [1451, 329] on span "Australia/Melbourne (+10:00)" at bounding box center [1458, 342] width 204 height 26
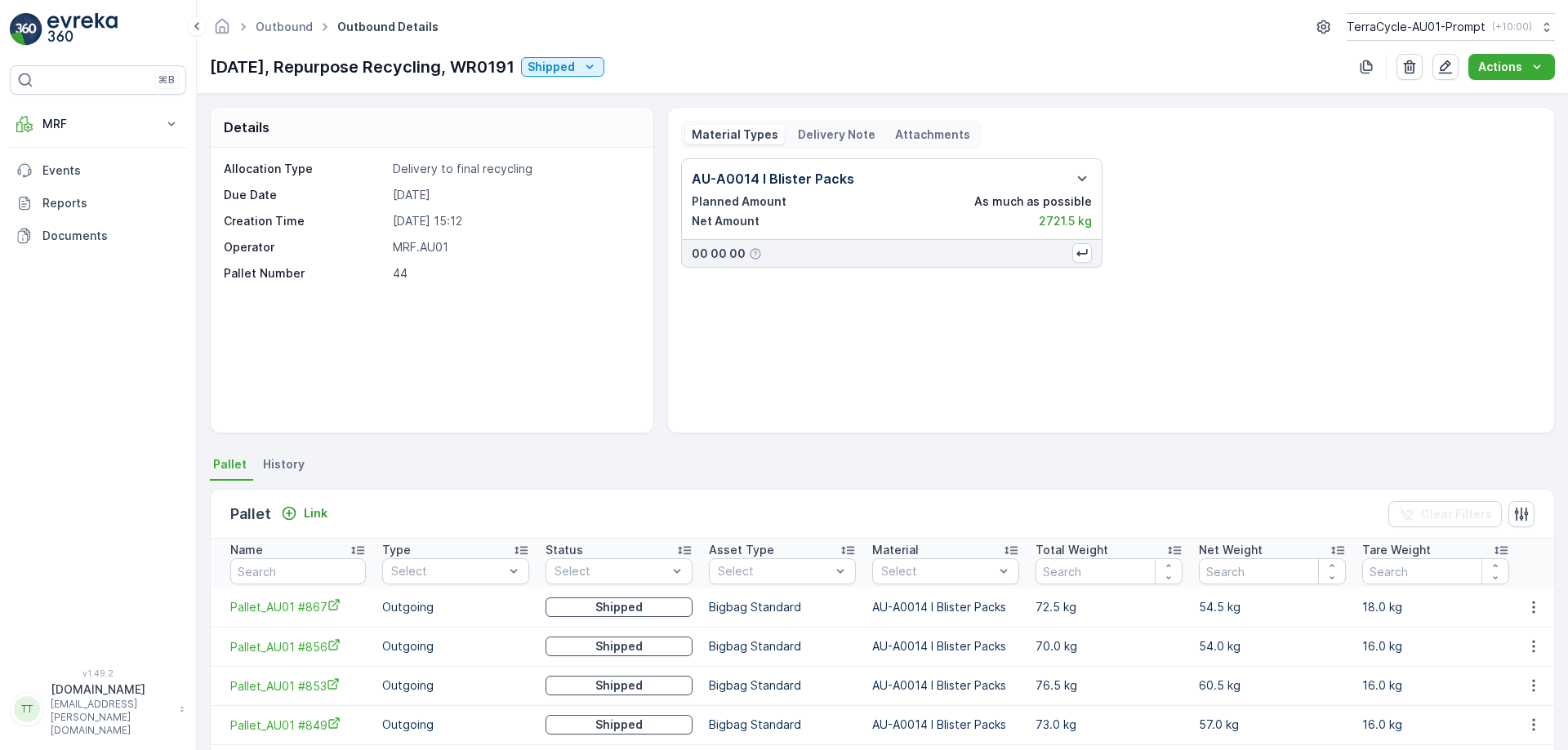
click at [1303, 275] on div "AU-A0014 I Blister Packs Planned Amount As much as possible Net Amount 2721.5 k…" at bounding box center [1111, 289] width 860 height 261
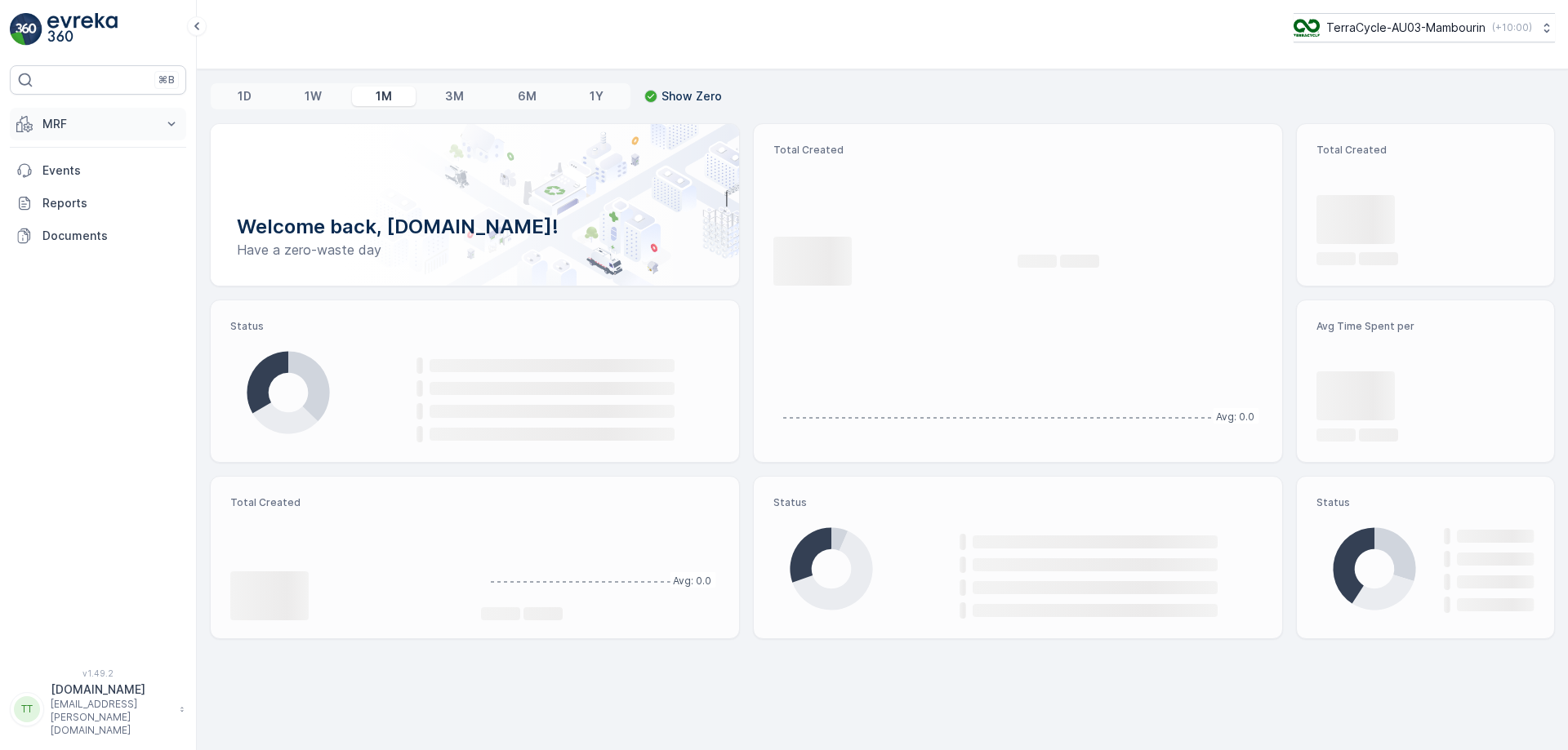
click at [123, 119] on p "MRF" at bounding box center [97, 124] width 111 height 16
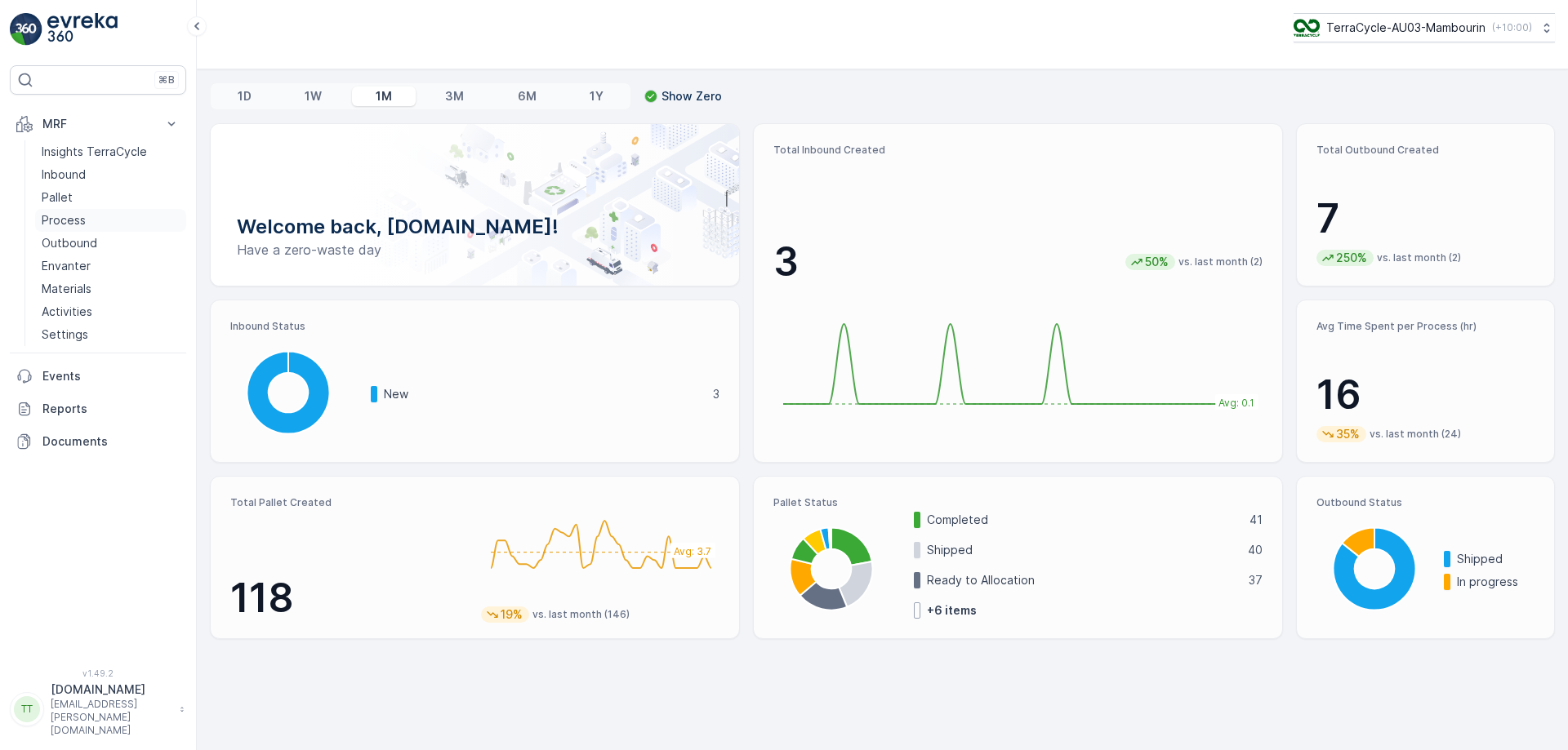
click at [106, 212] on link "Process" at bounding box center [110, 220] width 151 height 23
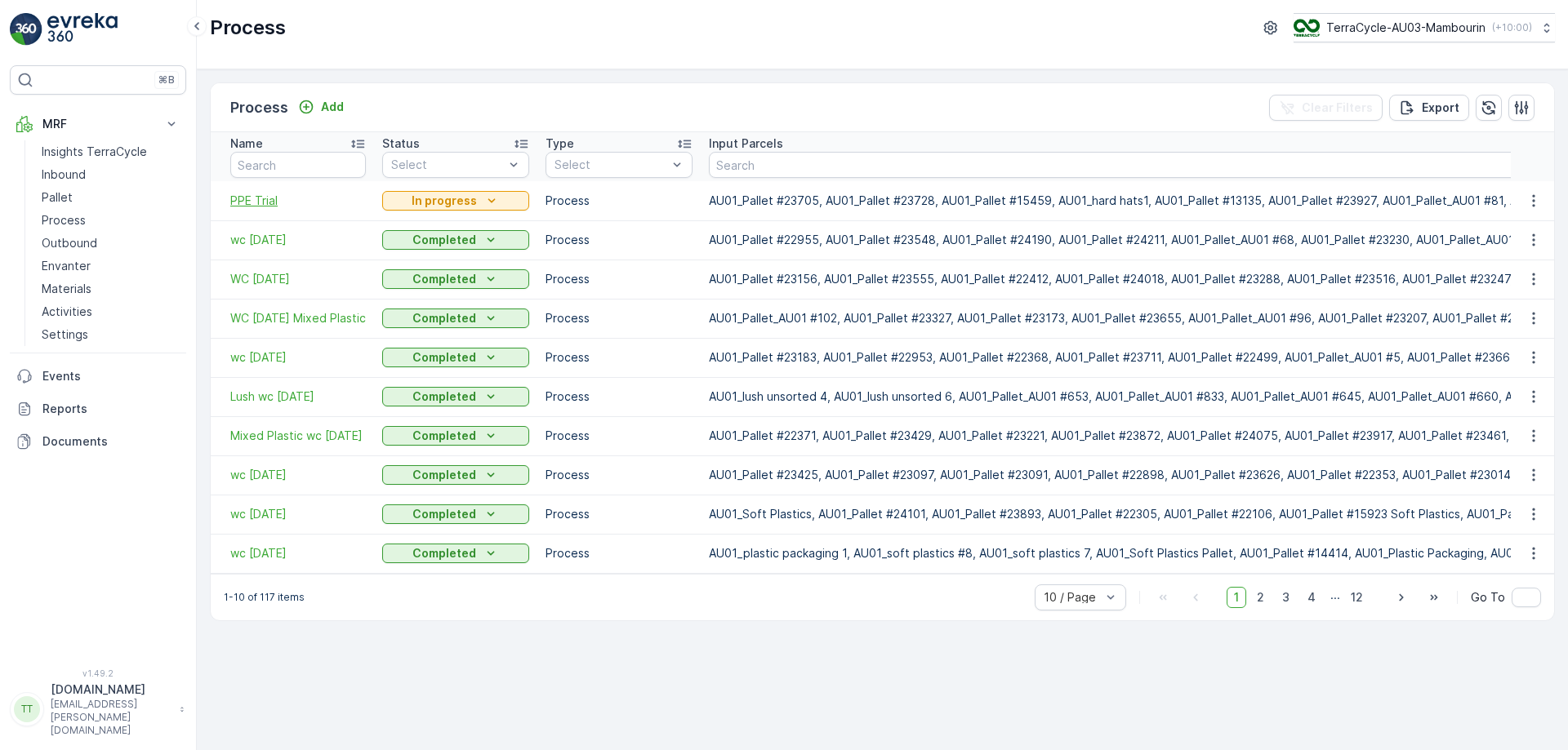
click at [264, 208] on span "PPE Trial" at bounding box center [298, 200] width 136 height 16
